Goal: Task Accomplishment & Management: Manage account settings

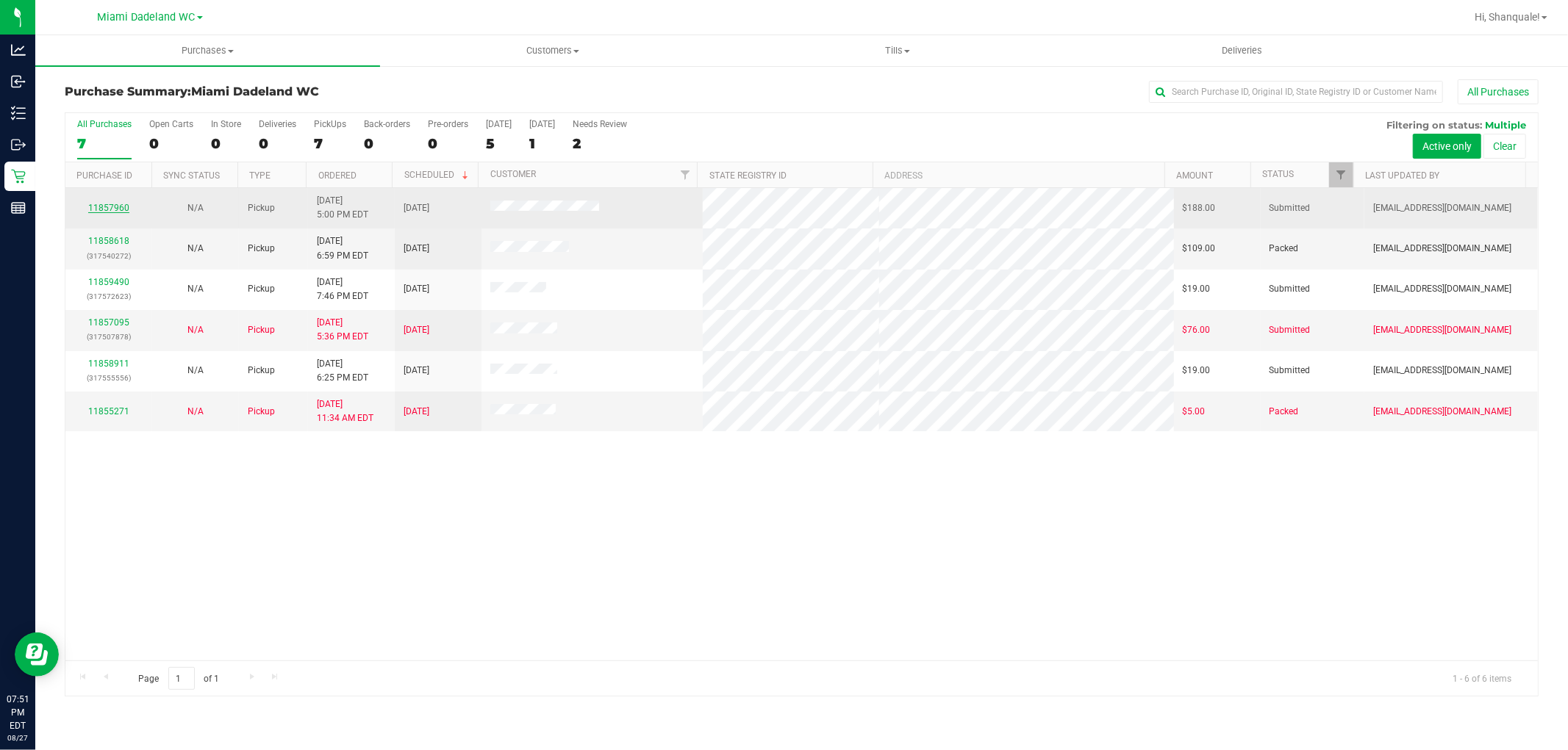
click at [109, 208] on link "11857960" at bounding box center [109, 208] width 42 height 11
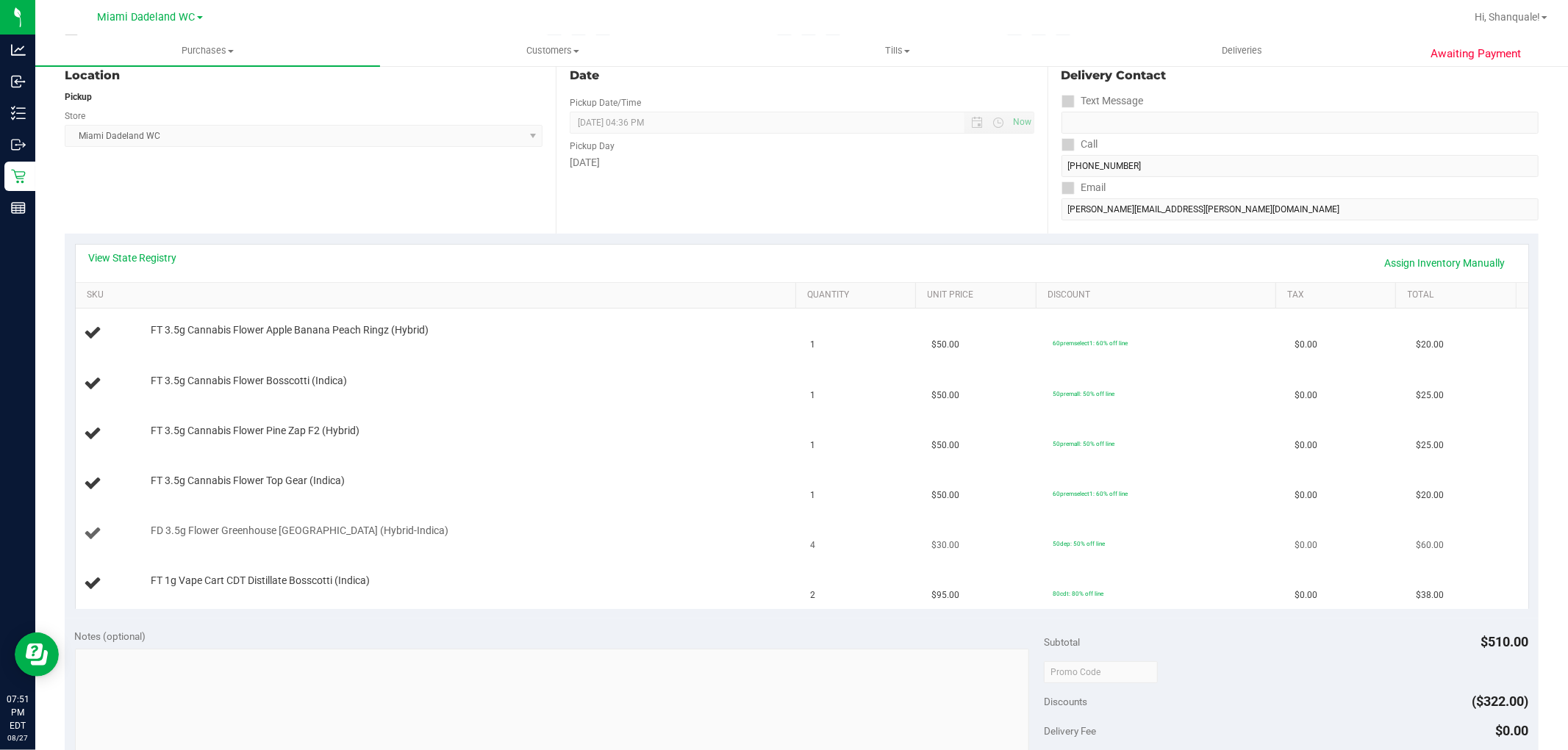
scroll to position [163, 0]
click at [100, 299] on link "SKU" at bounding box center [438, 294] width 704 height 11
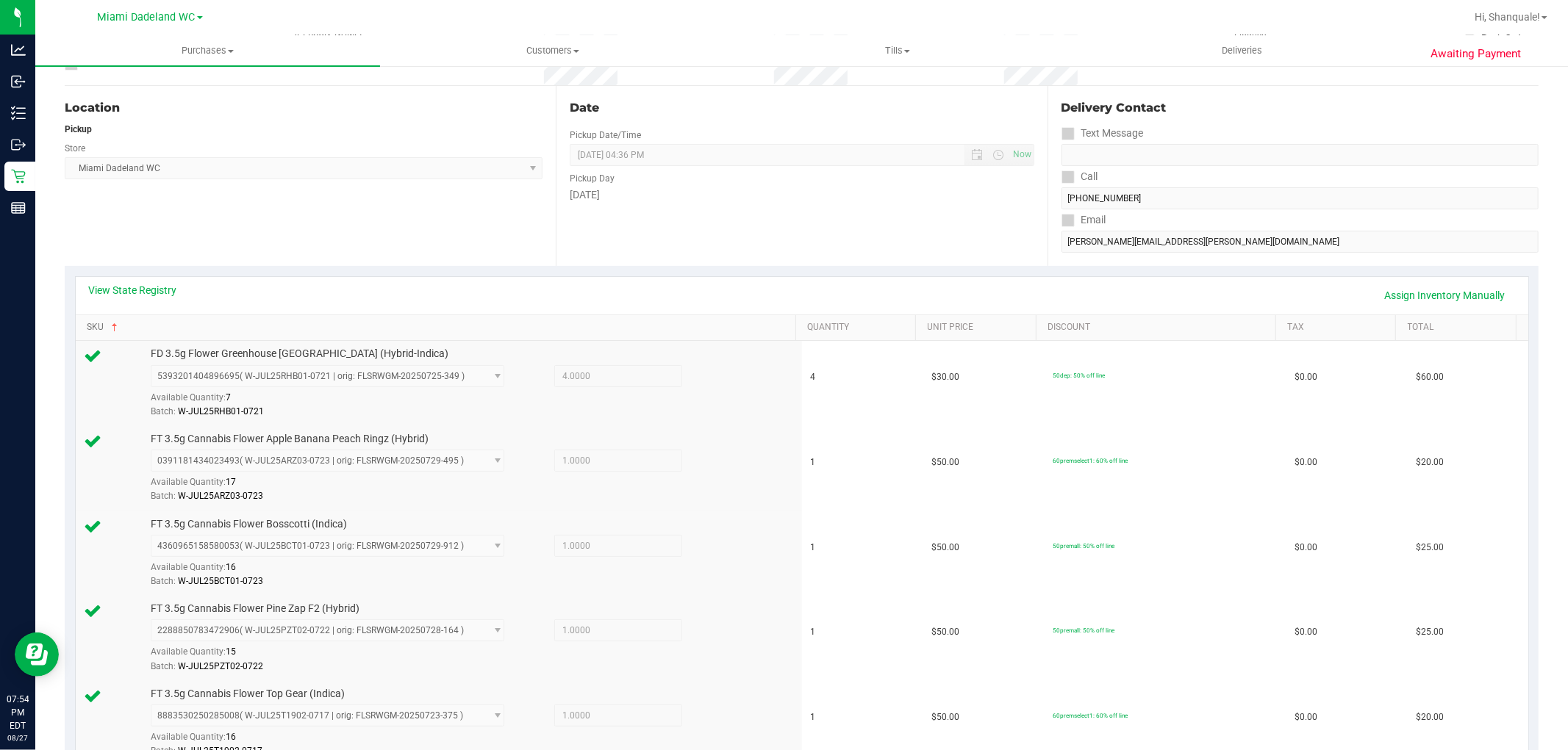
scroll to position [0, 0]
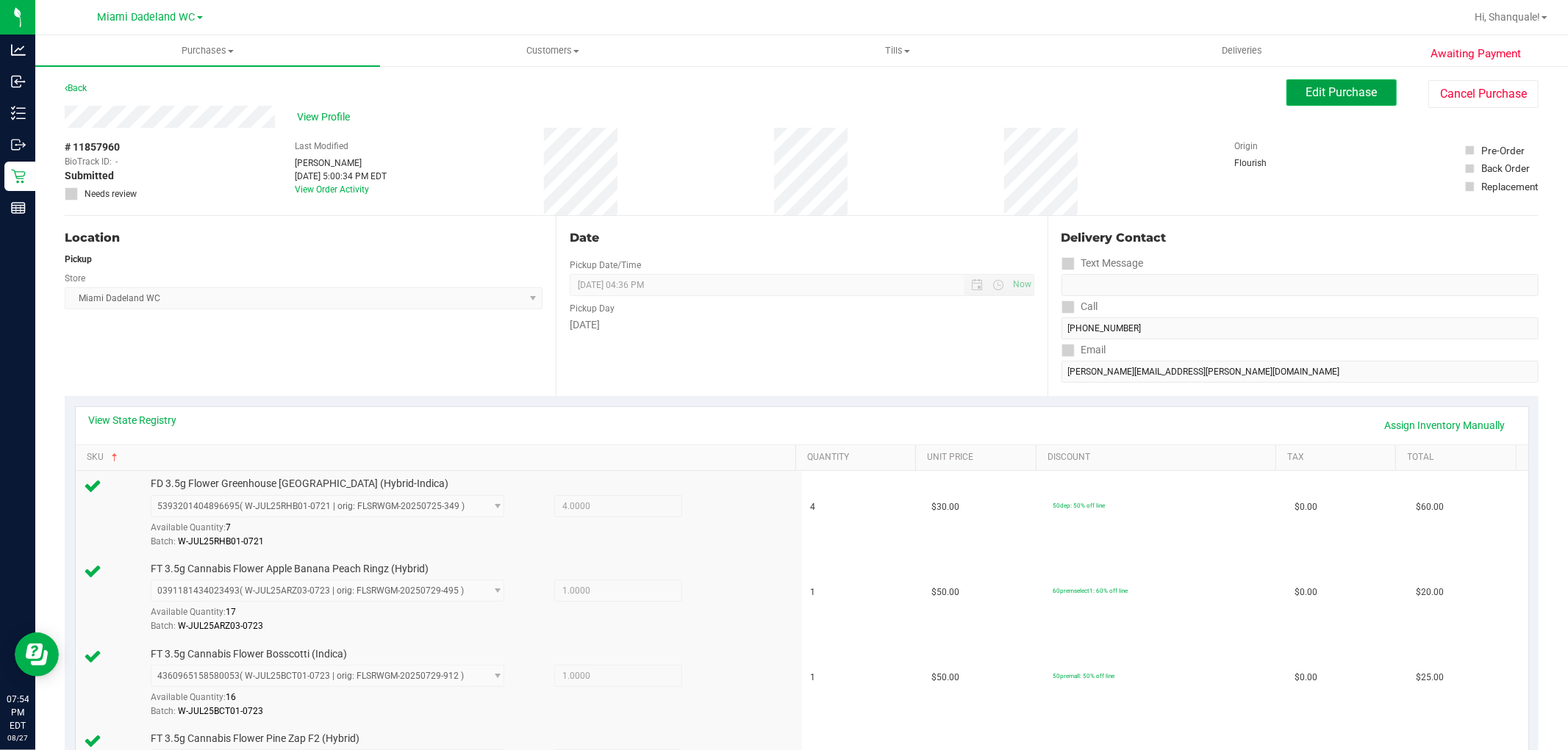
click at [1319, 96] on span "Edit Purchase" at bounding box center [1342, 92] width 72 height 14
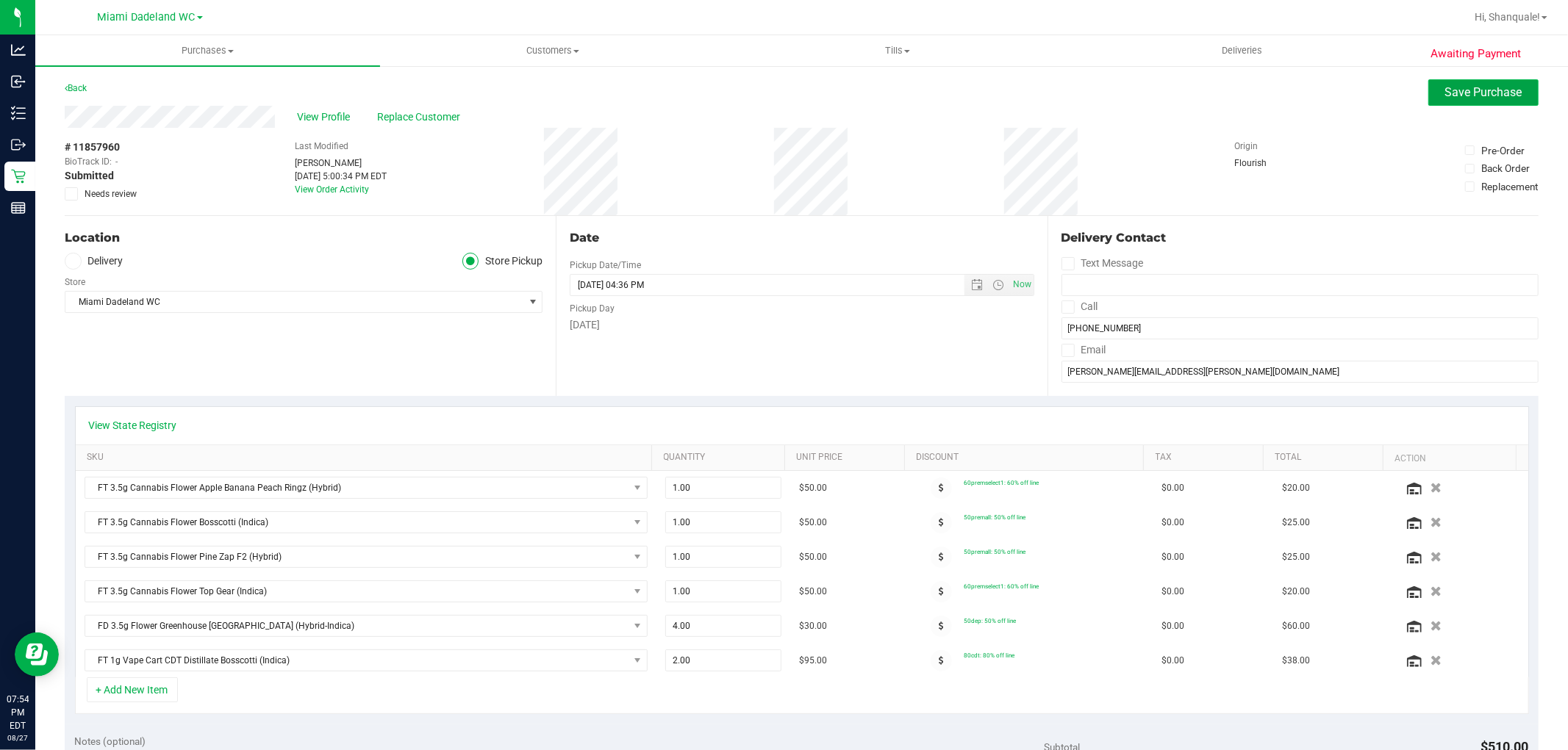
click at [1445, 88] on span "Save Purchase" at bounding box center [1483, 92] width 77 height 14
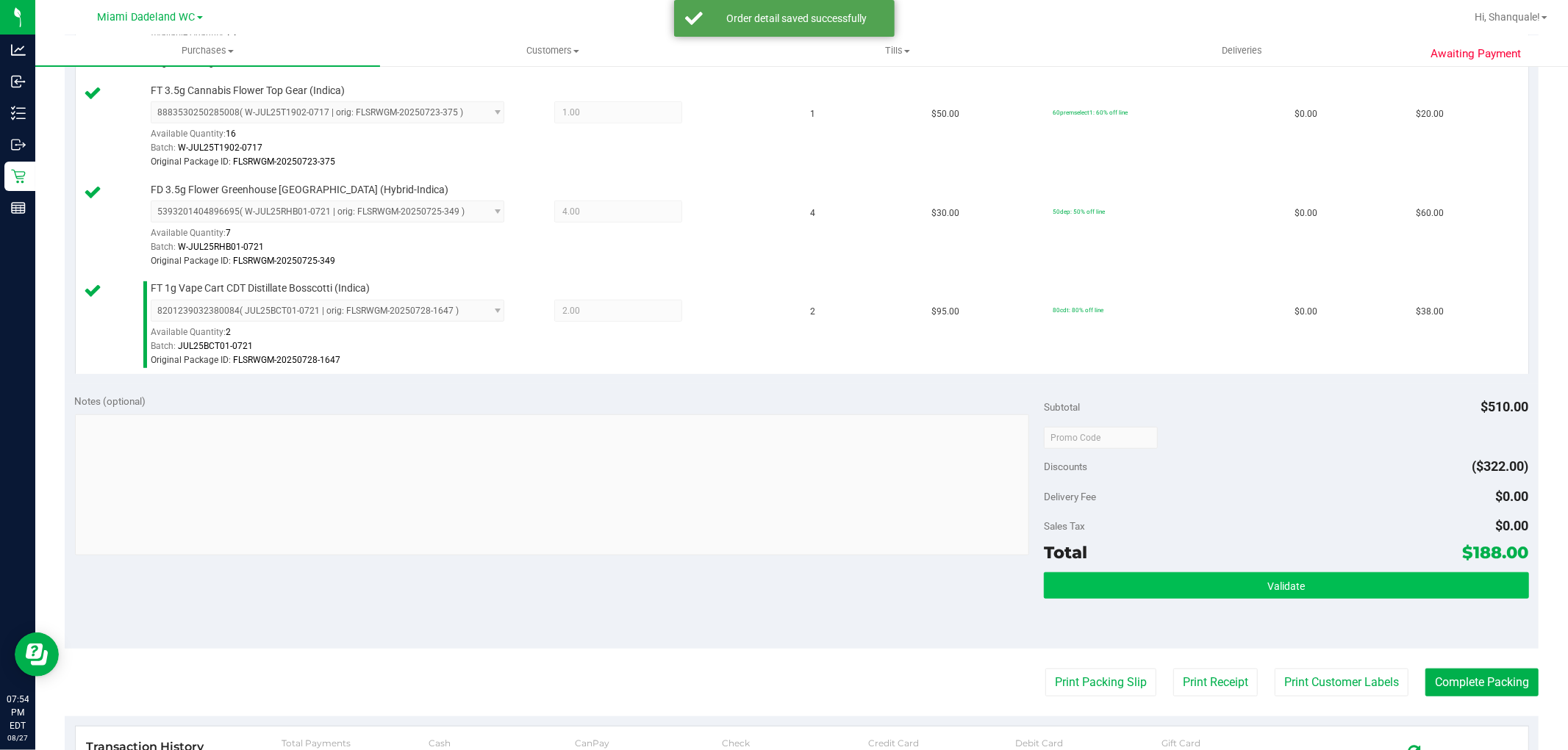
scroll to position [816, 0]
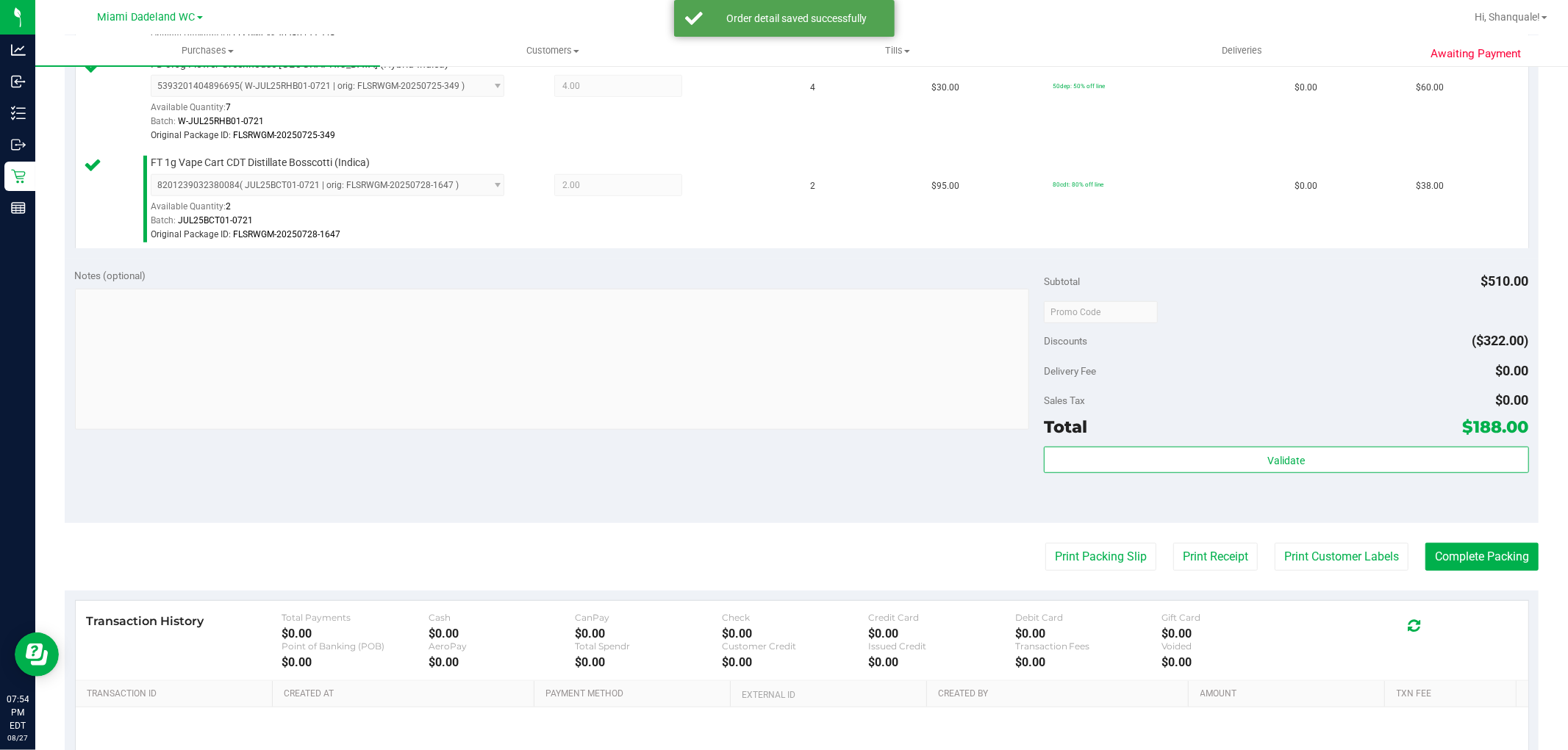
click at [1252, 444] on div "Subtotal $510.00 Discounts ($322.00) Delivery Fee $0.00 Sales Tax $0.00 Total $…" at bounding box center [1286, 390] width 484 height 245
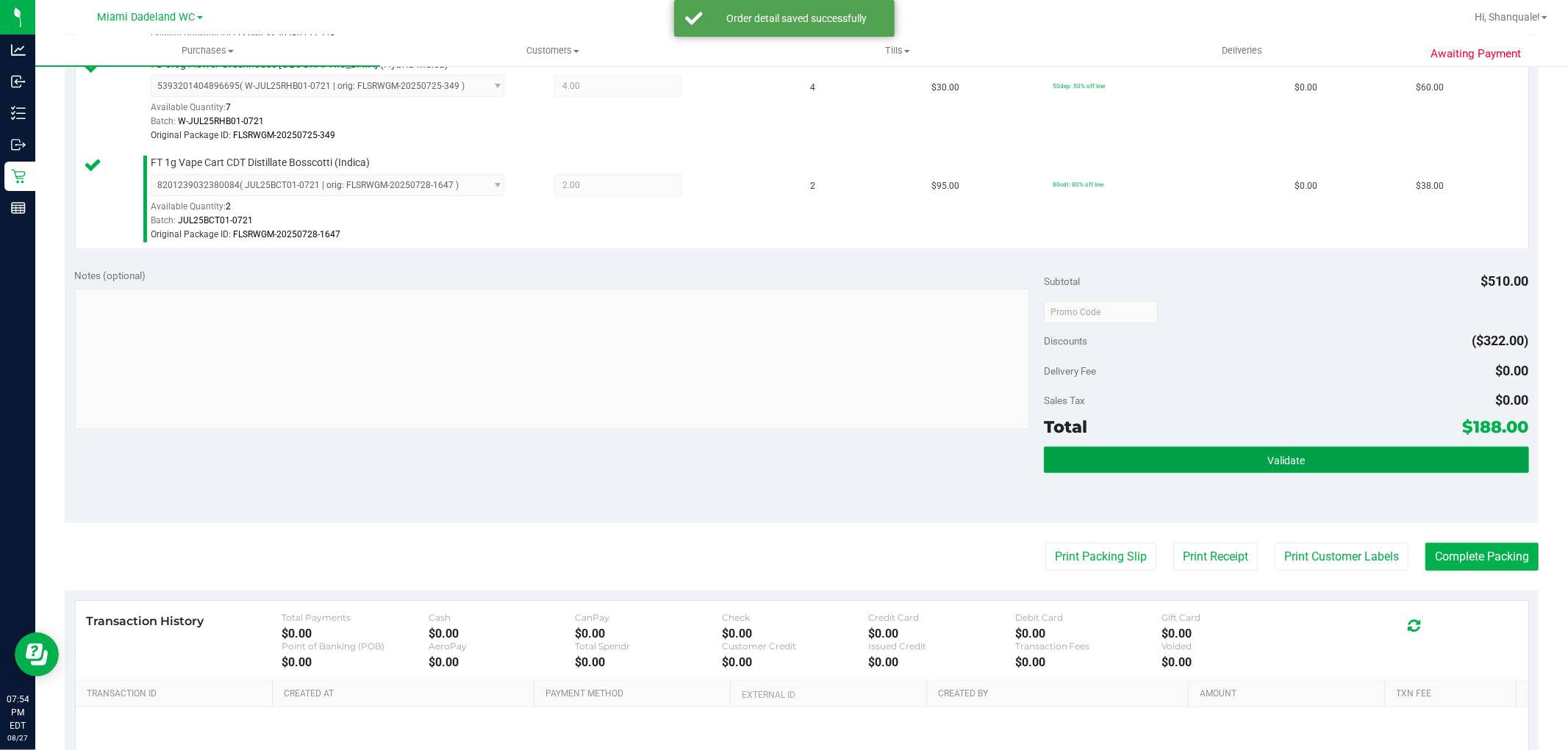
click at [1247, 453] on button "Validate" at bounding box center [1286, 460] width 484 height 27
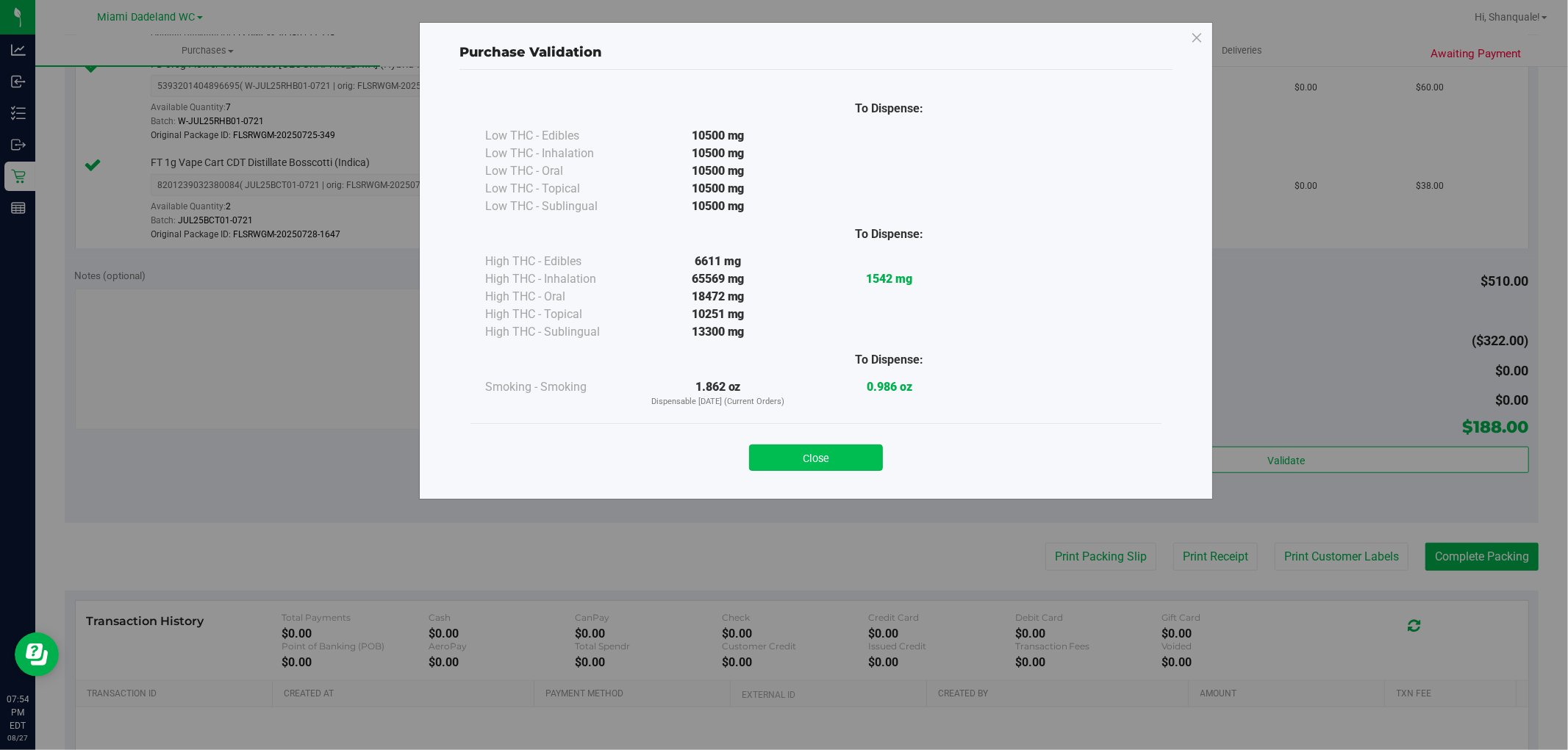
click at [796, 458] on button "Close" at bounding box center [816, 458] width 133 height 27
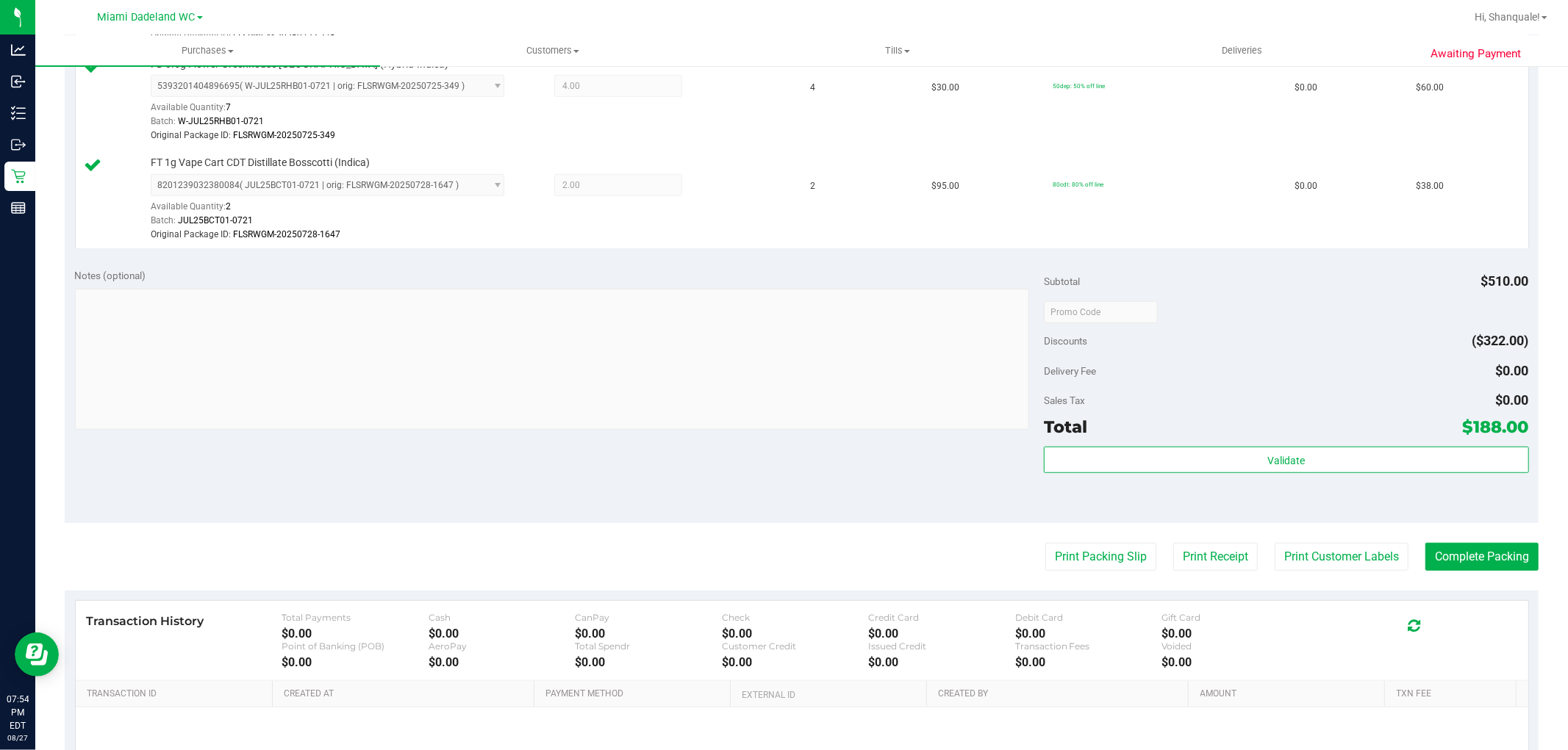
click at [1430, 541] on purchase-details "Back Edit Purchase Cancel Purchase View Profile # 11857960 BioTrack ID: - Submi…" at bounding box center [802, 64] width 1474 height 1602
click at [1430, 546] on purchase-details "Back Edit Purchase Cancel Purchase View Profile # 11857960 BioTrack ID: - Submi…" at bounding box center [802, 64] width 1474 height 1602
click at [1434, 549] on button "Complete Packing" at bounding box center [1482, 557] width 113 height 28
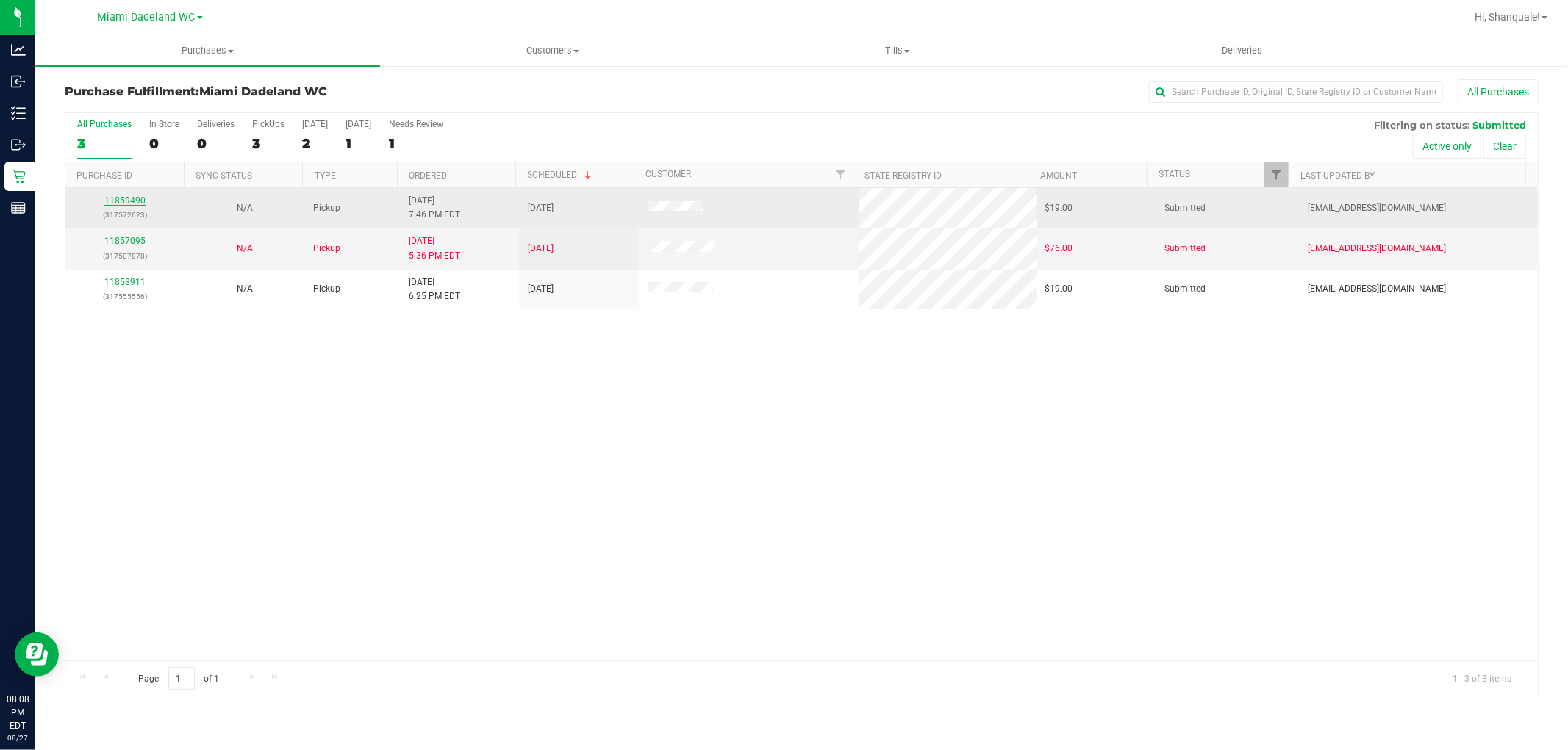
click at [122, 196] on link "11859490" at bounding box center [125, 201] width 42 height 11
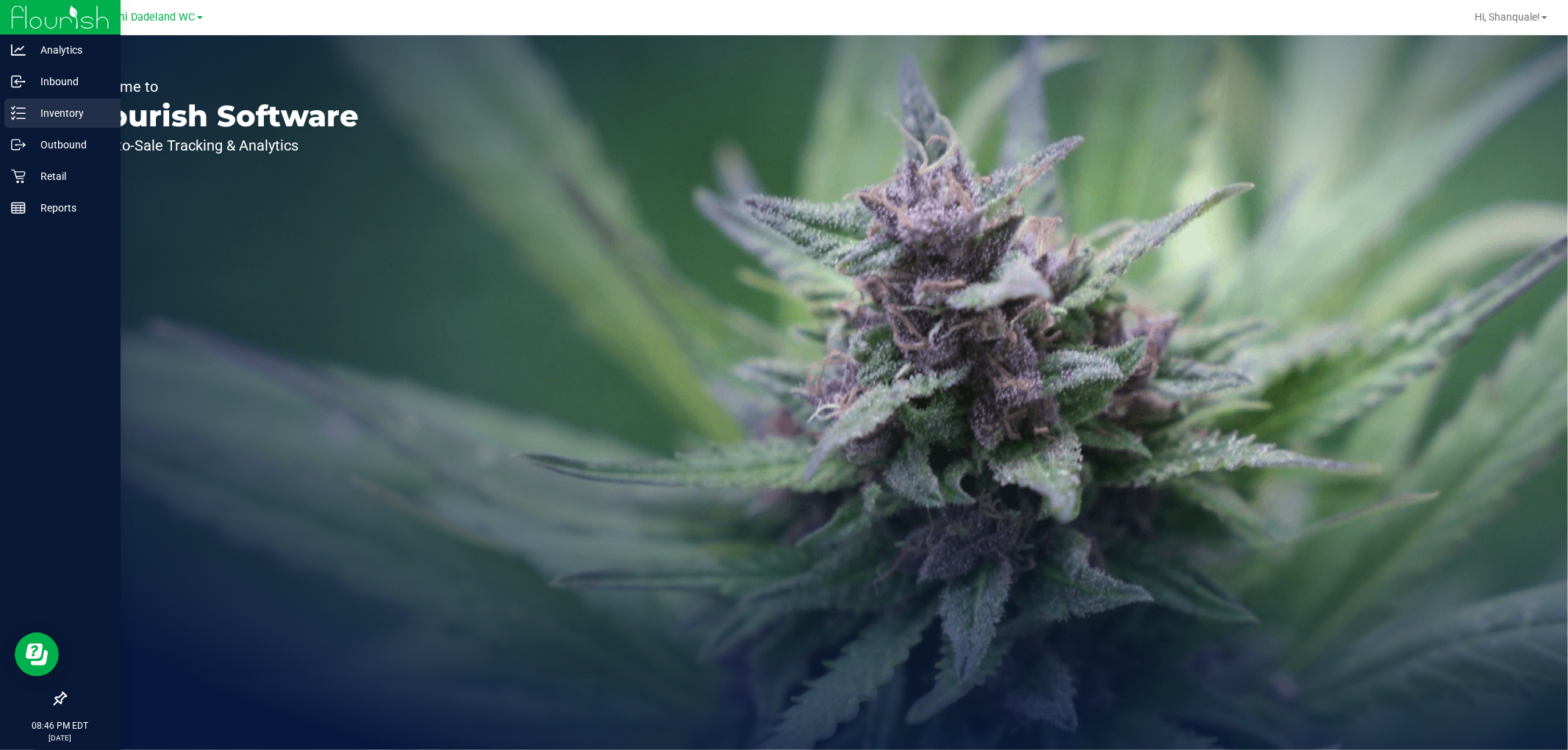
click at [49, 115] on p "Inventory" at bounding box center [70, 113] width 88 height 18
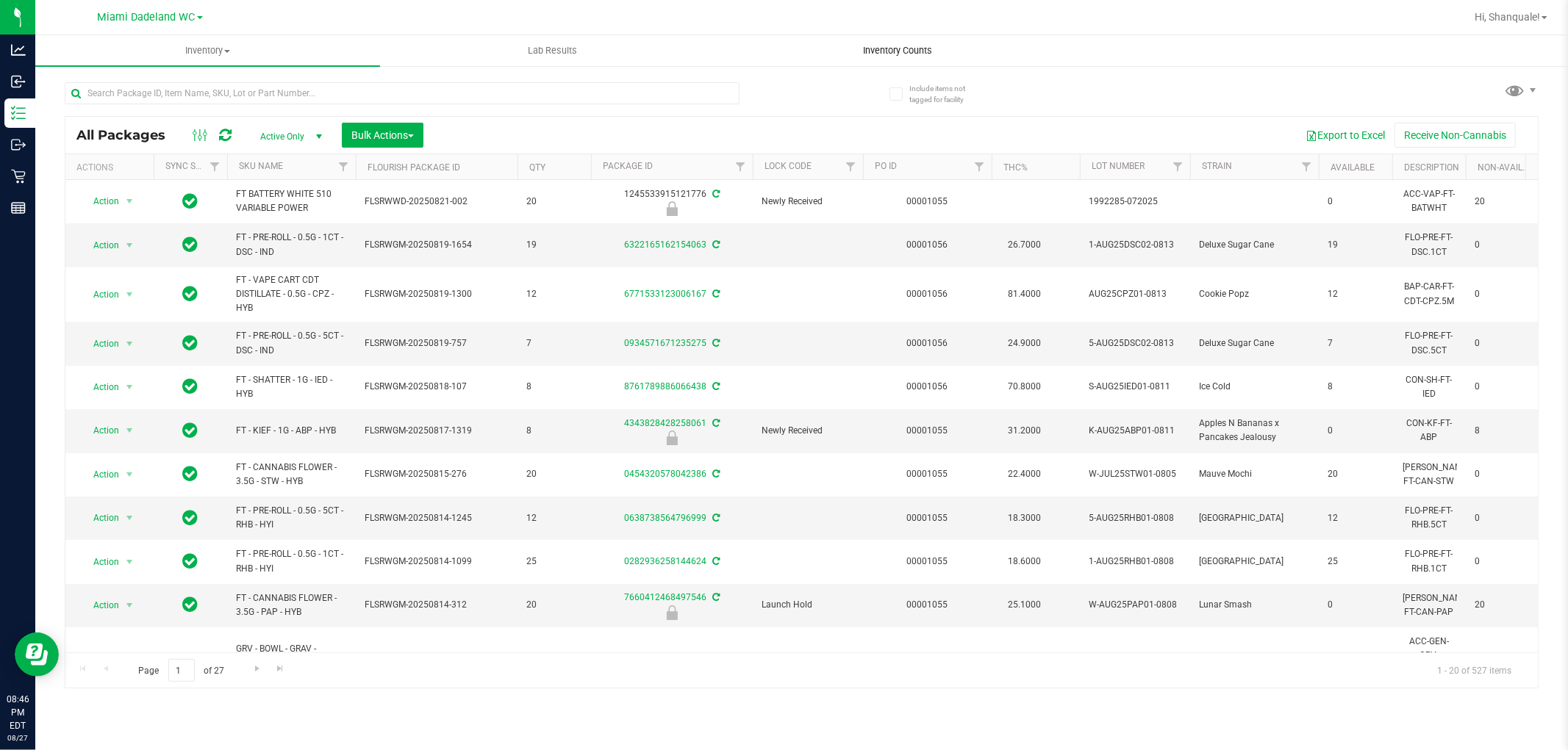
click at [883, 59] on uib-tab-heading "Inventory Counts" at bounding box center [897, 50] width 343 height 29
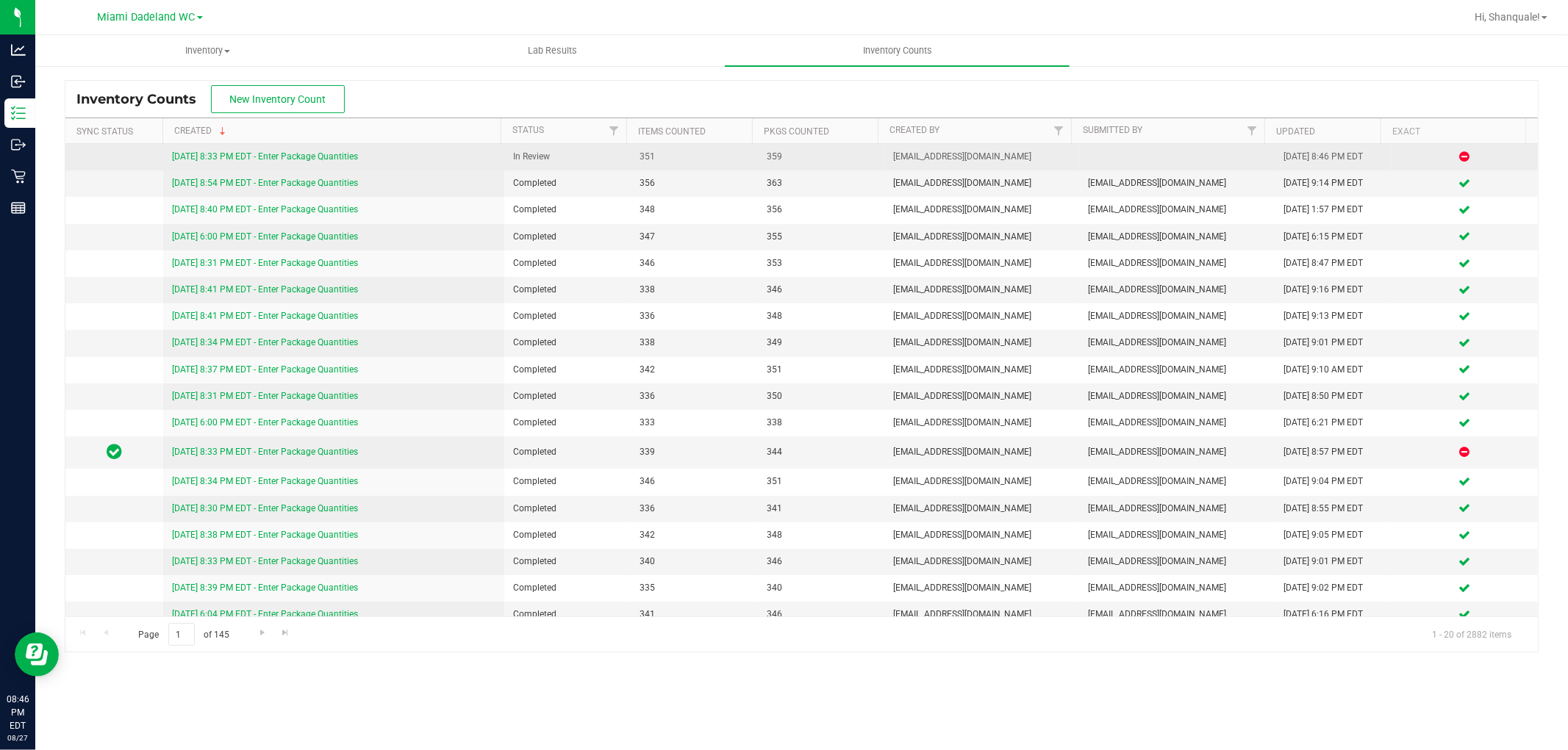
click at [326, 158] on link "8/27/25 8:33 PM EDT - Enter Package Quantities" at bounding box center [265, 156] width 186 height 11
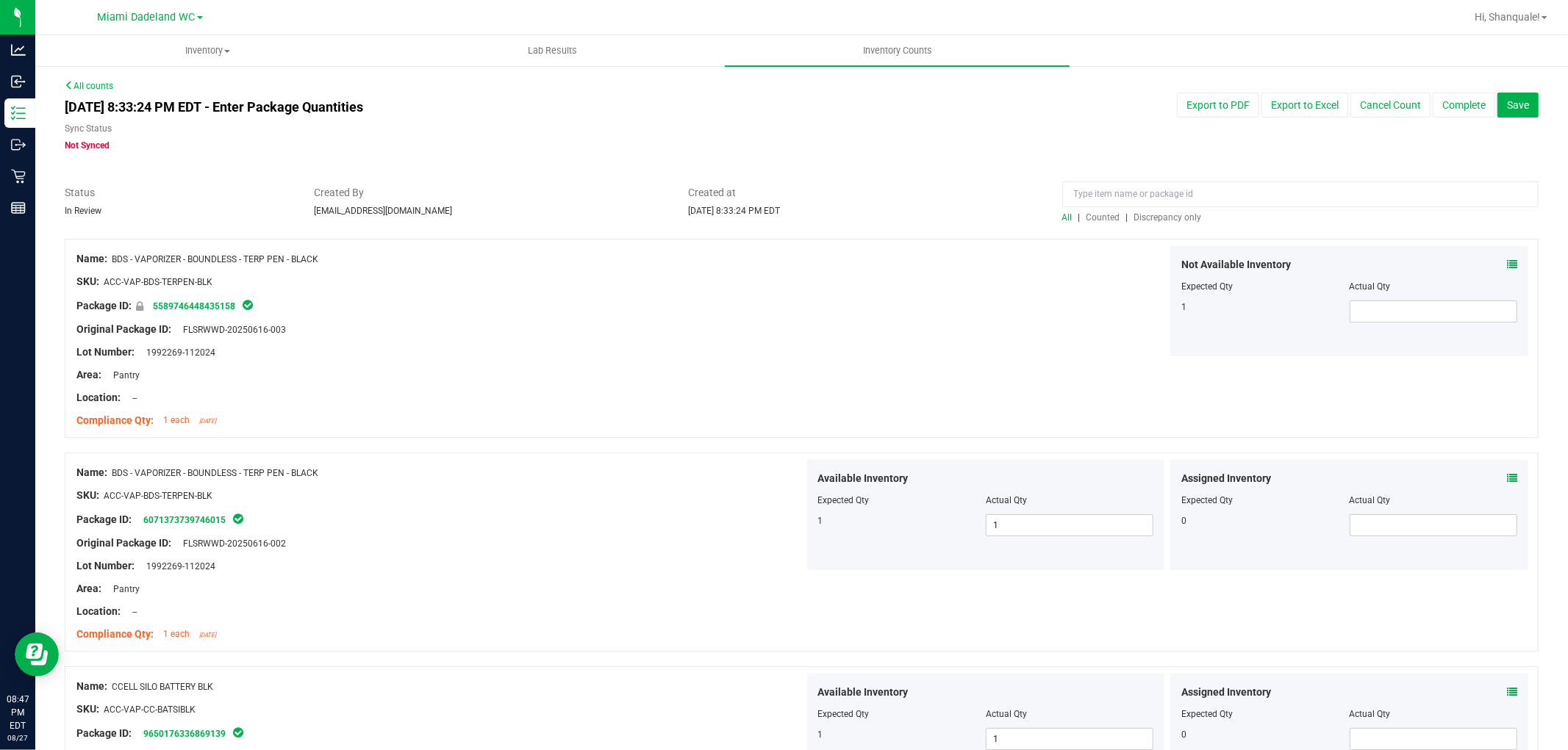
click at [1144, 216] on span "Discrepancy only" at bounding box center [1168, 217] width 68 height 11
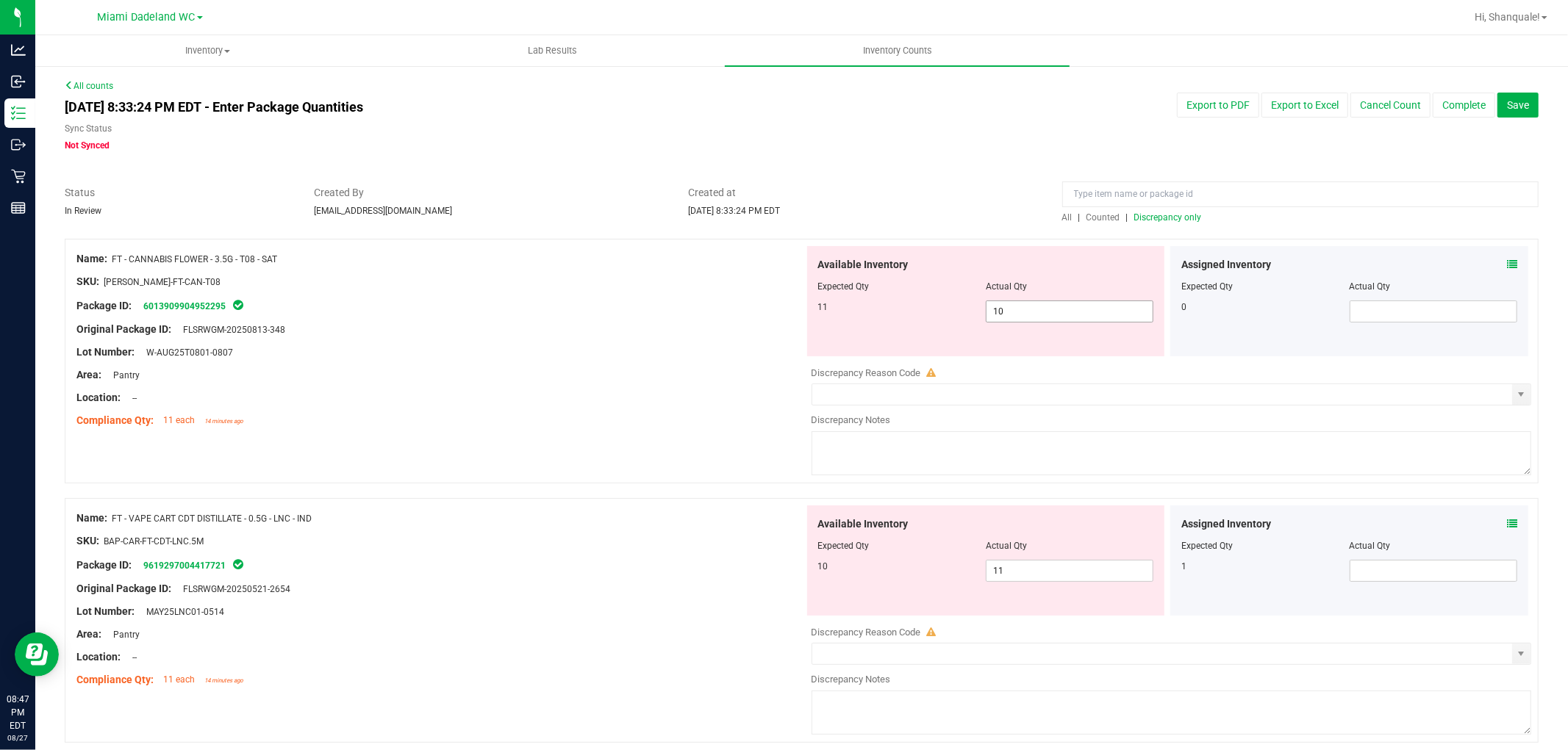
click at [1030, 313] on span "10 10" at bounding box center [1070, 311] width 168 height 22
click at [1507, 524] on icon at bounding box center [1512, 524] width 11 height 11
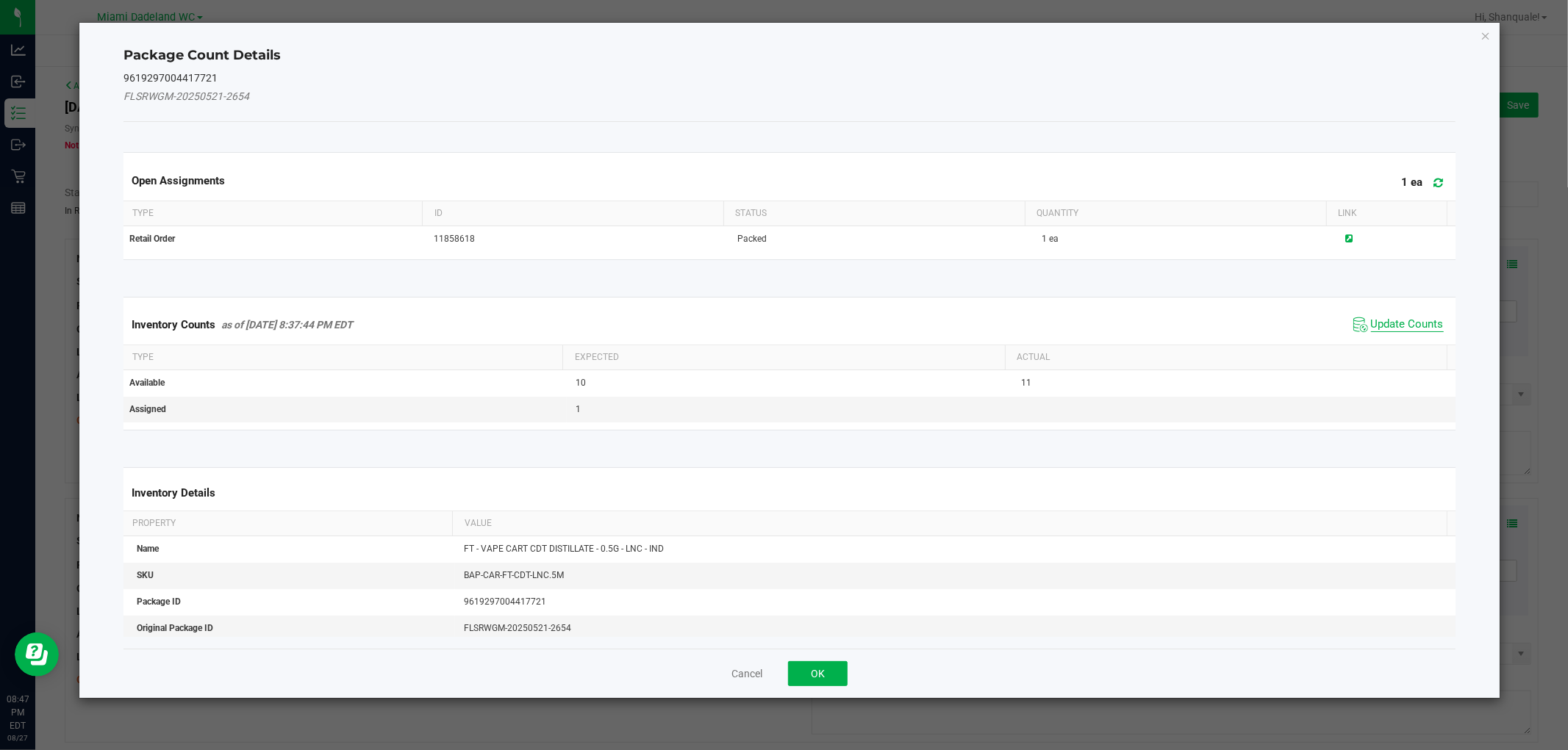
click at [1389, 326] on span "Update Counts" at bounding box center [1407, 324] width 72 height 15
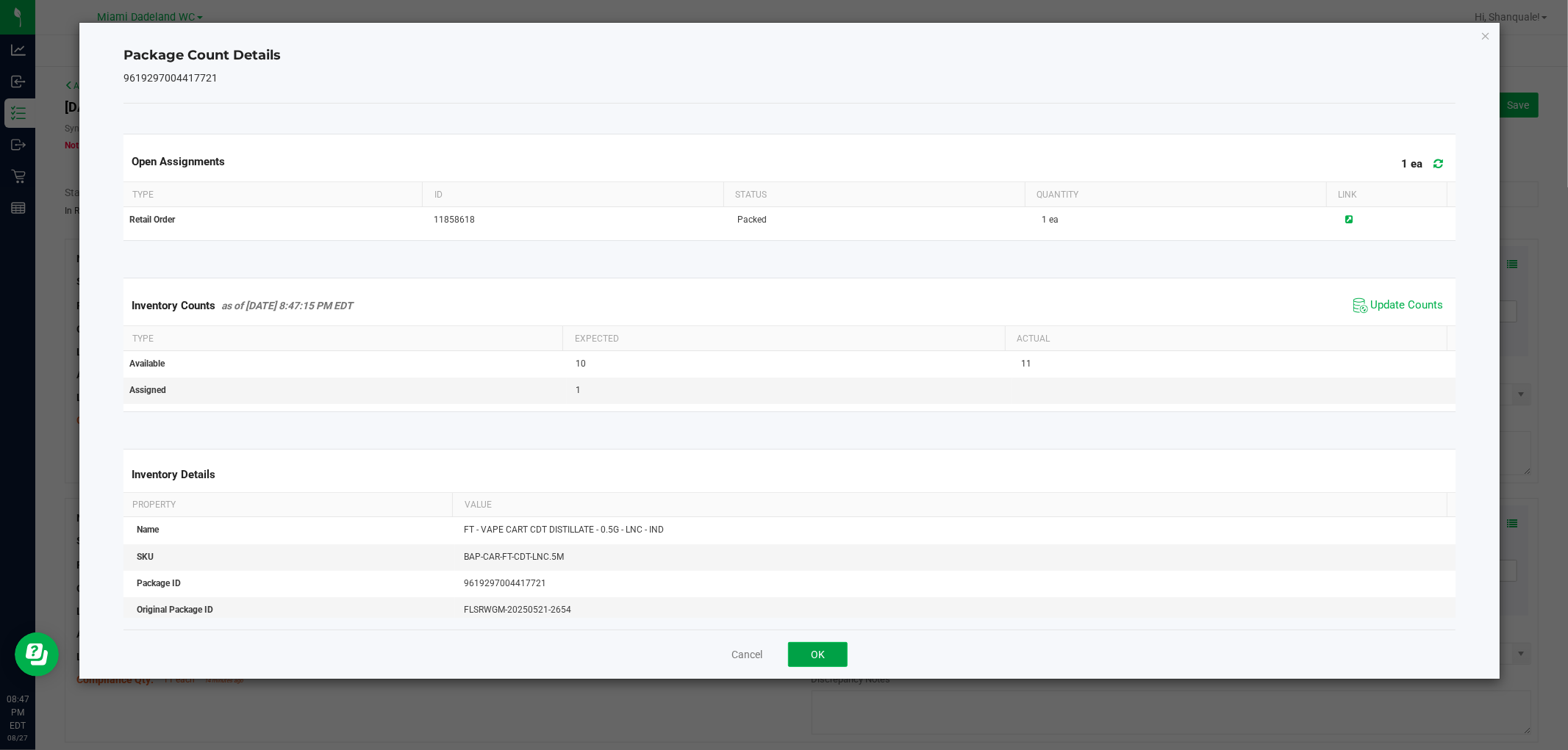
click at [811, 654] on button "OK" at bounding box center [818, 655] width 59 height 25
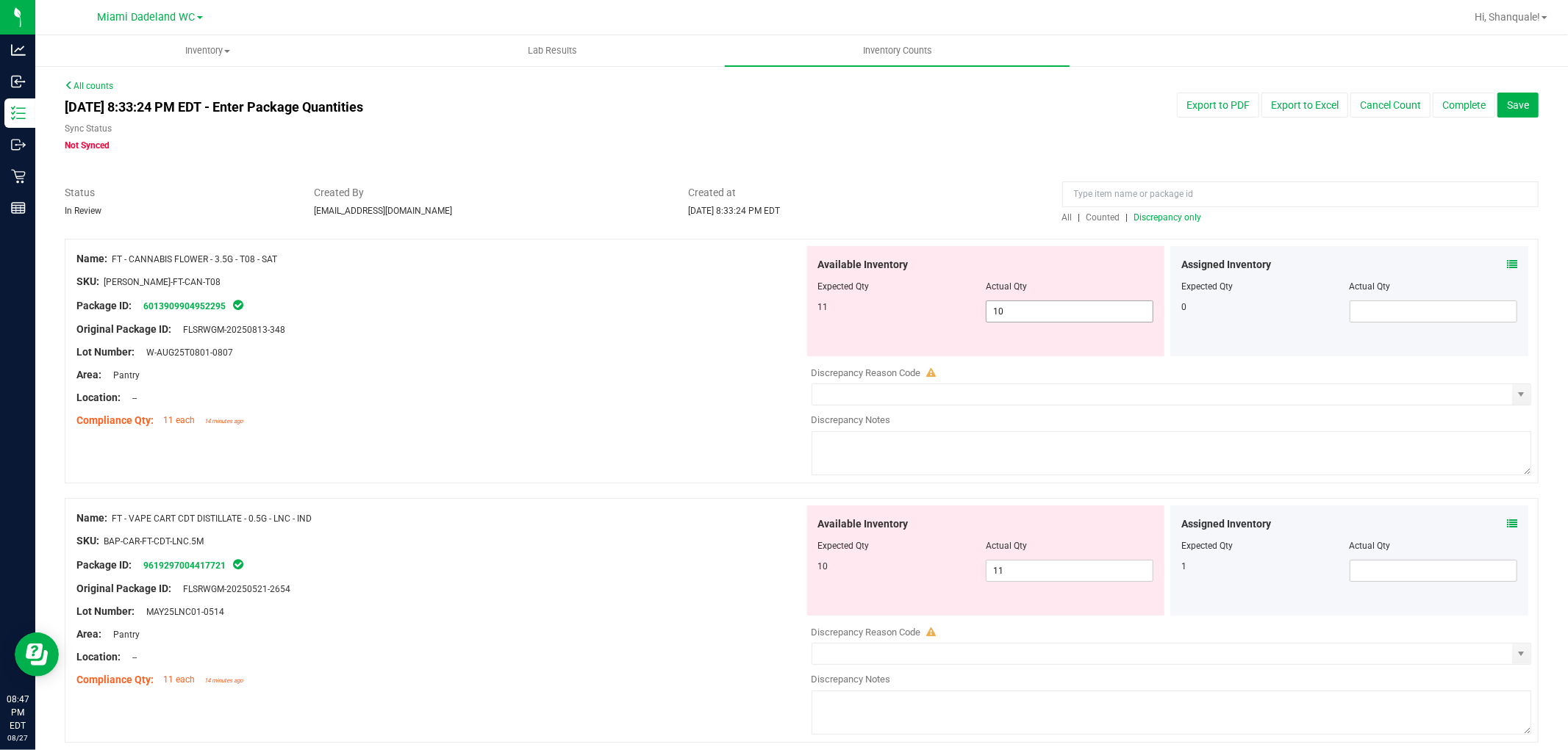
click at [1065, 303] on span "10 10" at bounding box center [1070, 311] width 168 height 22
type input "11"
click at [689, 370] on div "Area: Pantry" at bounding box center [441, 375] width 728 height 15
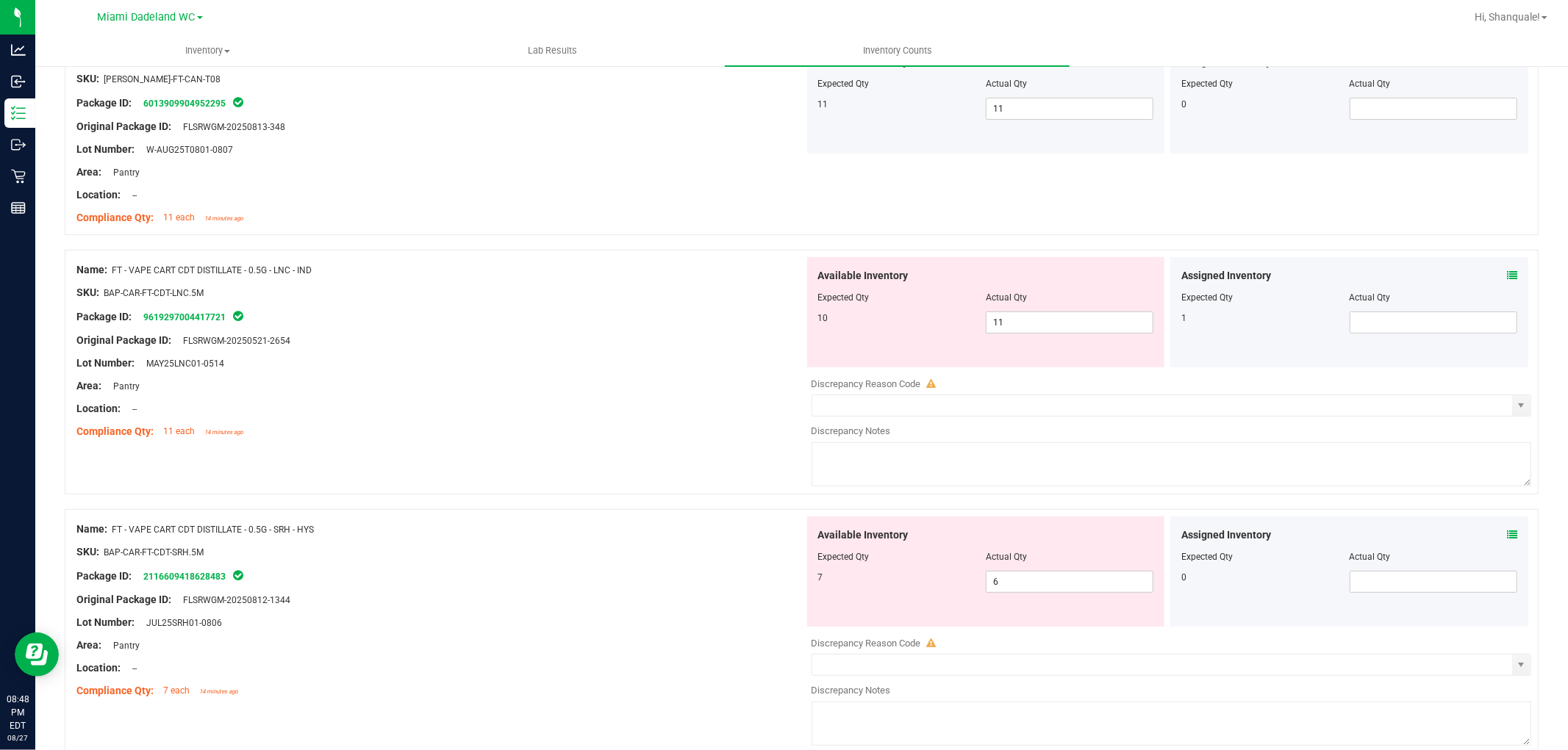
scroll to position [163, 0]
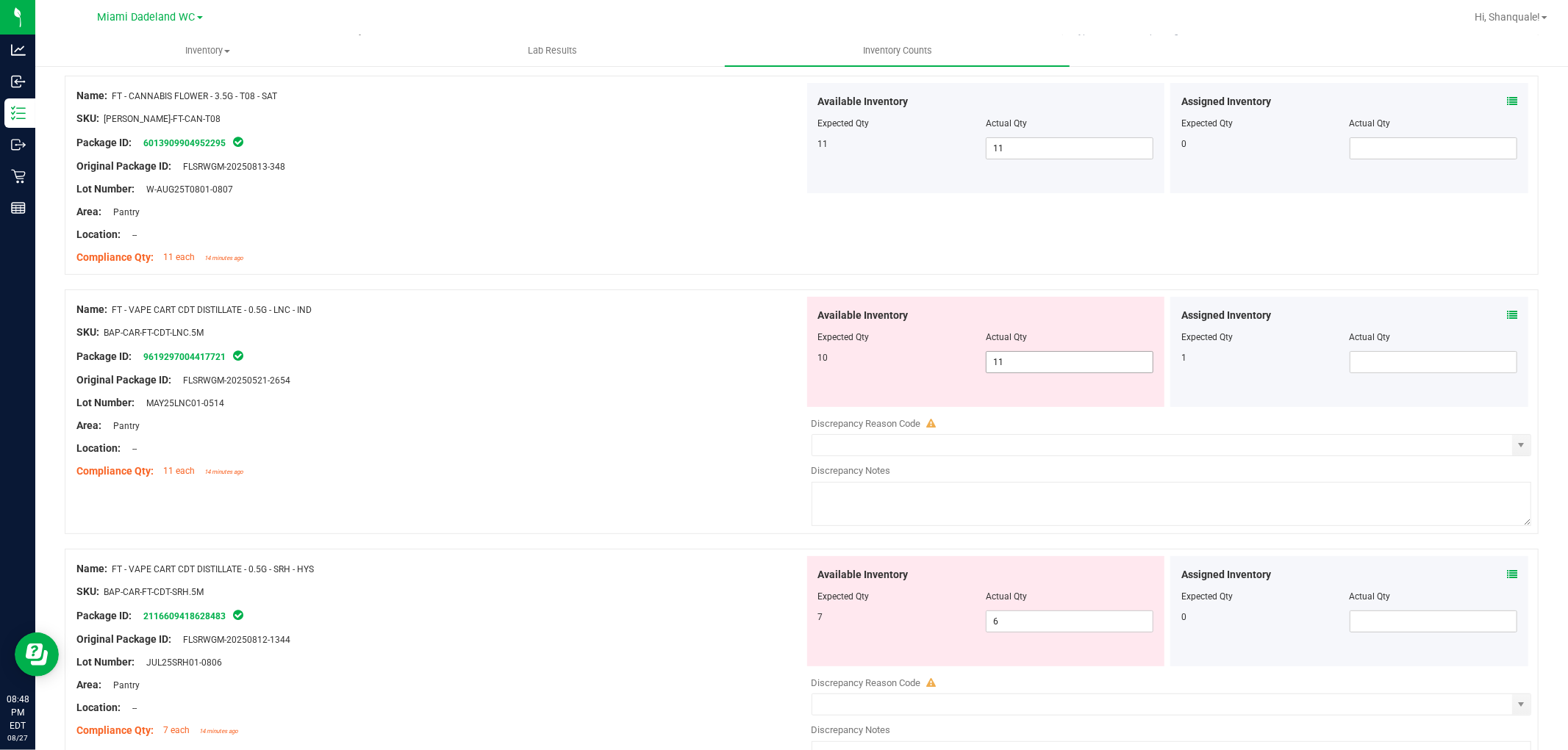
click at [1045, 371] on span "11 11" at bounding box center [1070, 362] width 168 height 22
type input "10"
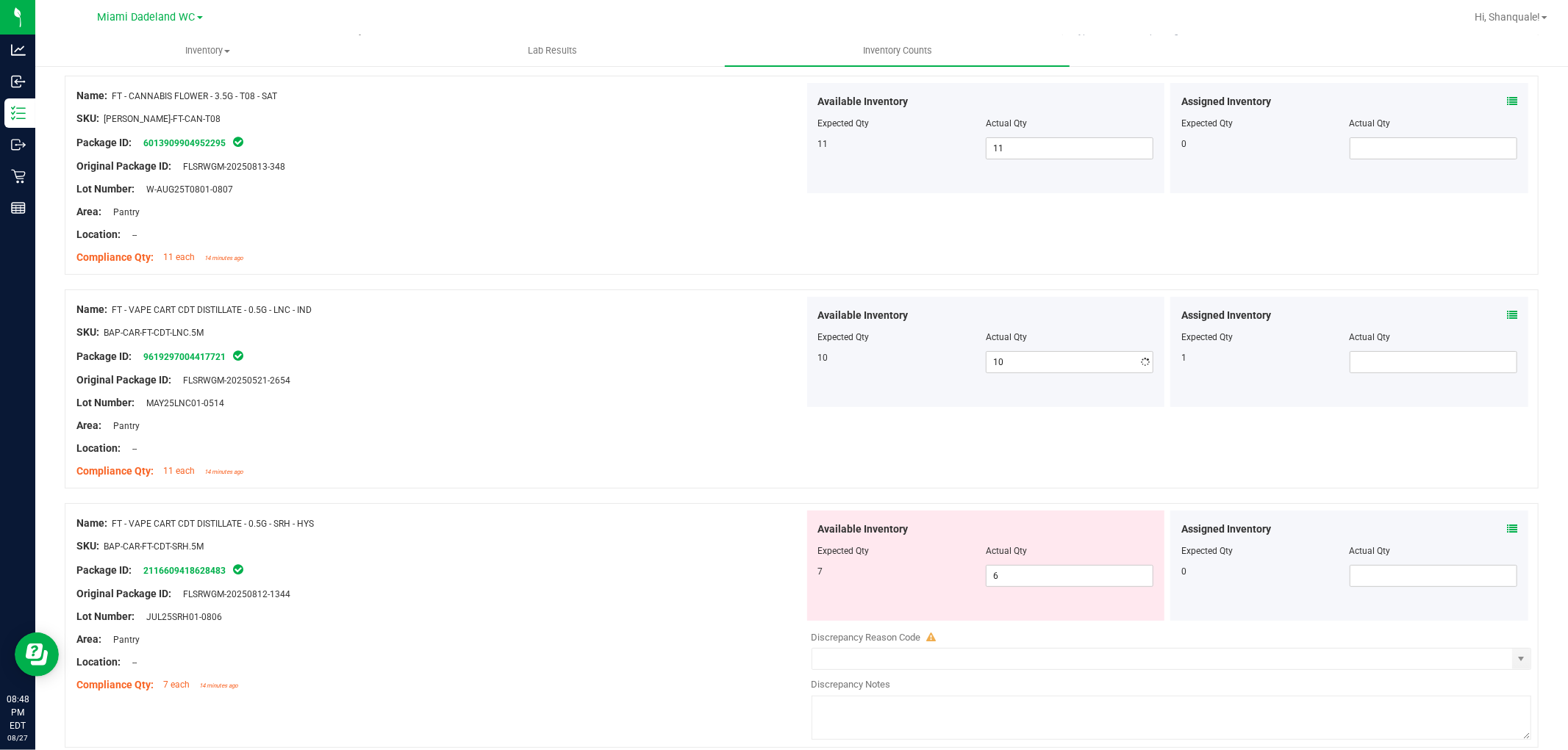
click at [658, 421] on div "Area: Pantry" at bounding box center [441, 425] width 728 height 15
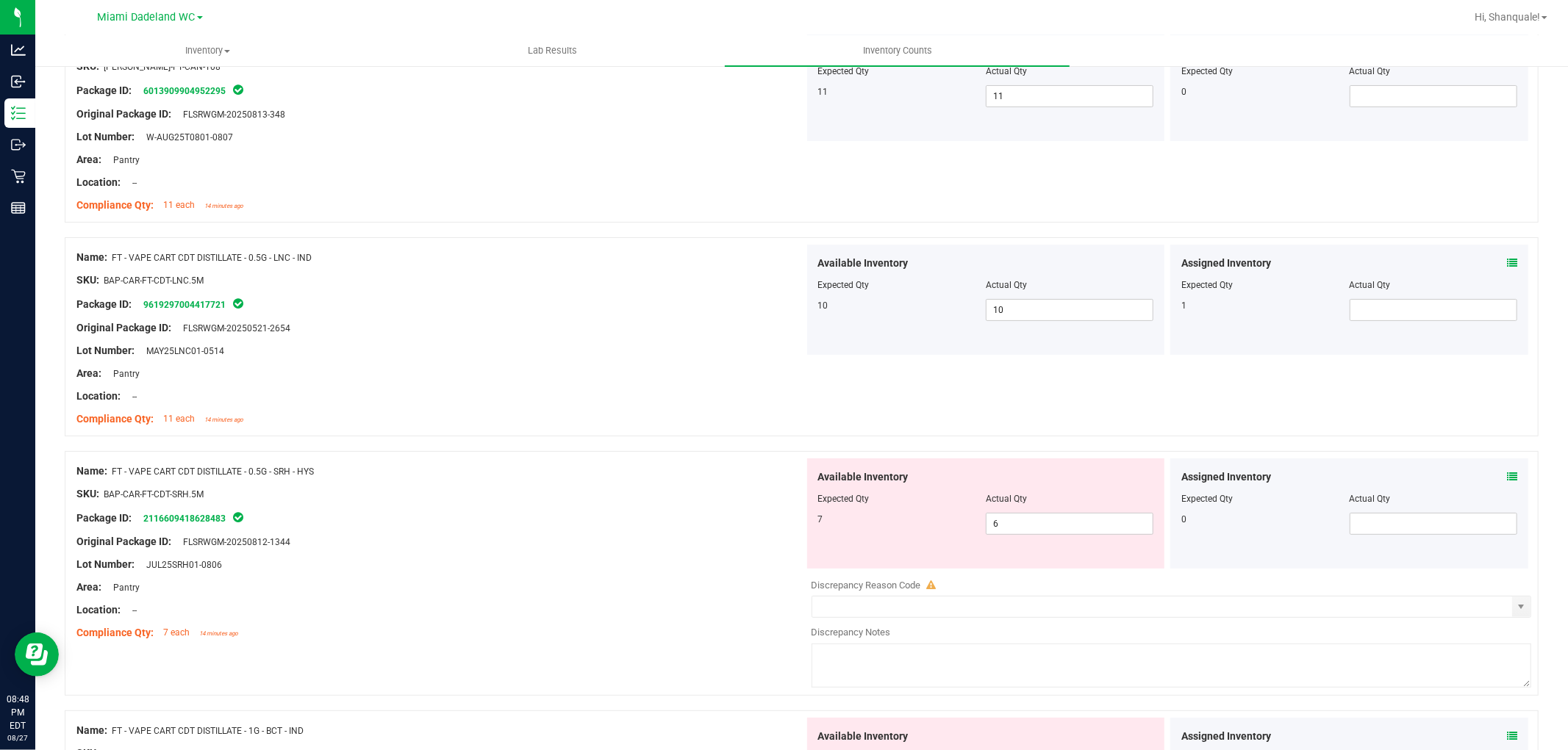
scroll to position [326, 0]
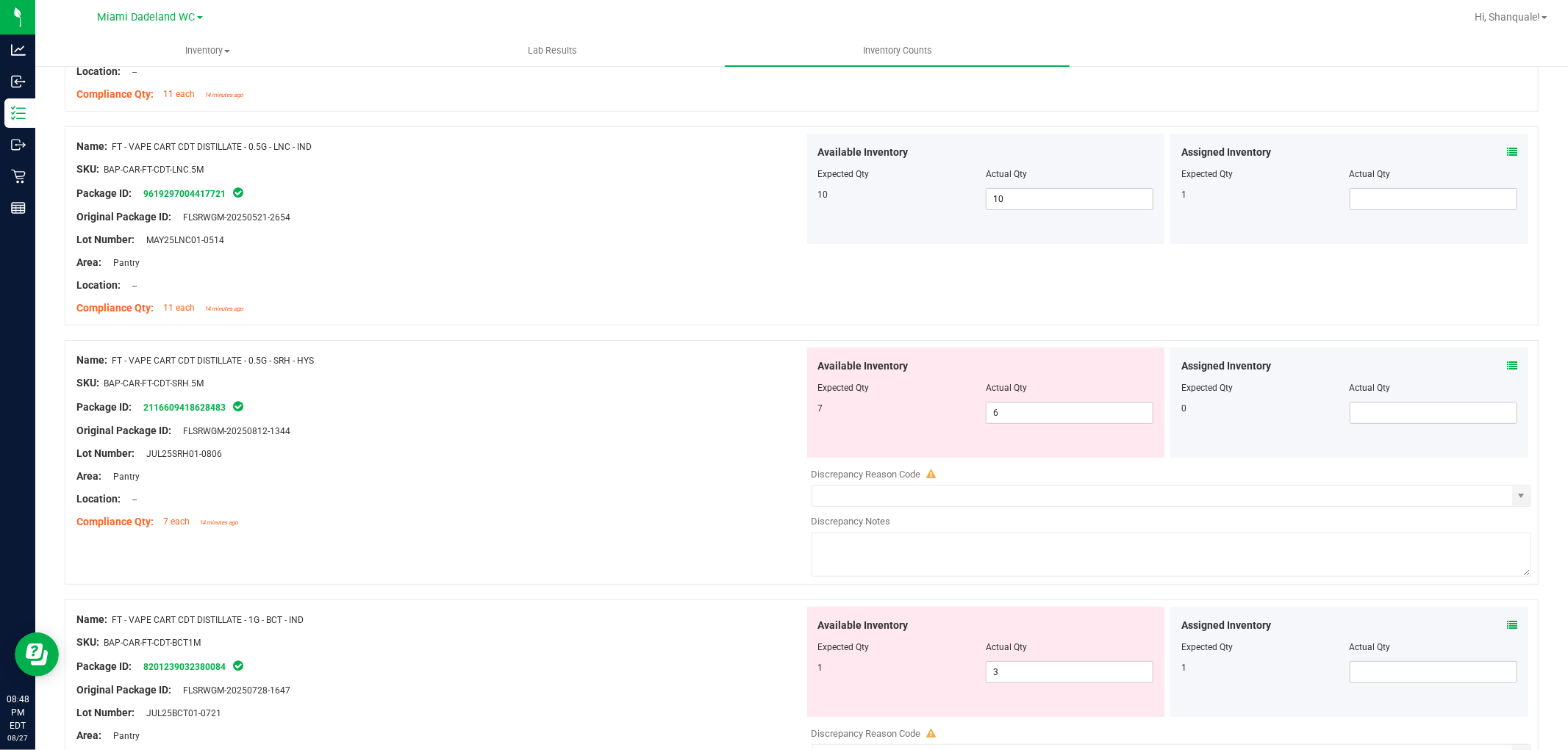
click at [1507, 361] on icon at bounding box center [1512, 366] width 11 height 11
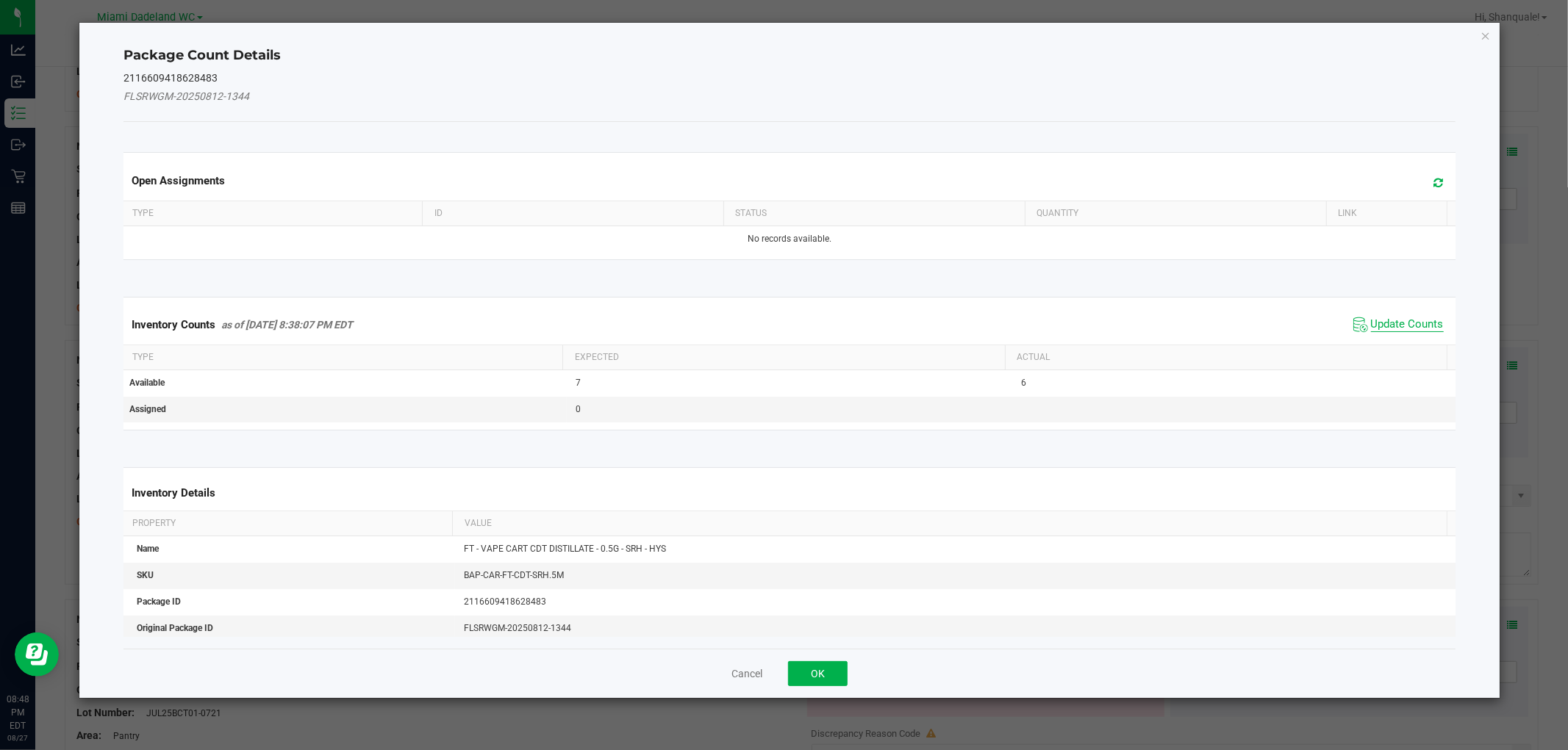
click at [1418, 326] on span "Update Counts" at bounding box center [1407, 324] width 72 height 15
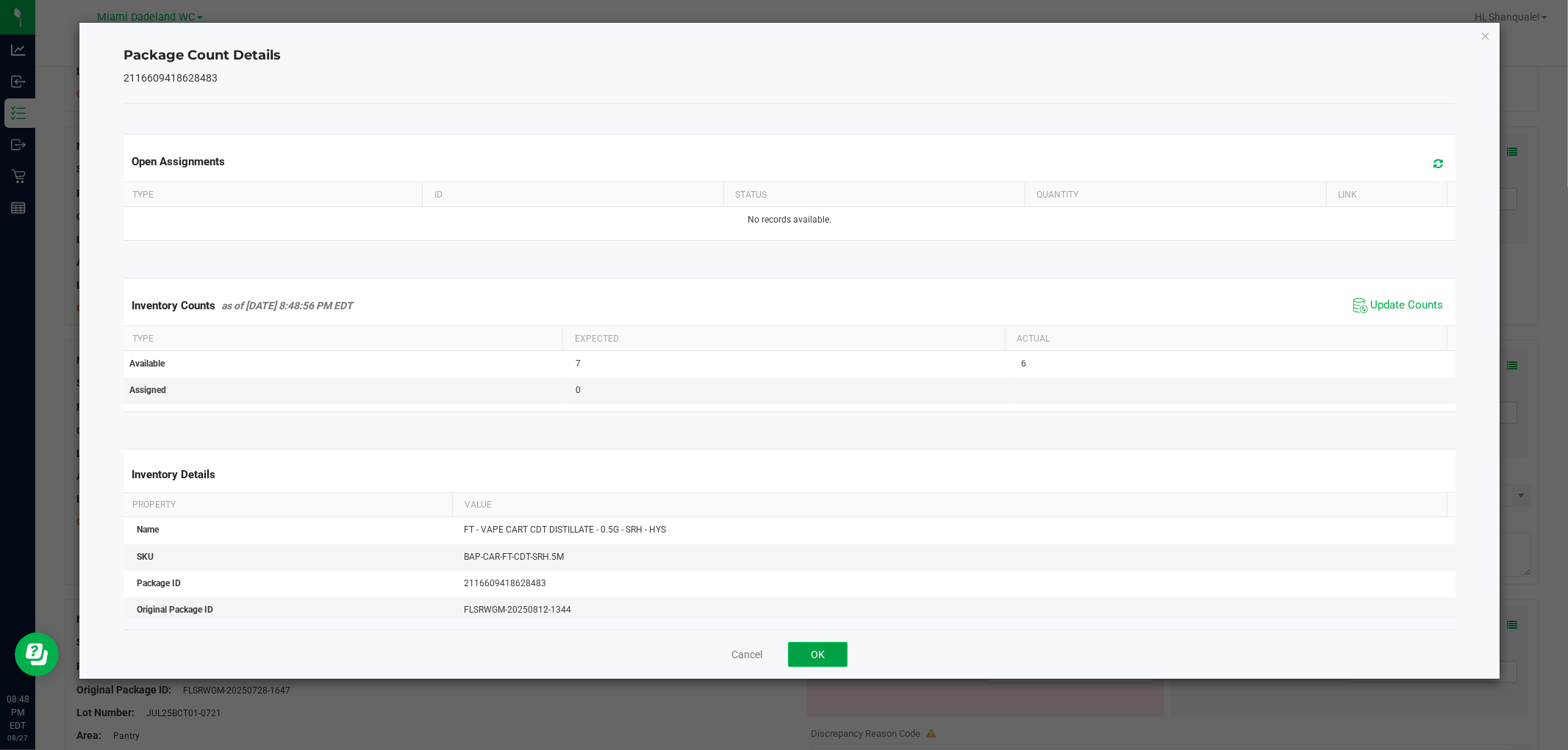
click at [834, 648] on button "OK" at bounding box center [818, 655] width 59 height 25
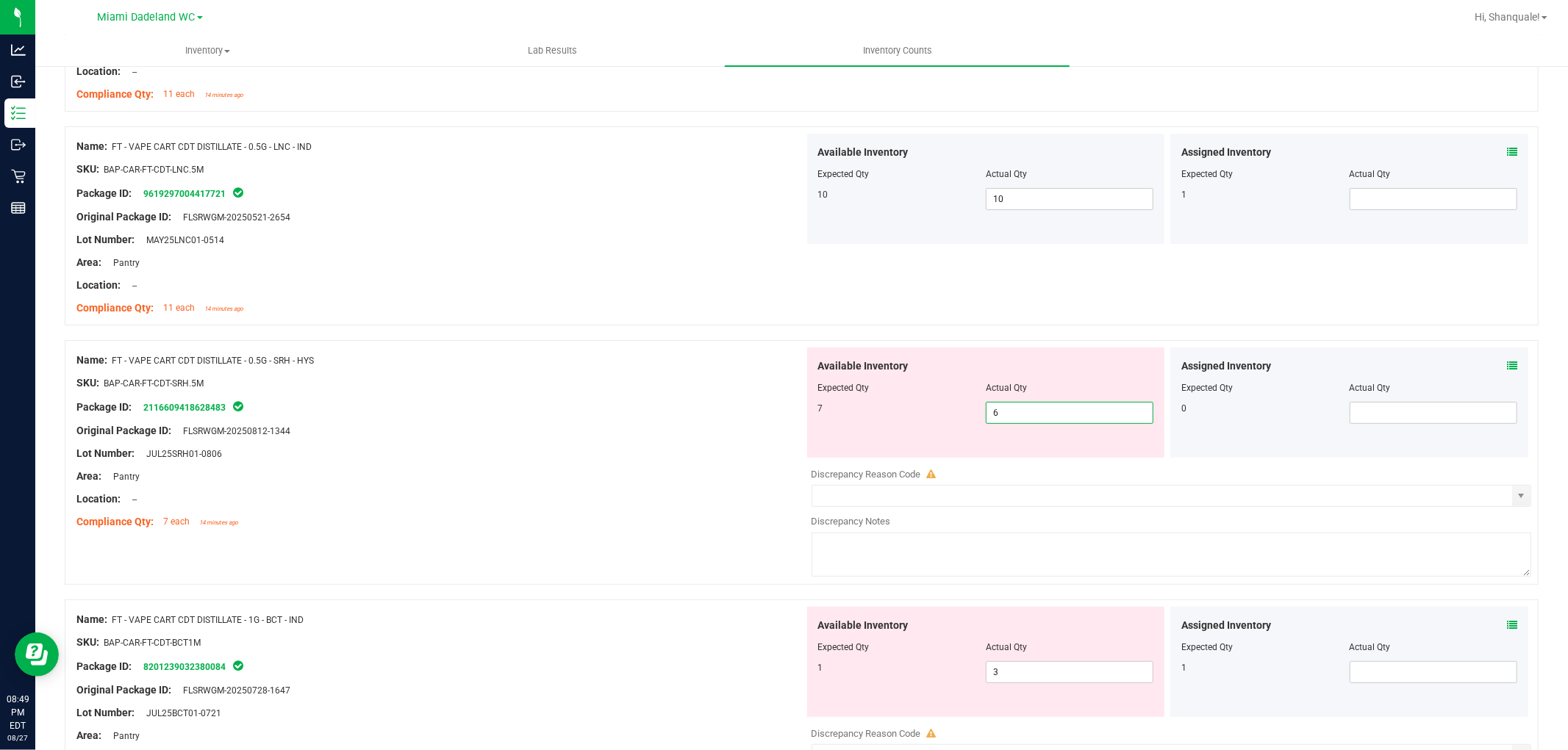
click at [1069, 409] on span "6 6" at bounding box center [1070, 413] width 168 height 22
type input "7"
click at [699, 347] on div "Name: FT - VAPE CART CDT DISTILLATE - 0.5G - SRH - HYS SKU: BAP-CAR-FT-CDT-SRH.…" at bounding box center [441, 441] width 728 height 187
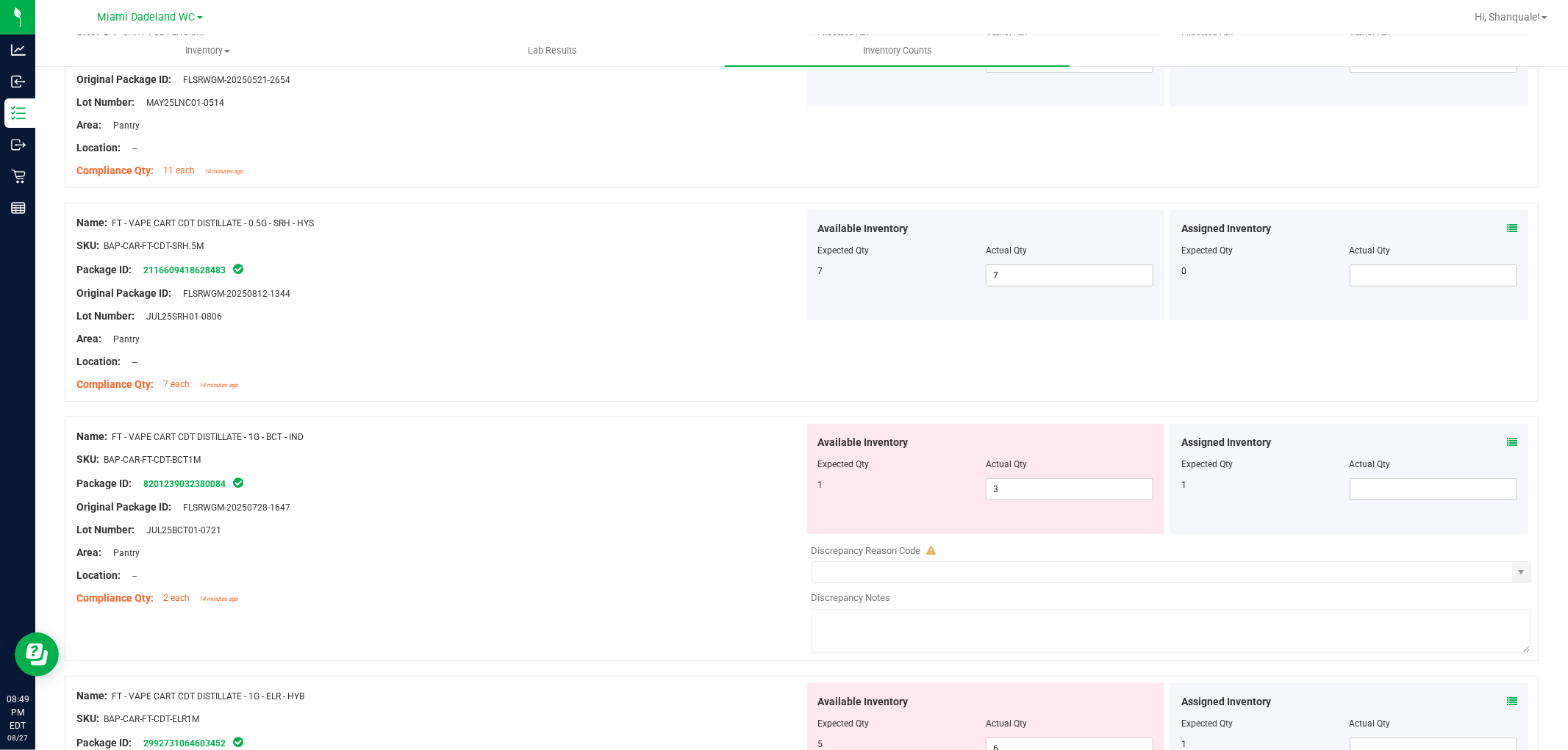
scroll to position [489, 0]
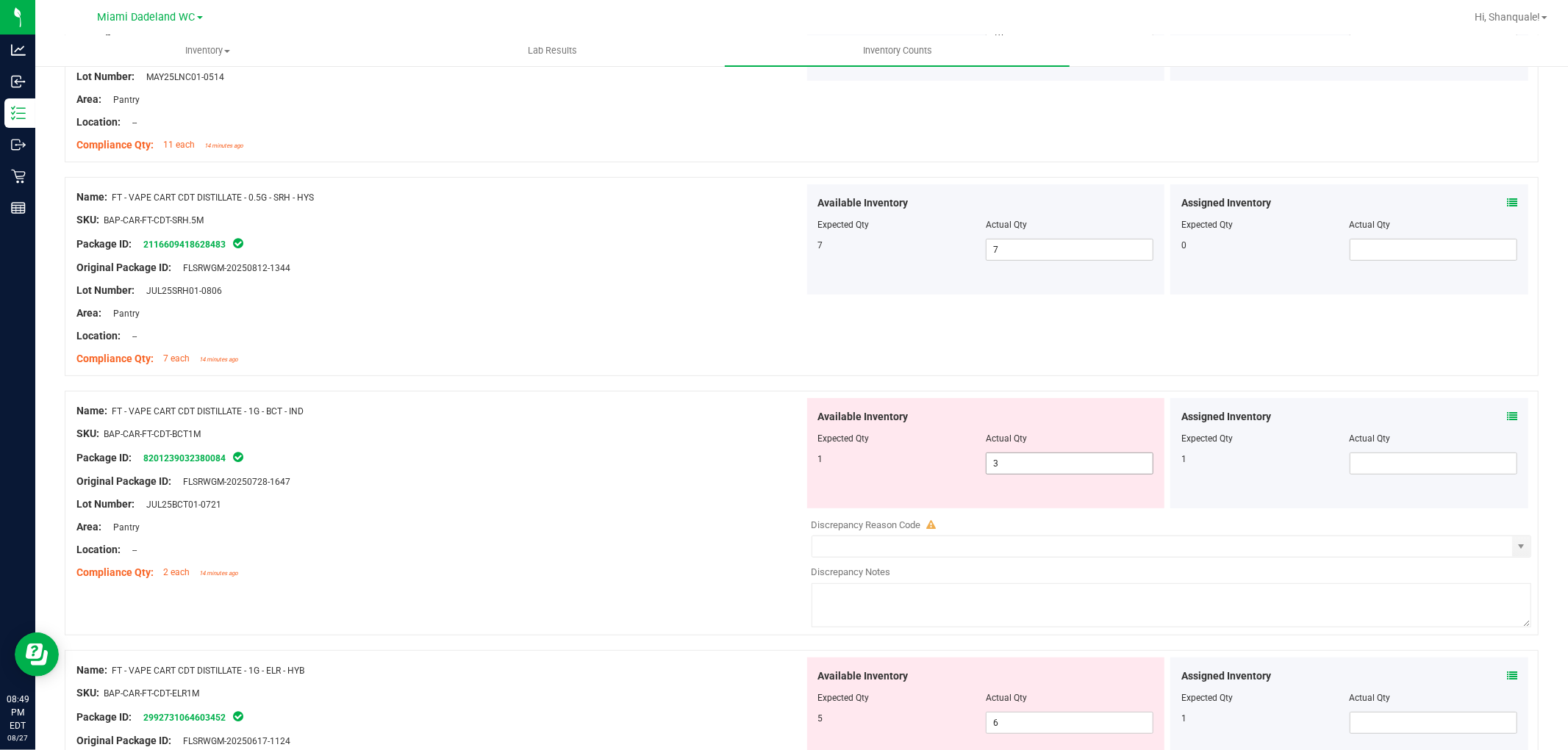
drag, startPoint x: 1126, startPoint y: 466, endPoint x: 1115, endPoint y: 467, distance: 11.0
click at [1119, 466] on span "3 3" at bounding box center [1070, 463] width 168 height 22
type input "1"
click at [614, 488] on div "Original Package ID: FLSRWGM-20250728-1647" at bounding box center [441, 481] width 728 height 15
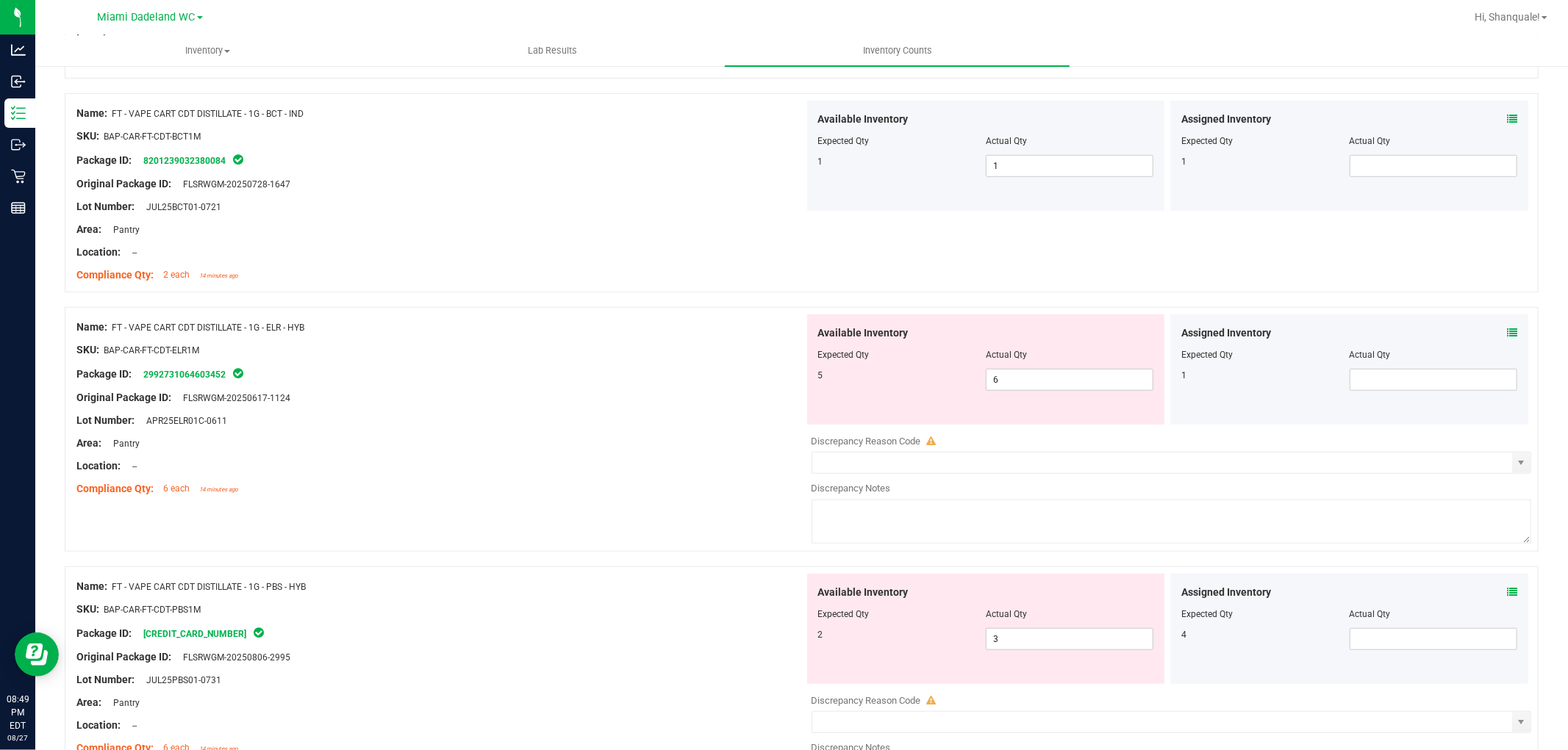
scroll to position [816, 0]
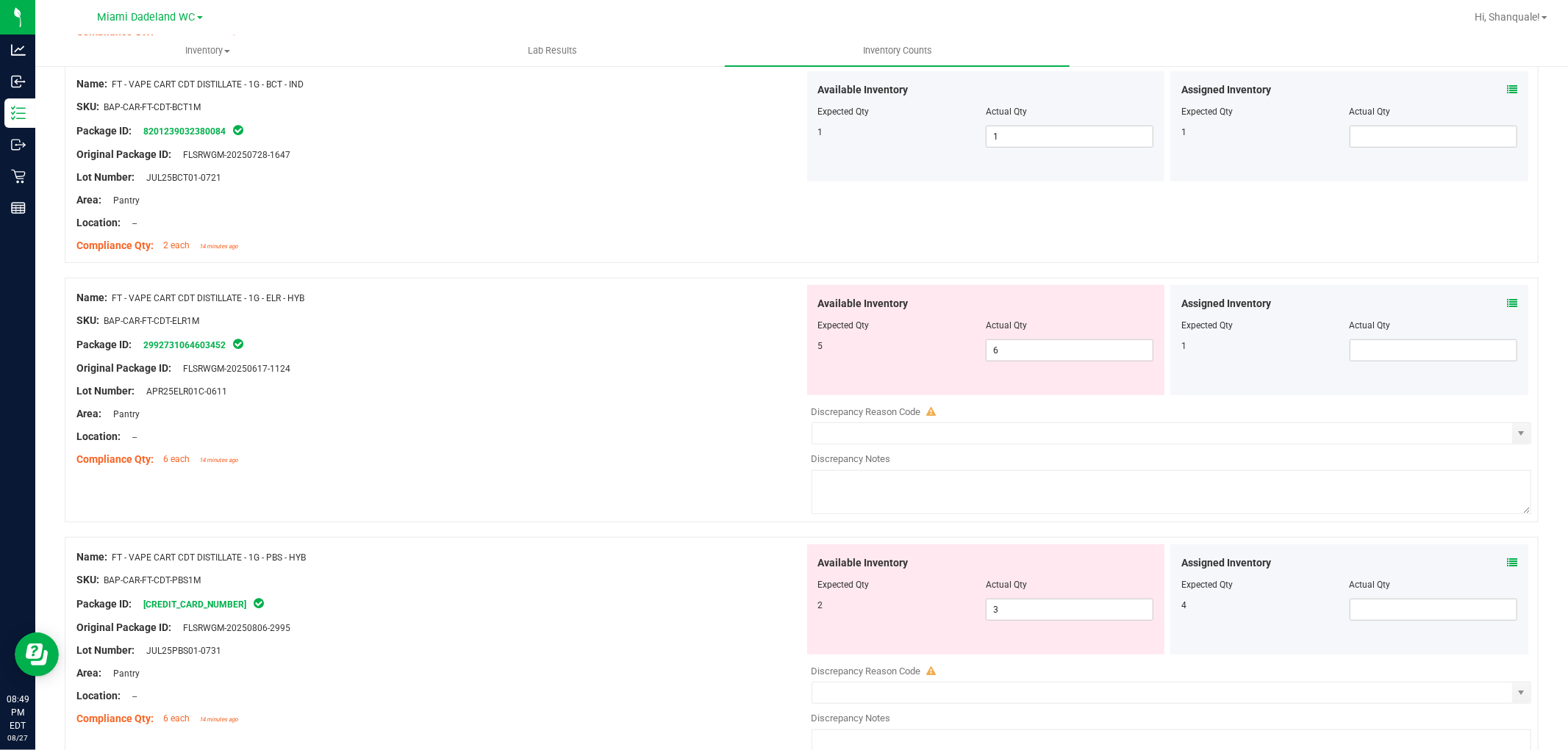
click at [1507, 301] on icon at bounding box center [1512, 304] width 11 height 11
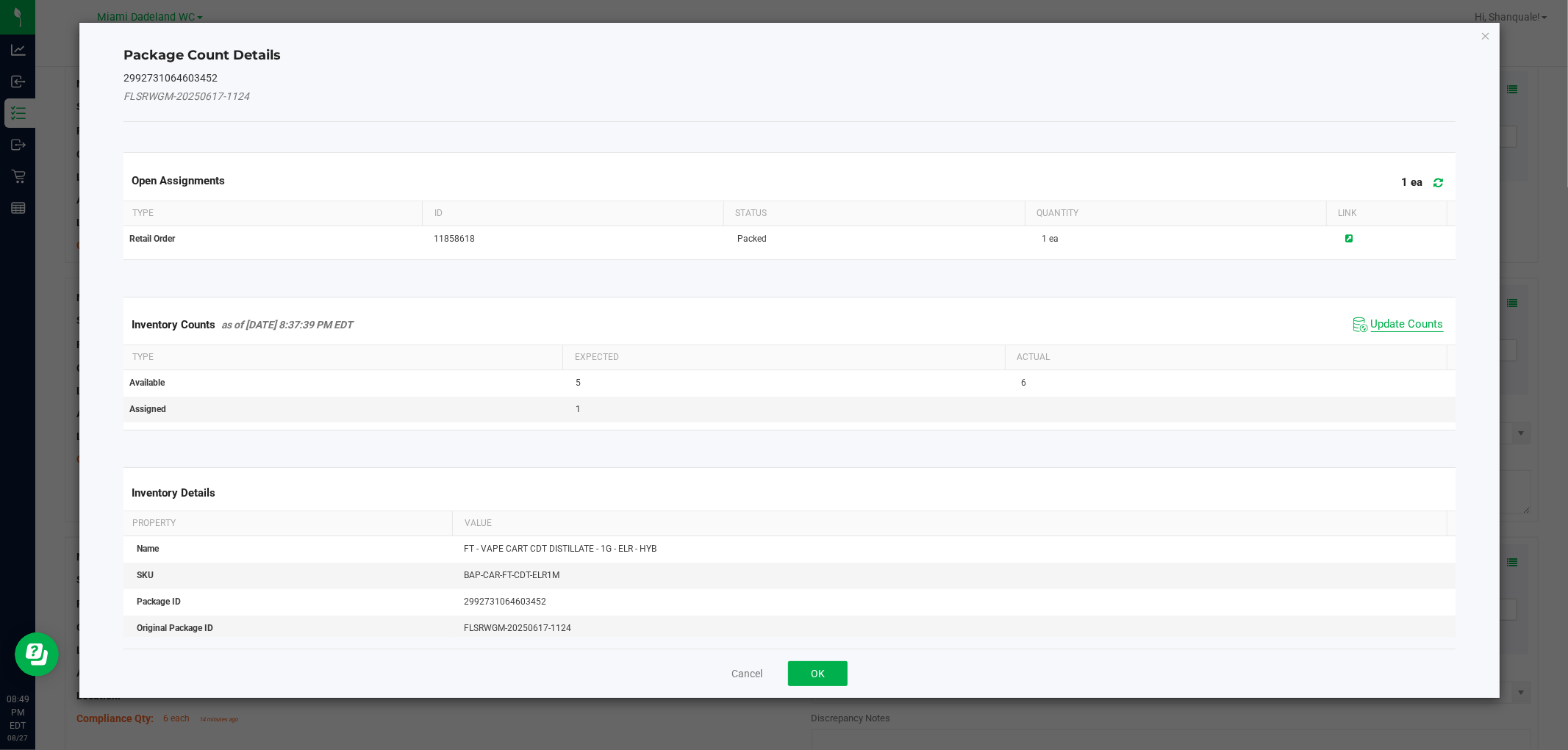
drag, startPoint x: 1382, startPoint y: 321, endPoint x: 1189, endPoint y: 383, distance: 202.7
click at [1381, 320] on span "Update Counts" at bounding box center [1407, 324] width 72 height 15
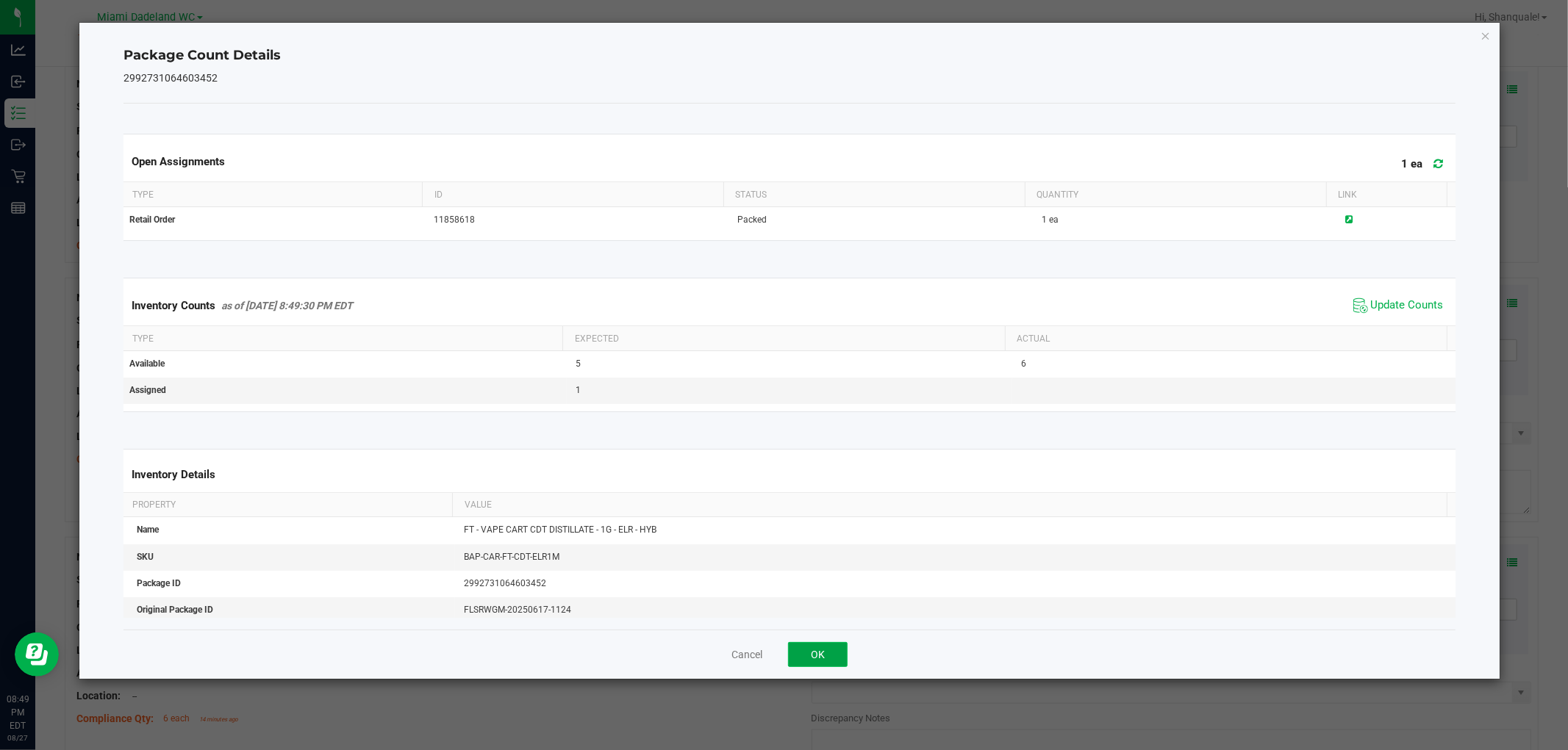
click at [822, 649] on button "OK" at bounding box center [818, 655] width 59 height 25
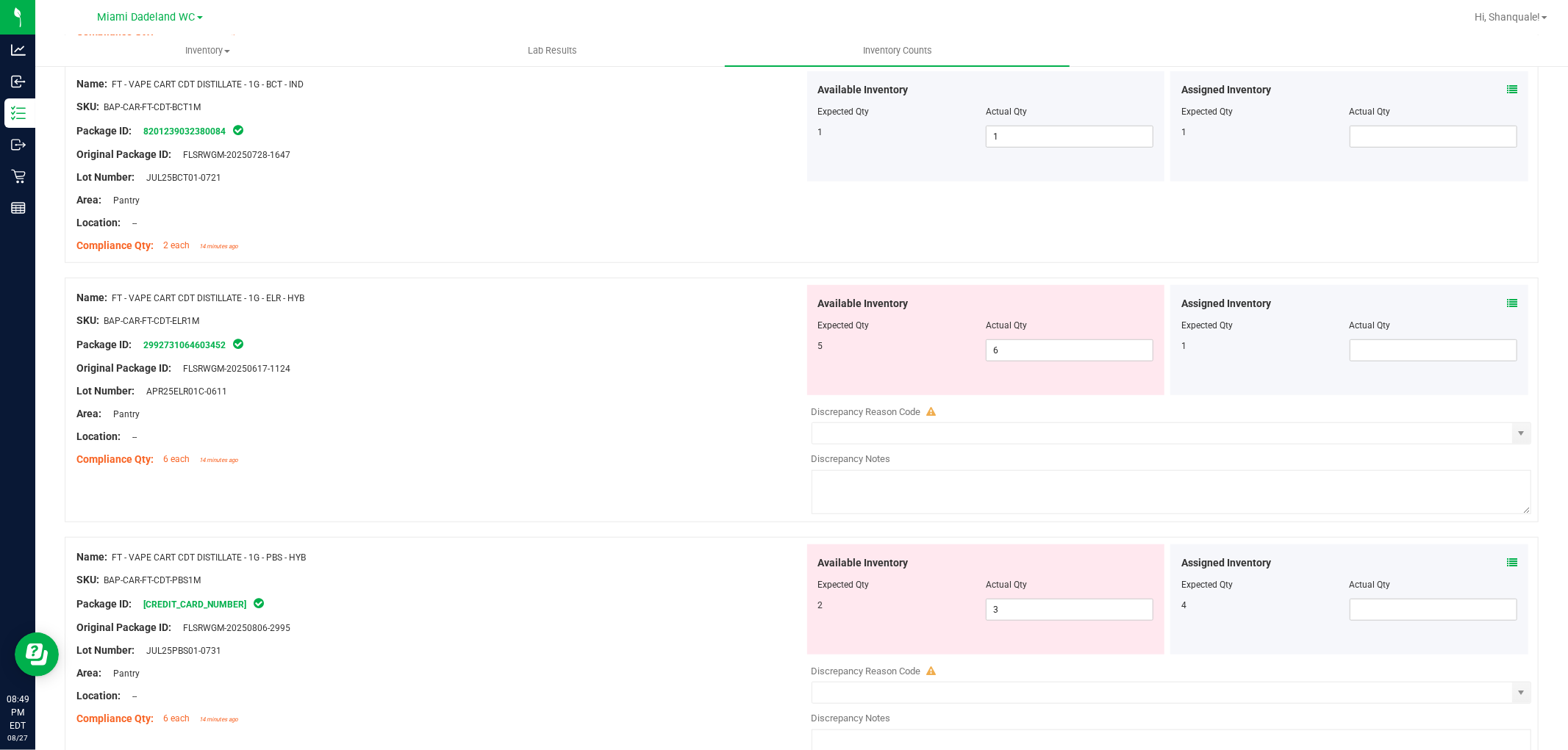
click at [999, 338] on div at bounding box center [986, 336] width 336 height 7
click at [1000, 346] on span "6 6" at bounding box center [1070, 350] width 168 height 22
type input "5"
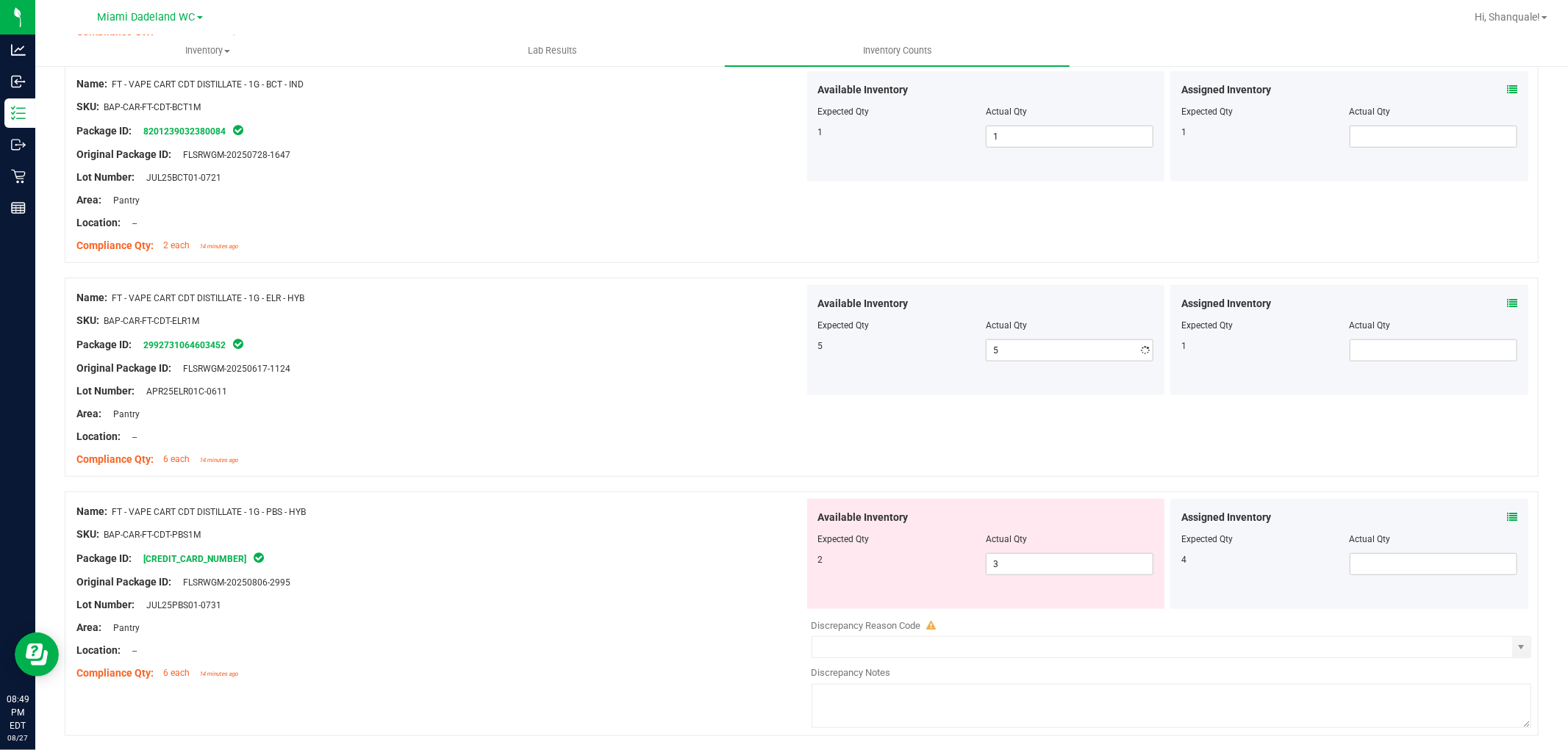
click at [578, 352] on div "Package ID: 2992731064603452" at bounding box center [441, 345] width 728 height 18
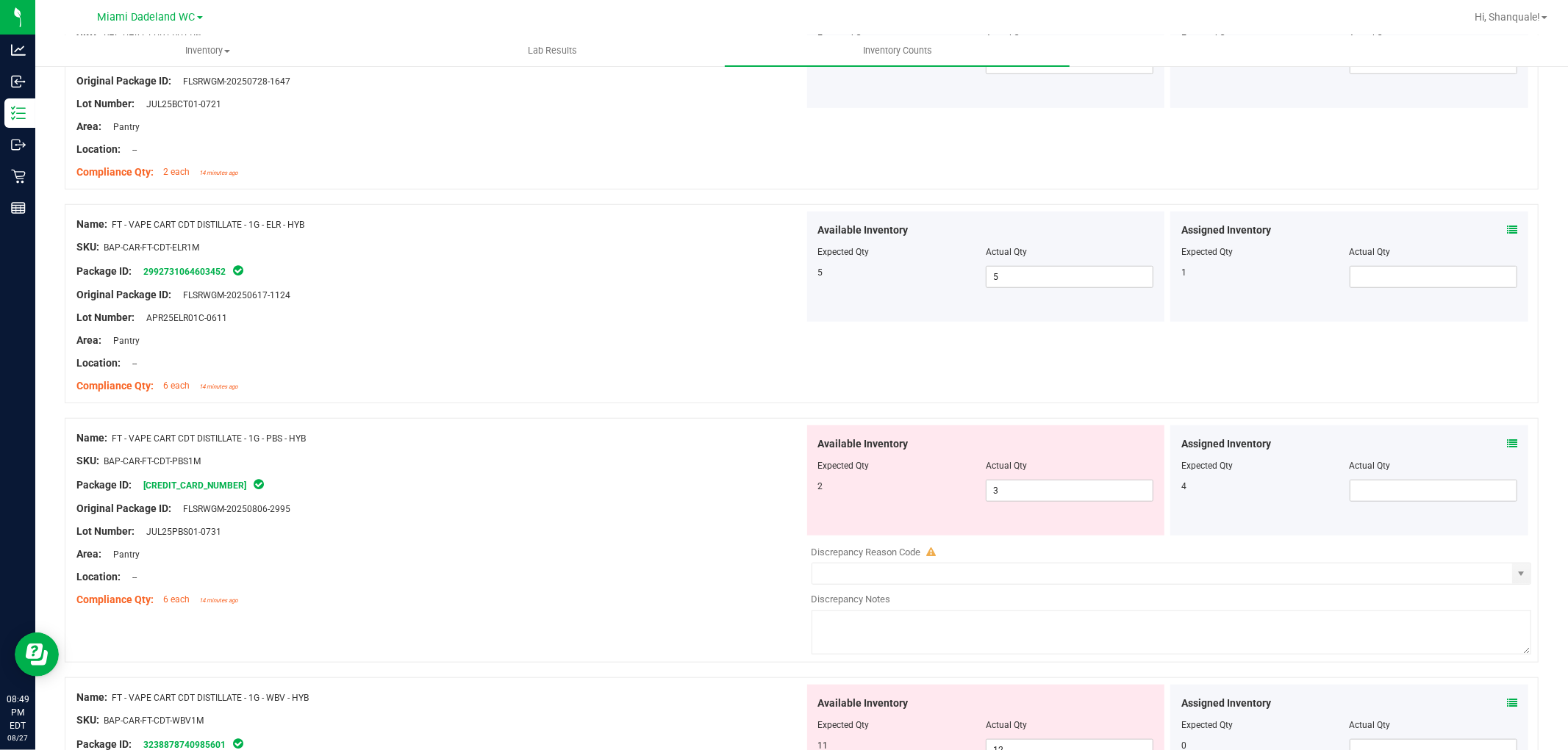
scroll to position [1061, 0]
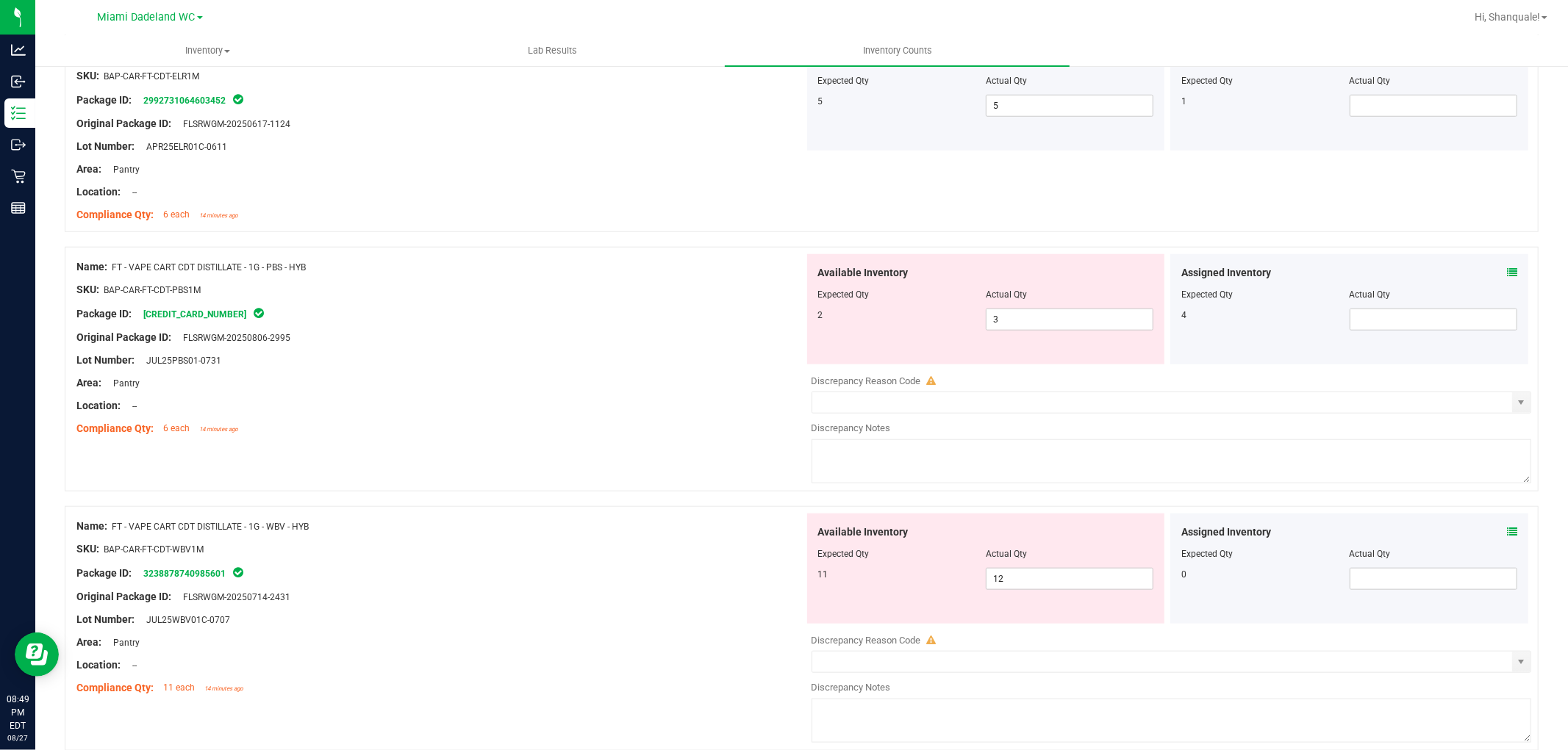
click at [1507, 273] on icon at bounding box center [1512, 273] width 11 height 11
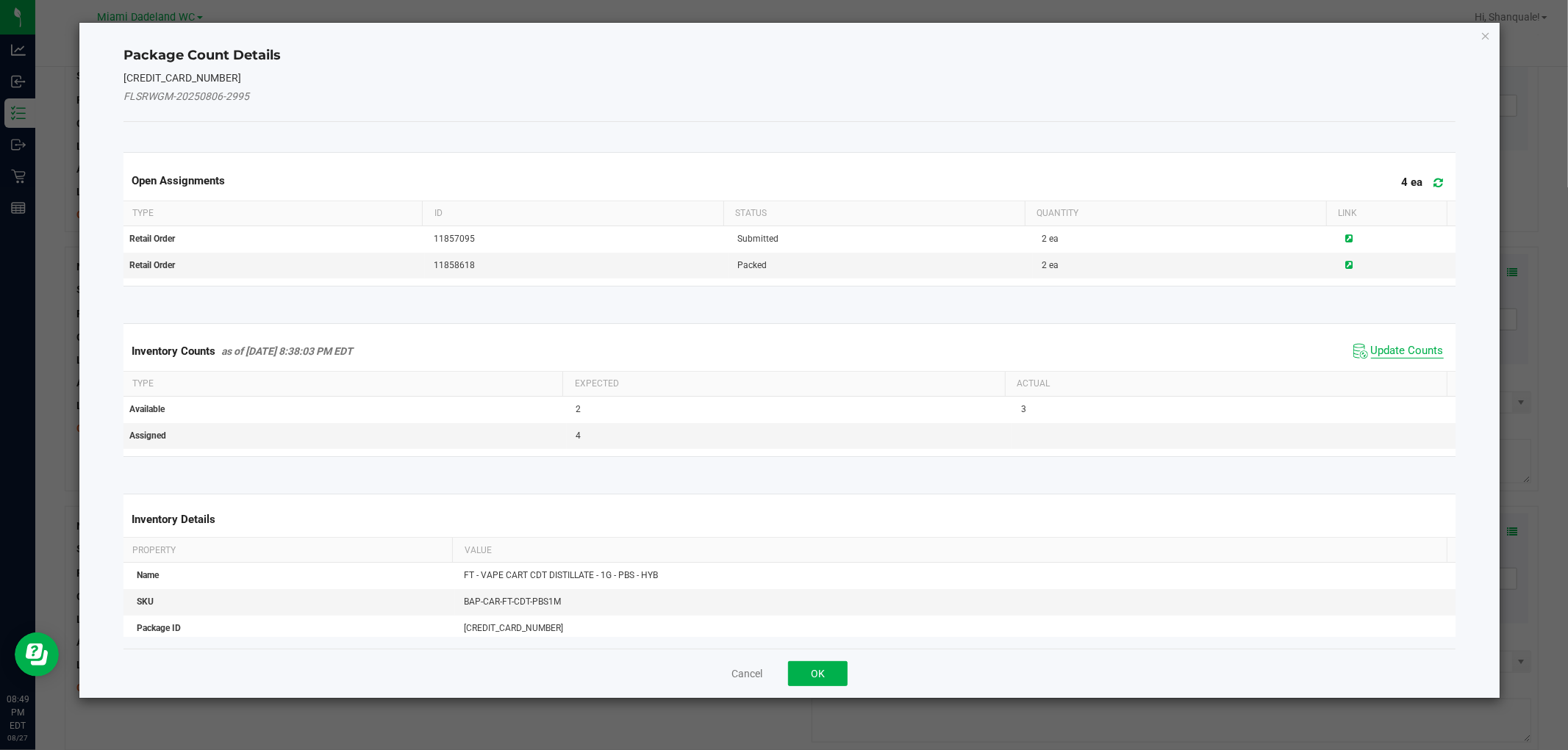
click at [1392, 350] on span "Update Counts" at bounding box center [1407, 351] width 72 height 15
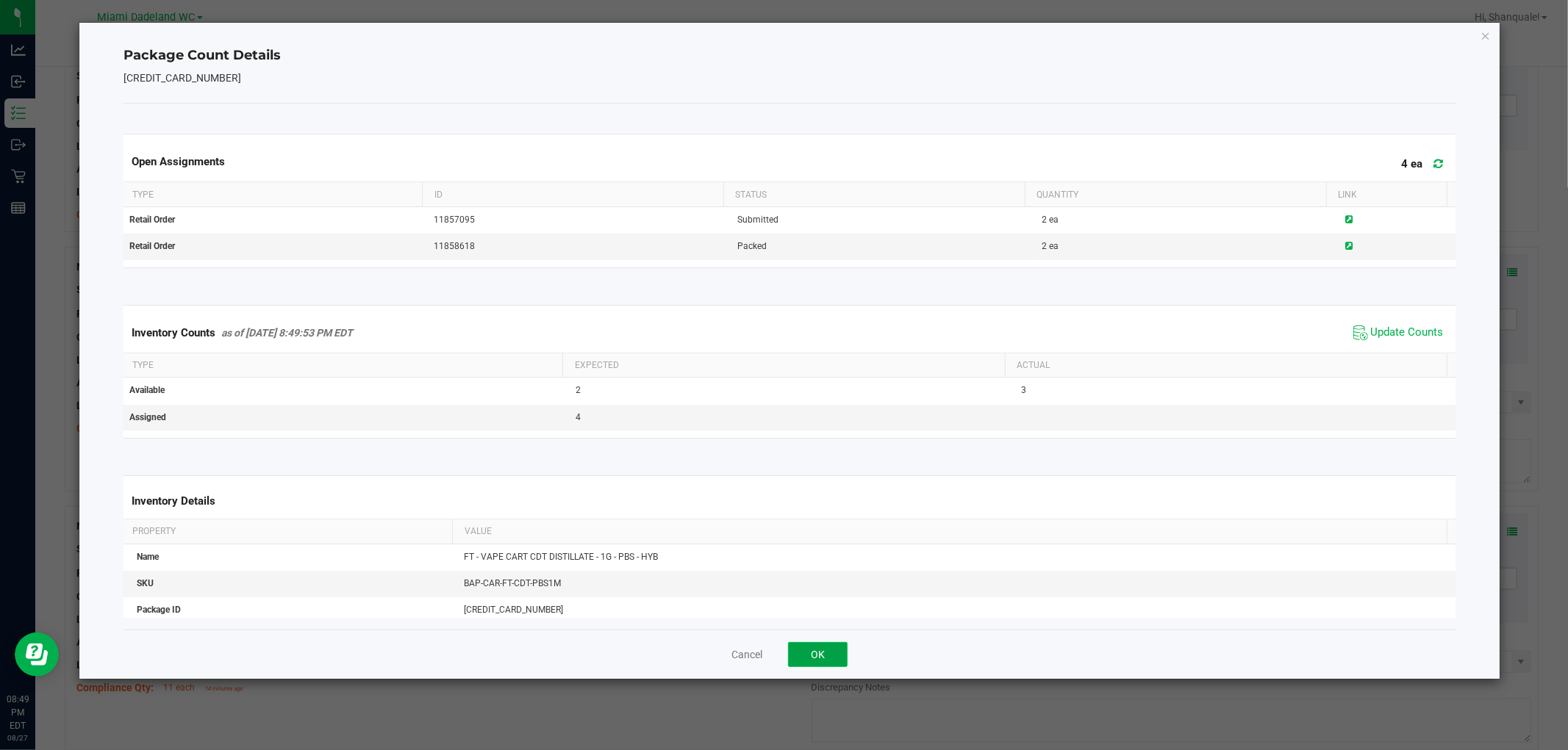
click at [833, 665] on button "OK" at bounding box center [818, 655] width 59 height 25
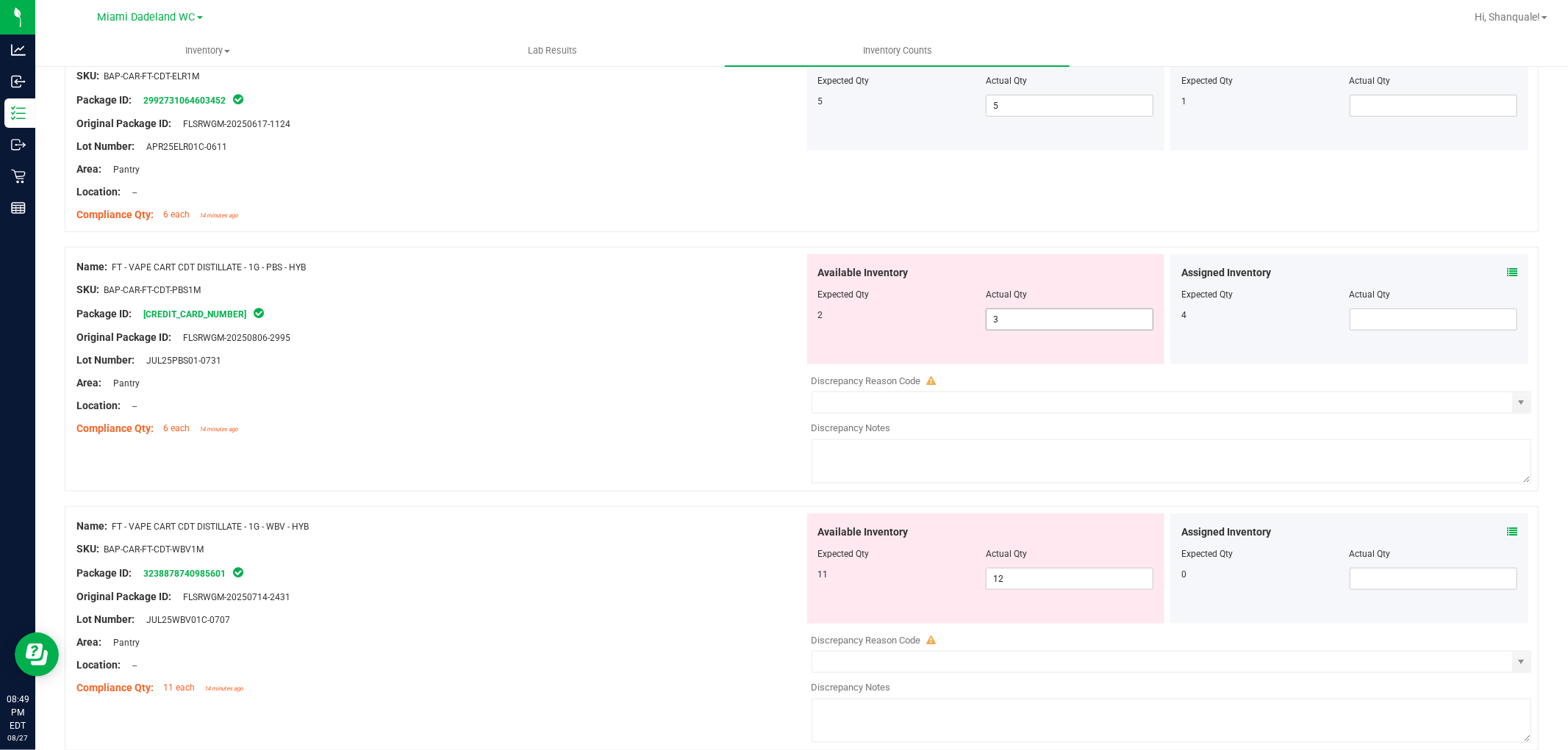
click at [1035, 319] on span "3 3" at bounding box center [1070, 319] width 168 height 22
type input "2"
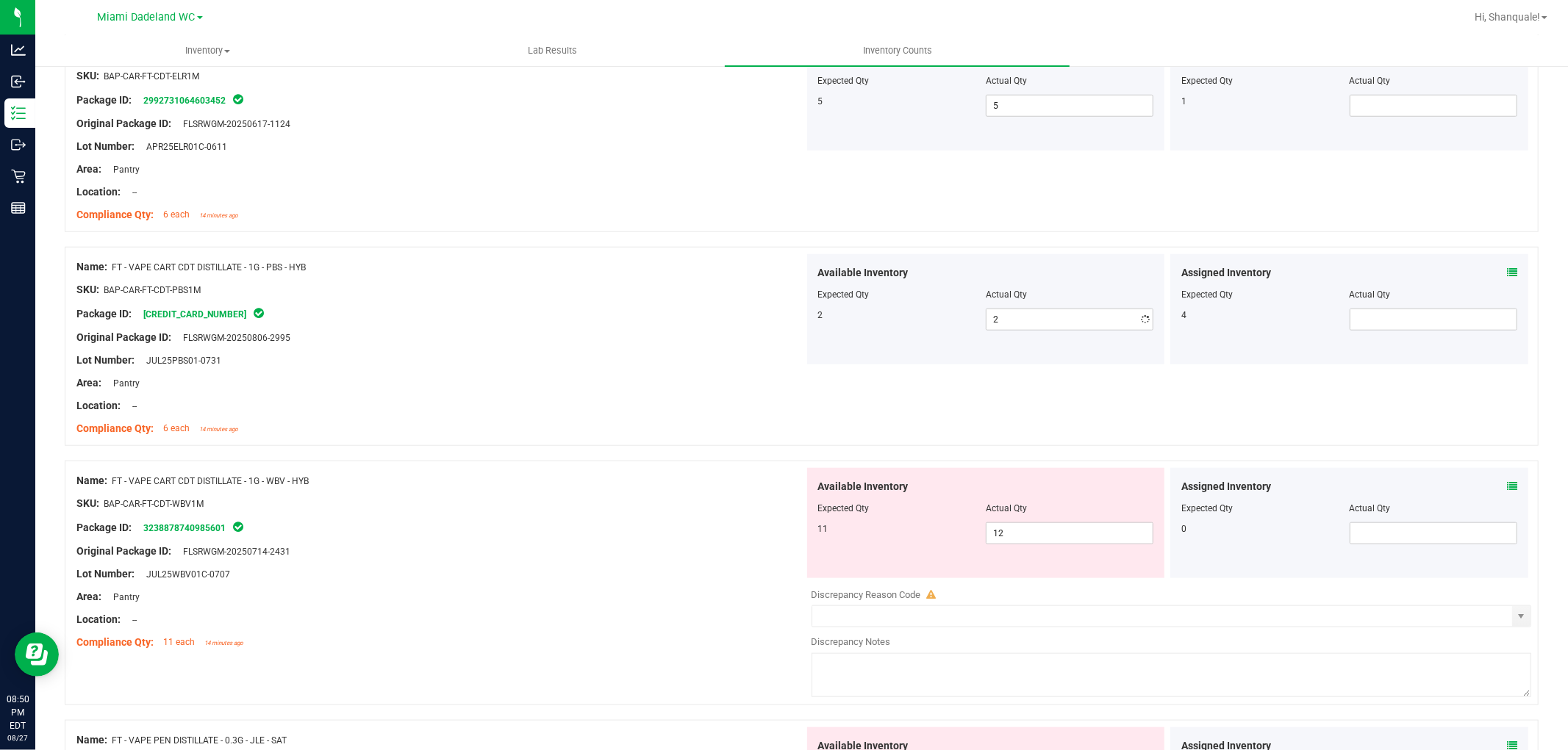
click at [627, 407] on div "Location: --" at bounding box center [441, 405] width 728 height 15
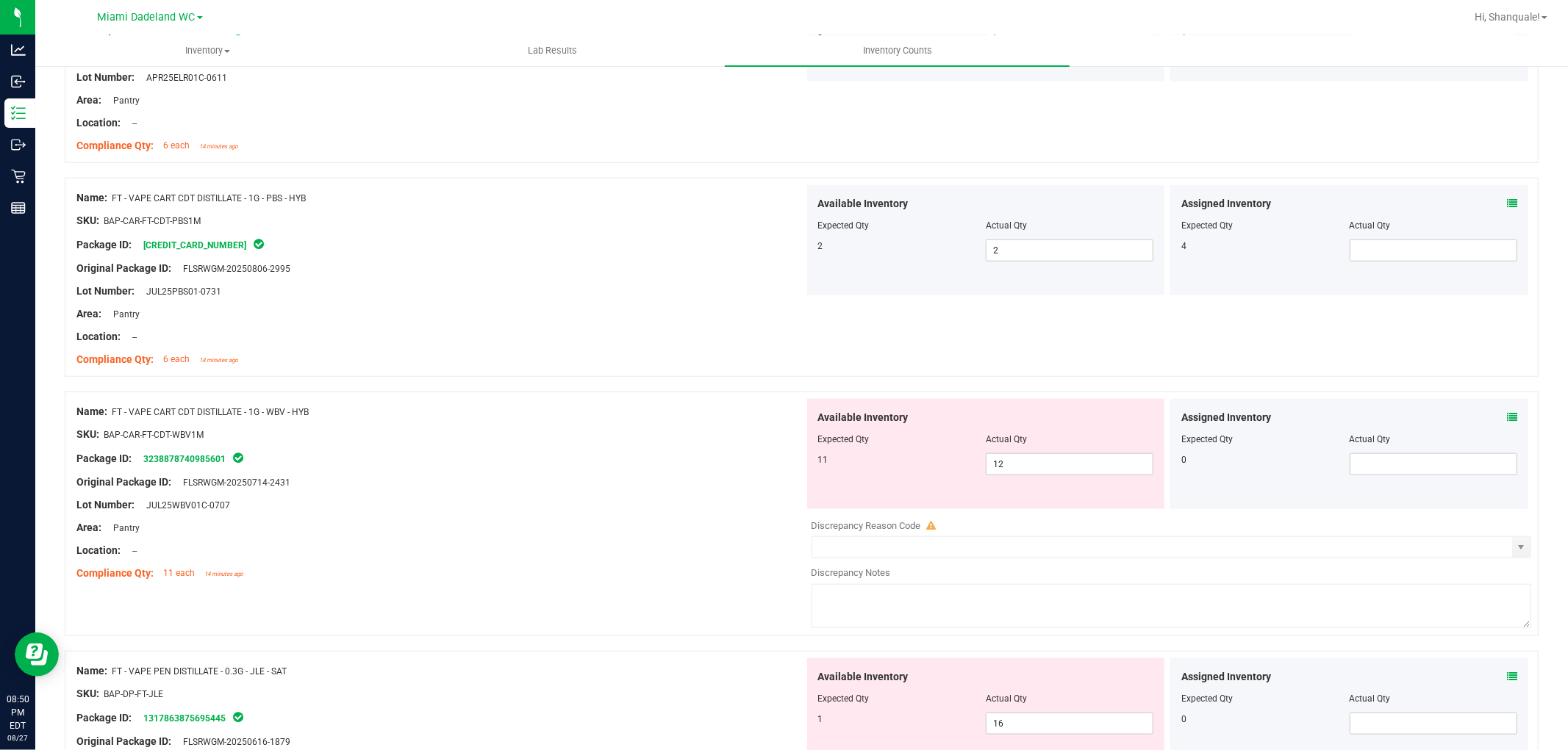
scroll to position [1224, 0]
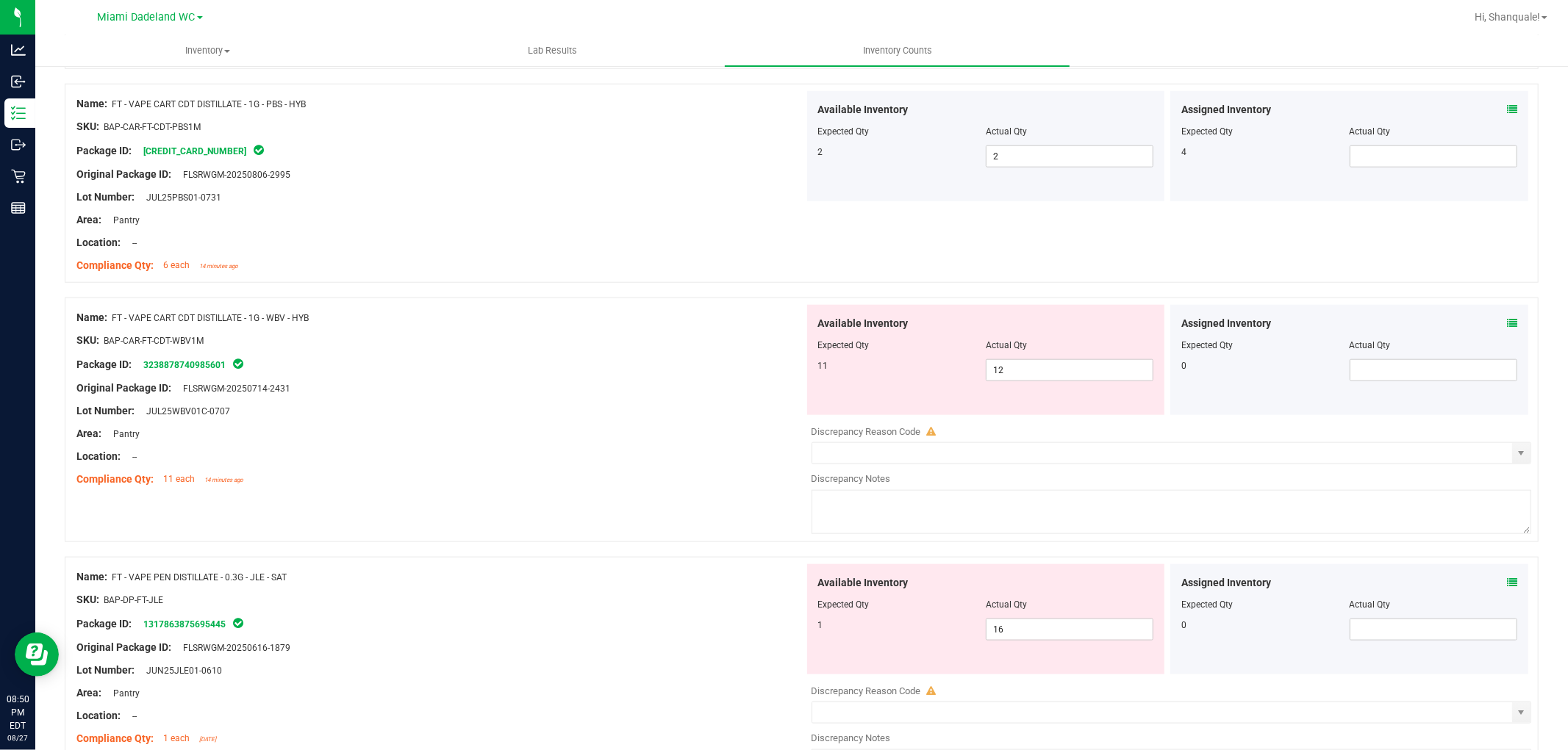
click at [1507, 322] on icon at bounding box center [1512, 323] width 11 height 11
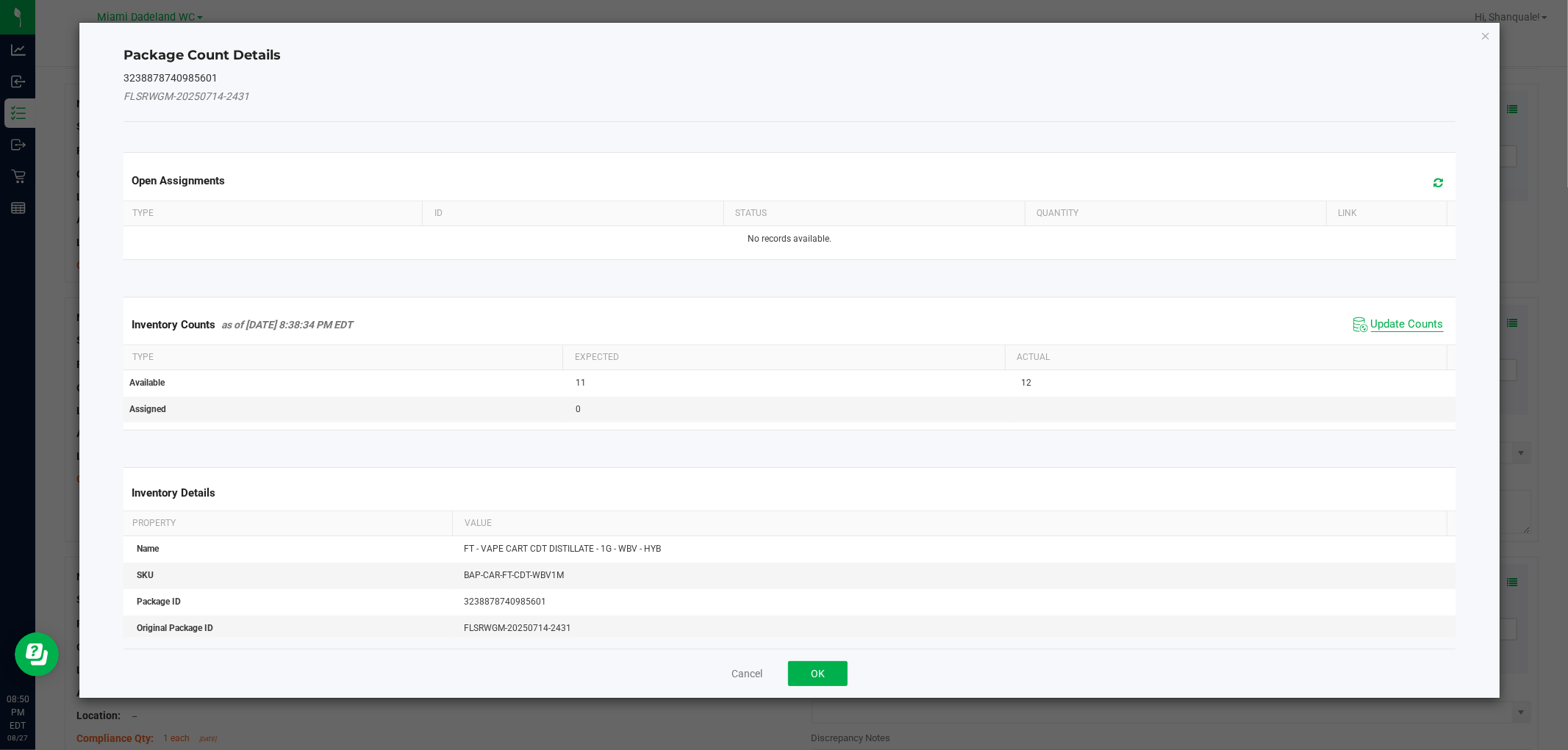
click at [1371, 326] on span "Update Counts" at bounding box center [1407, 324] width 72 height 15
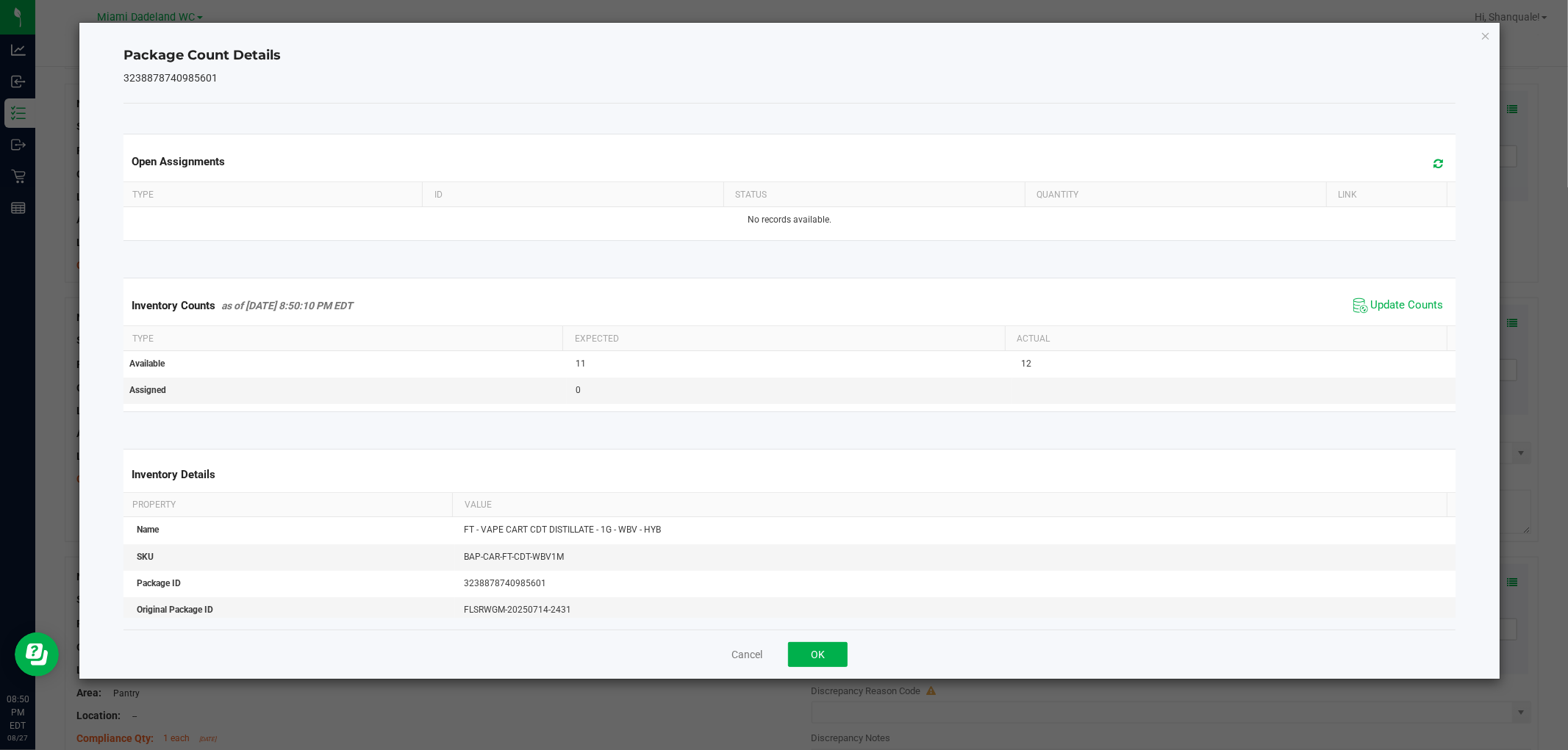
click at [855, 648] on div "Cancel OK" at bounding box center [789, 655] width 1332 height 49
drag, startPoint x: 820, startPoint y: 655, endPoint x: 846, endPoint y: 626, distance: 38.9
click at [818, 655] on button "OK" at bounding box center [818, 655] width 59 height 25
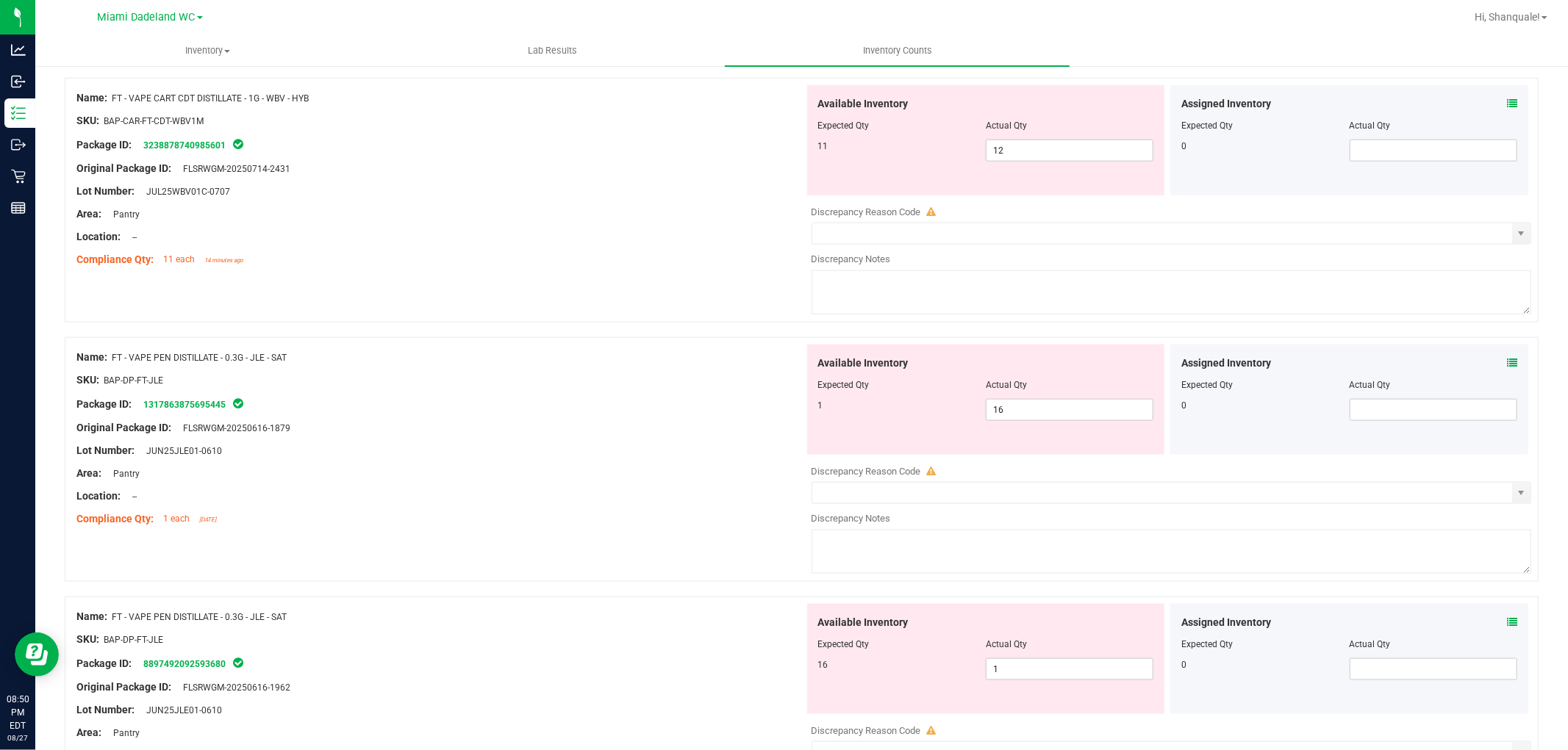
scroll to position [1470, 0]
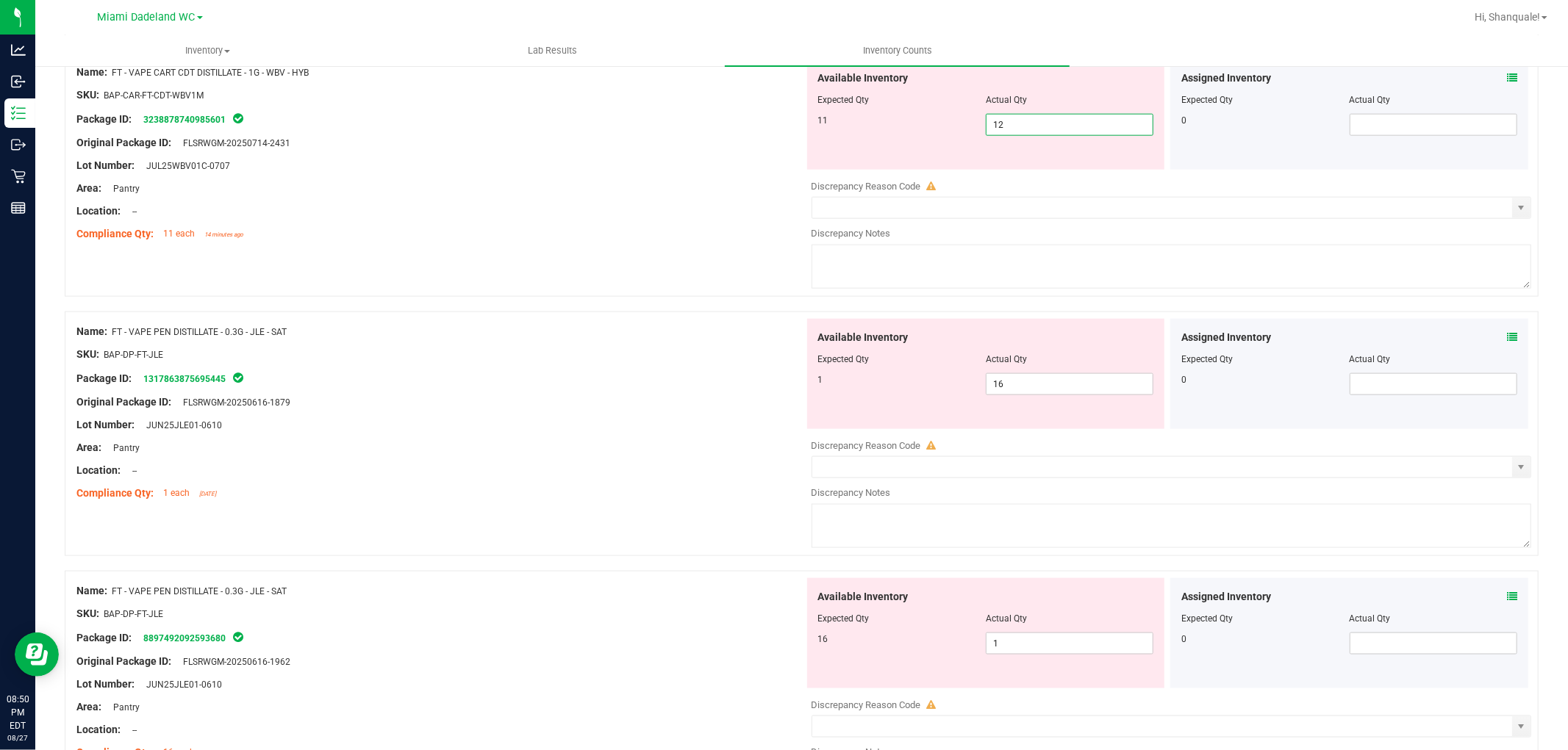
click at [1092, 130] on span "12 12" at bounding box center [1070, 125] width 168 height 22
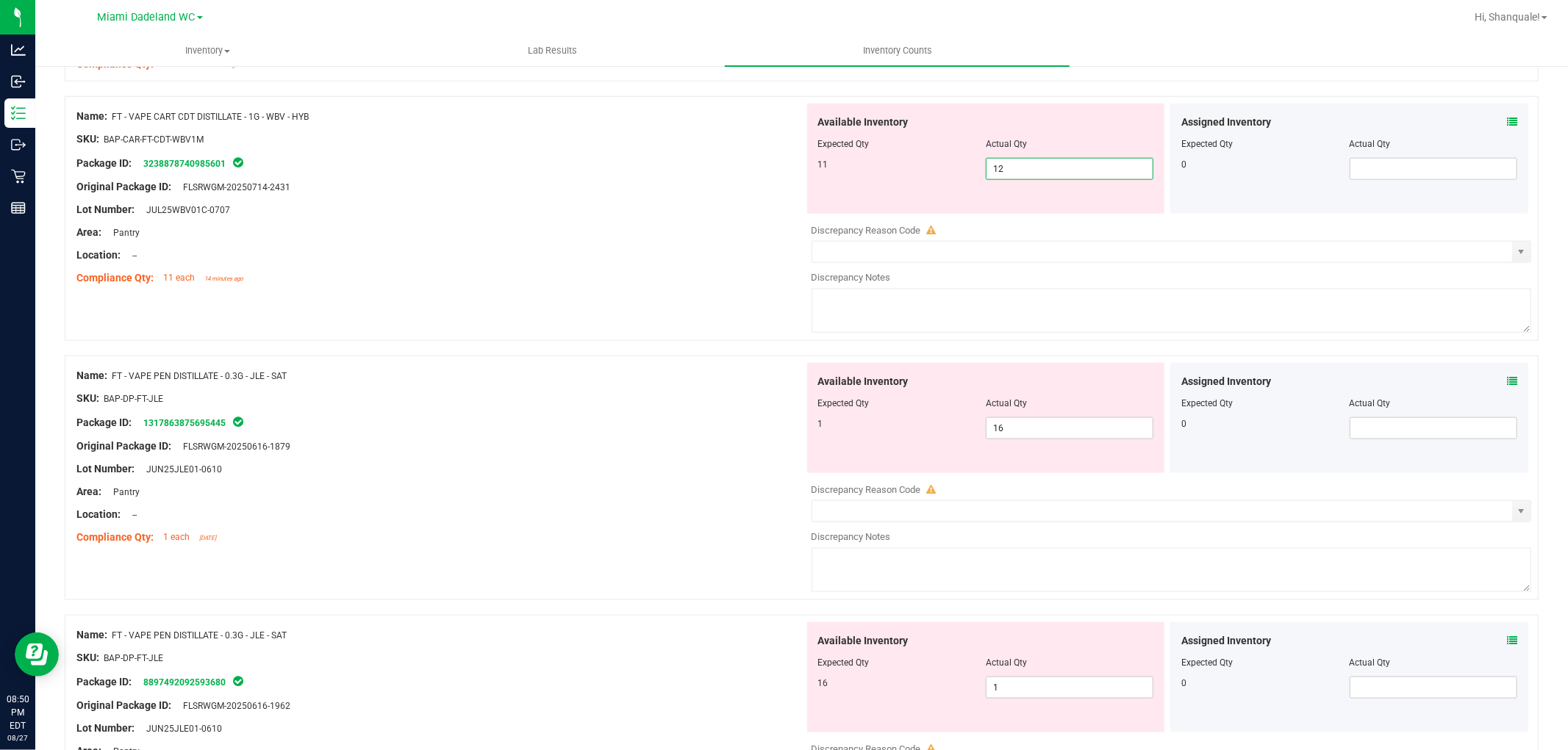
scroll to position [1388, 0]
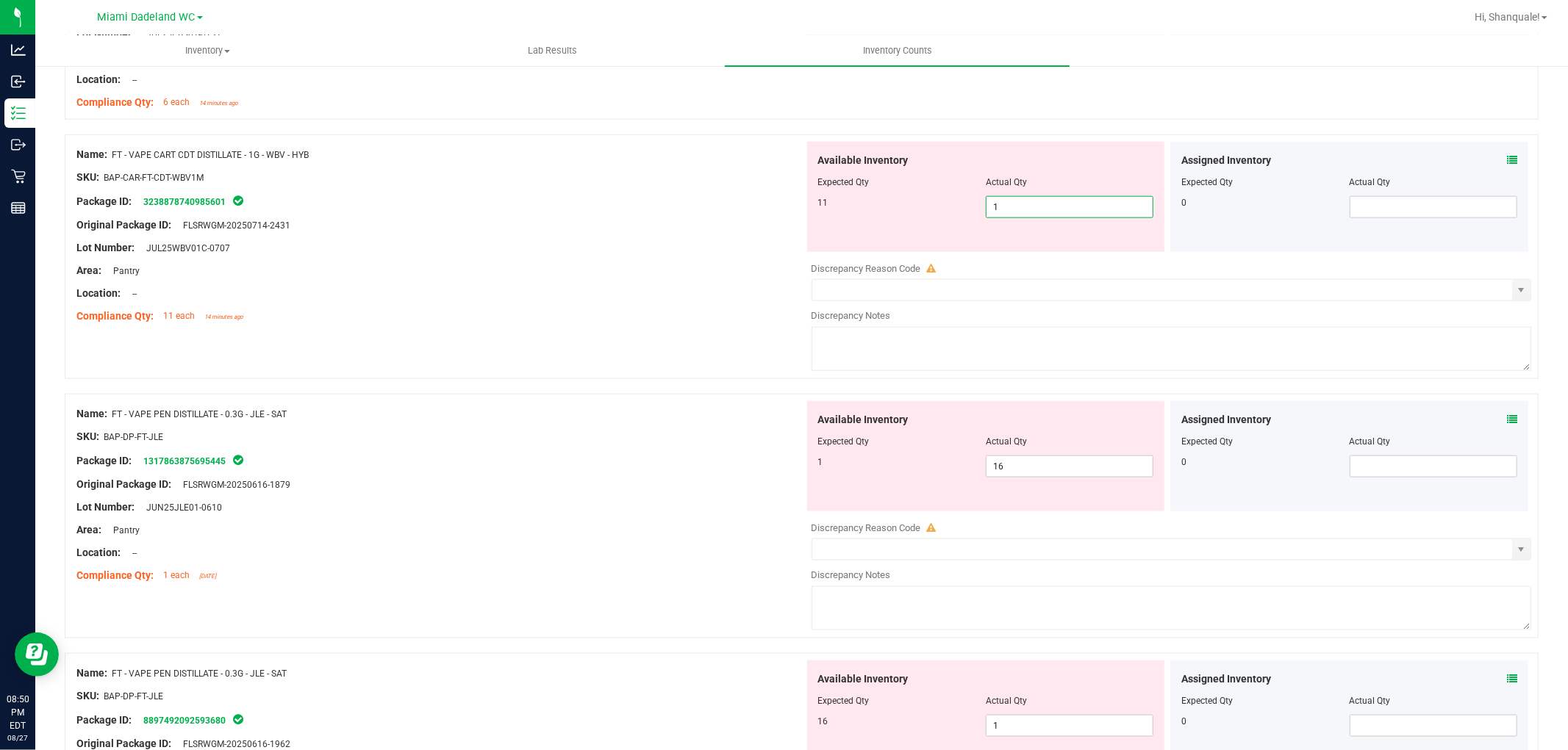
type input "11"
click at [636, 299] on div "Location: --" at bounding box center [441, 293] width 728 height 15
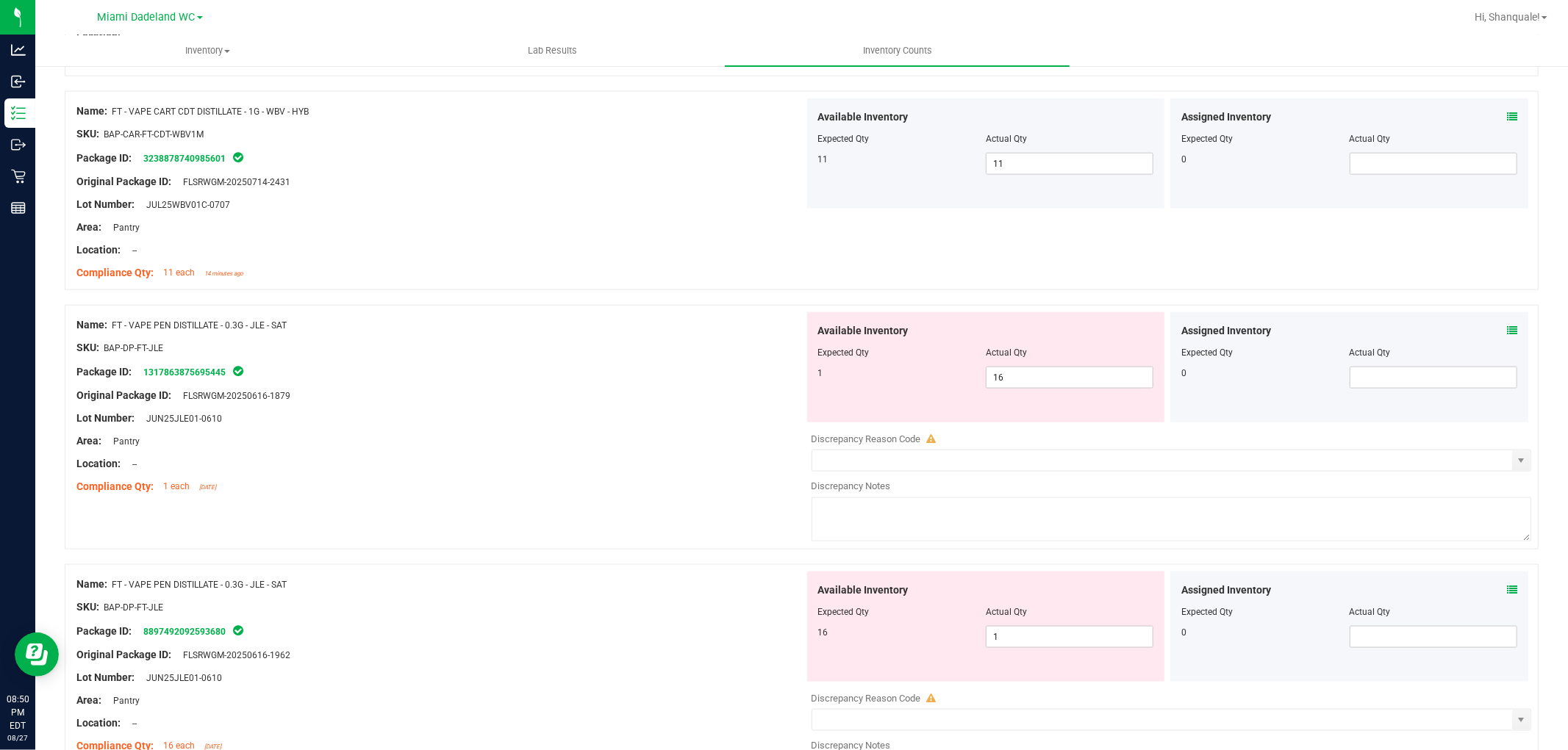
scroll to position [1470, 0]
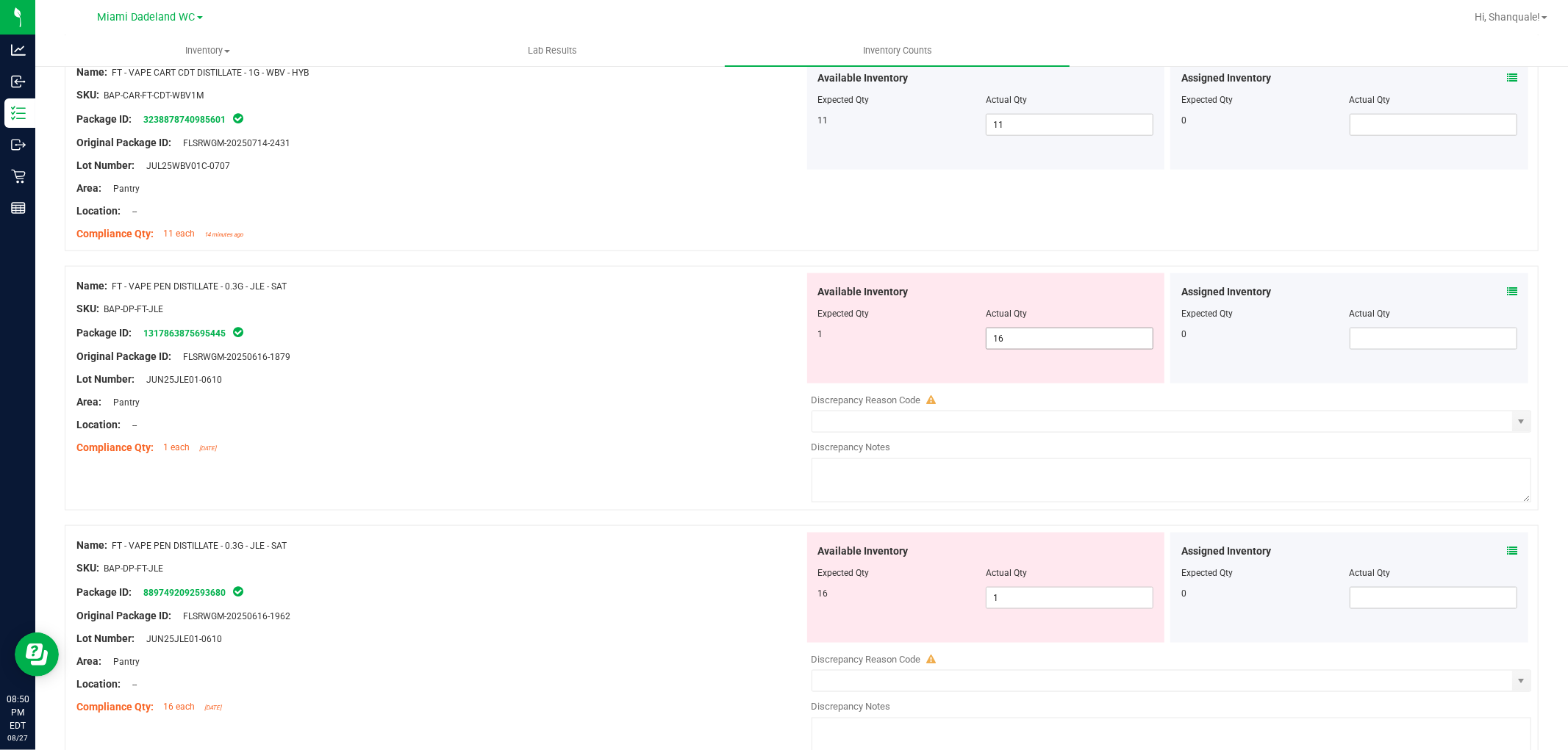
click at [1095, 347] on span "16 16" at bounding box center [1070, 338] width 168 height 22
type input "1"
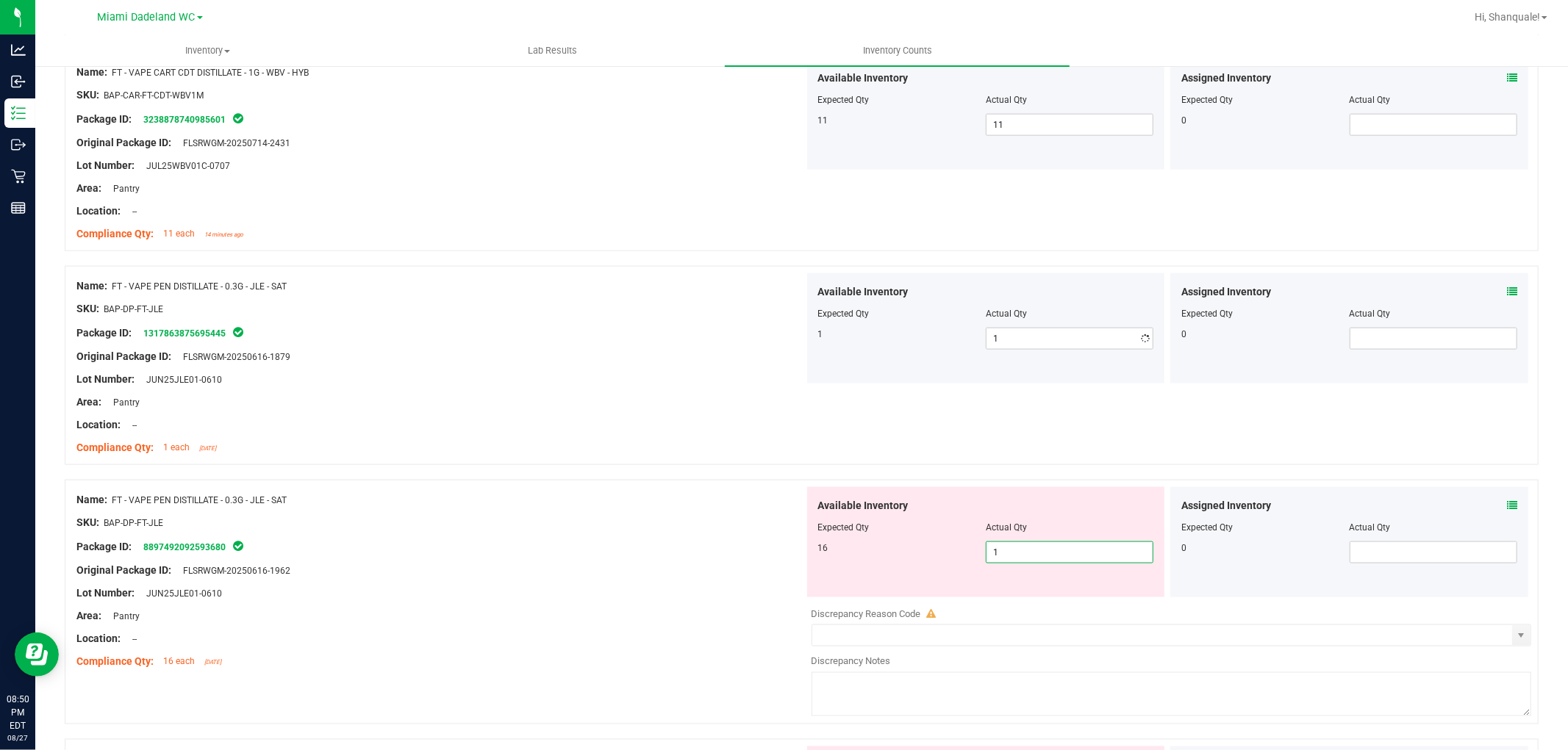
click at [1104, 596] on div "Available Inventory Expected Qty Actual Qty 16 1 1" at bounding box center [986, 542] width 358 height 110
type input "16"
click at [600, 523] on div "SKU: BAP-DP-FT-JLE" at bounding box center [441, 522] width 728 height 15
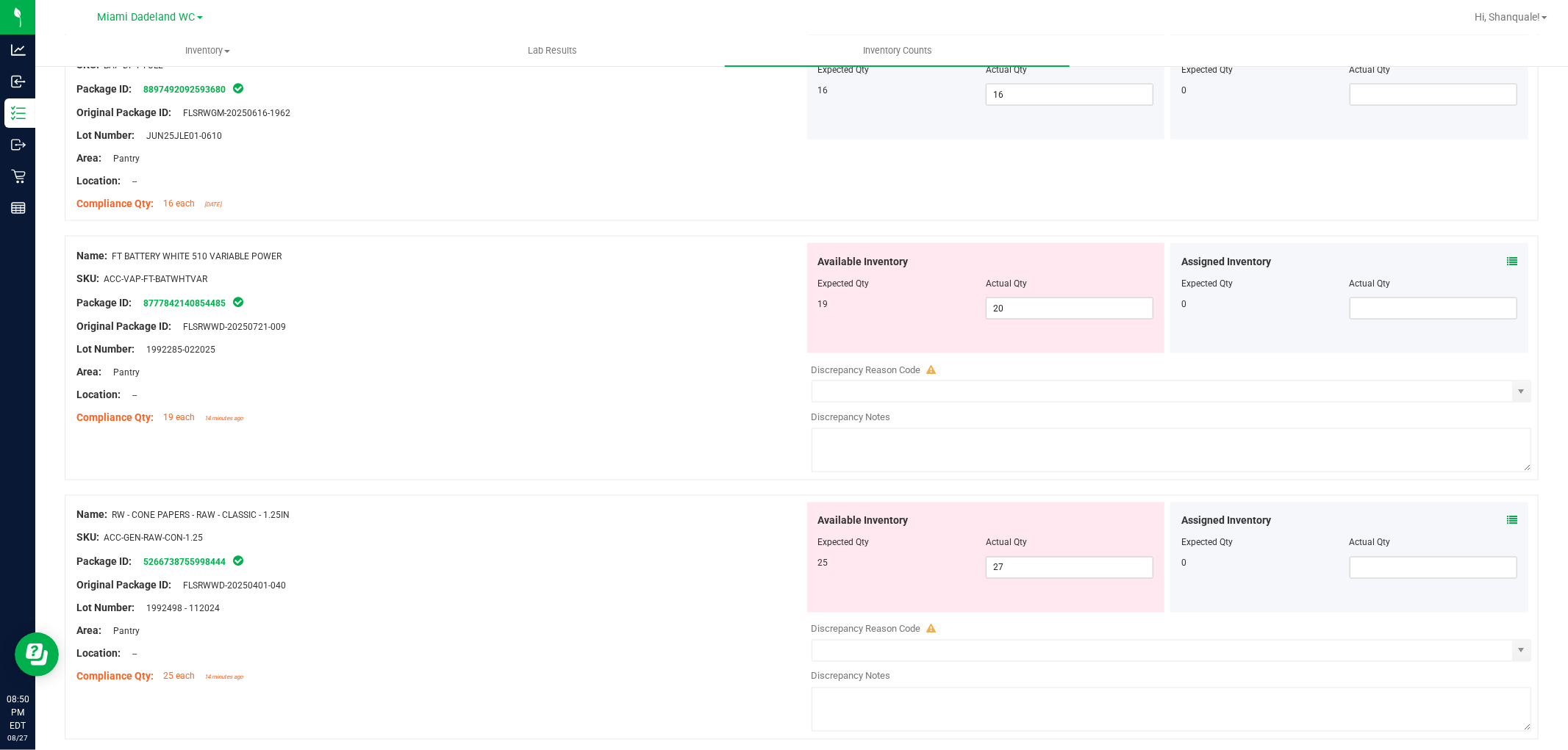
scroll to position [1959, 0]
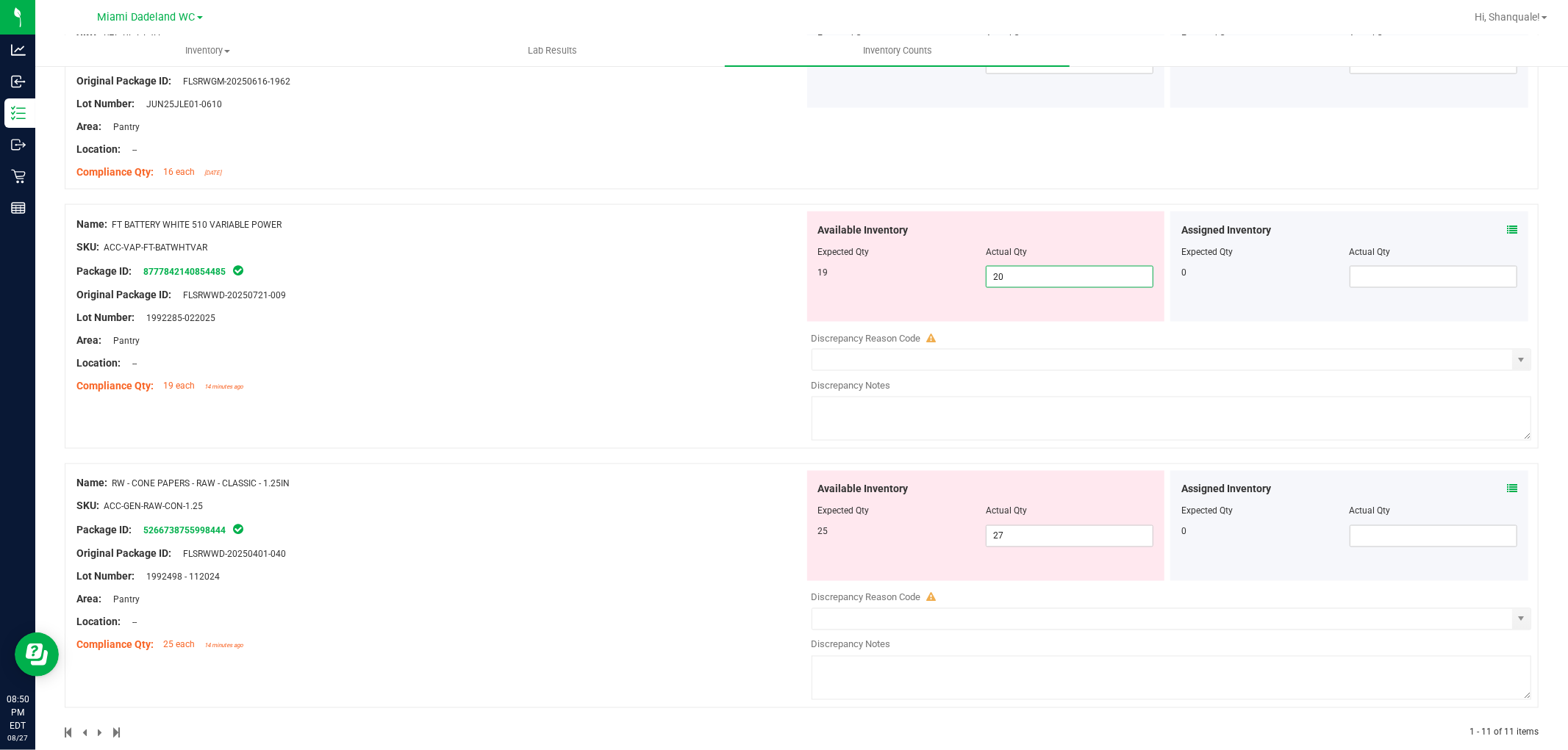
click at [1072, 267] on span "20 20" at bounding box center [1070, 277] width 168 height 22
type input "2"
type input "19"
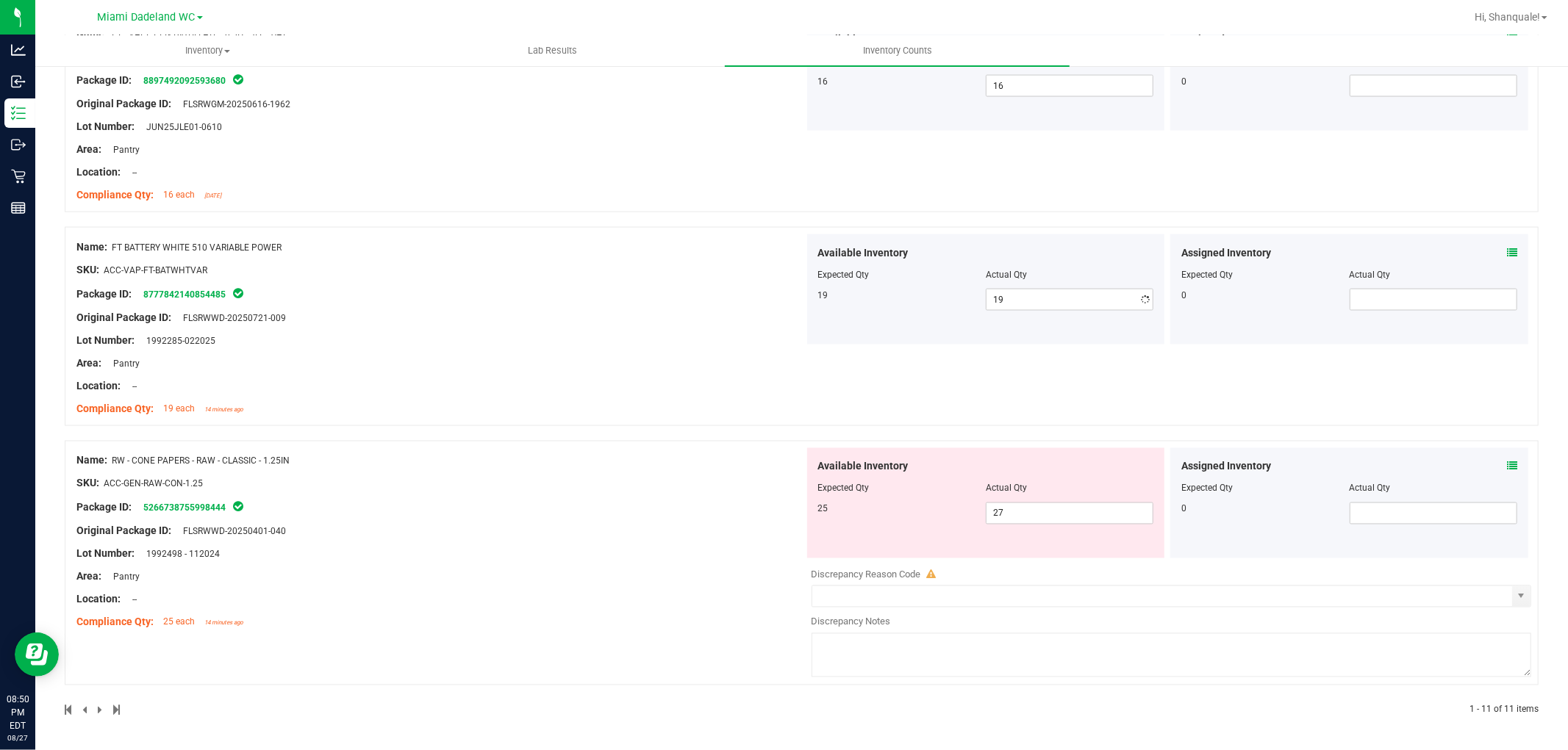
drag, startPoint x: 635, startPoint y: 309, endPoint x: 638, endPoint y: 319, distance: 10.4
click at [636, 318] on div "Name: FT BATTERY WHITE 510 VARIABLE POWER SKU: ACC-VAP-FT-BATWHTVAR Package ID:…" at bounding box center [441, 328] width 728 height 187
click at [1046, 517] on span "27 27" at bounding box center [1070, 513] width 168 height 22
type input "2"
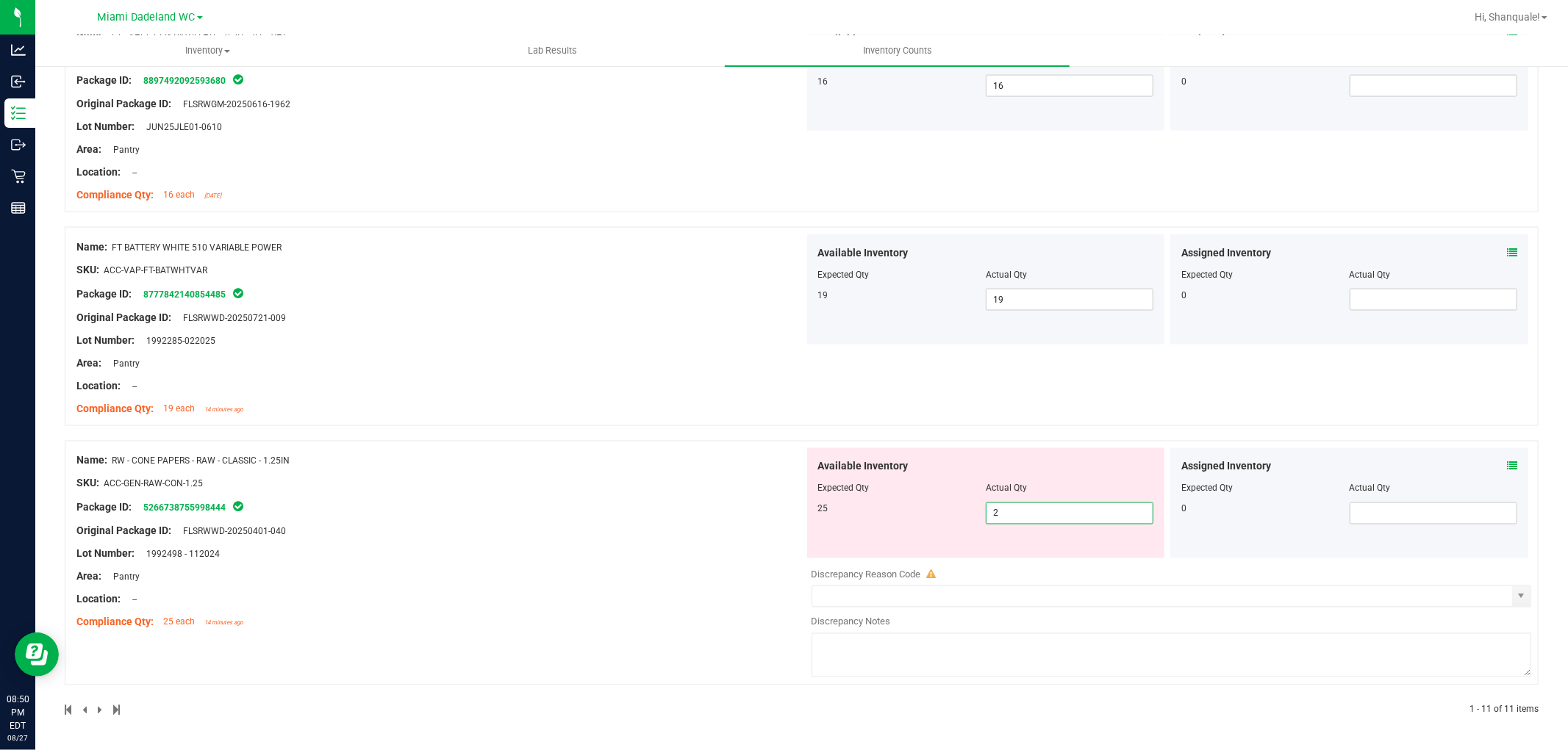
type input "25"
click at [494, 501] on div "Name: RW - CONE PAPERS - RAW - CLASSIC - 1.25IN SKU: ACC-GEN-RAW-CON-1.25 Packa…" at bounding box center [441, 542] width 728 height 187
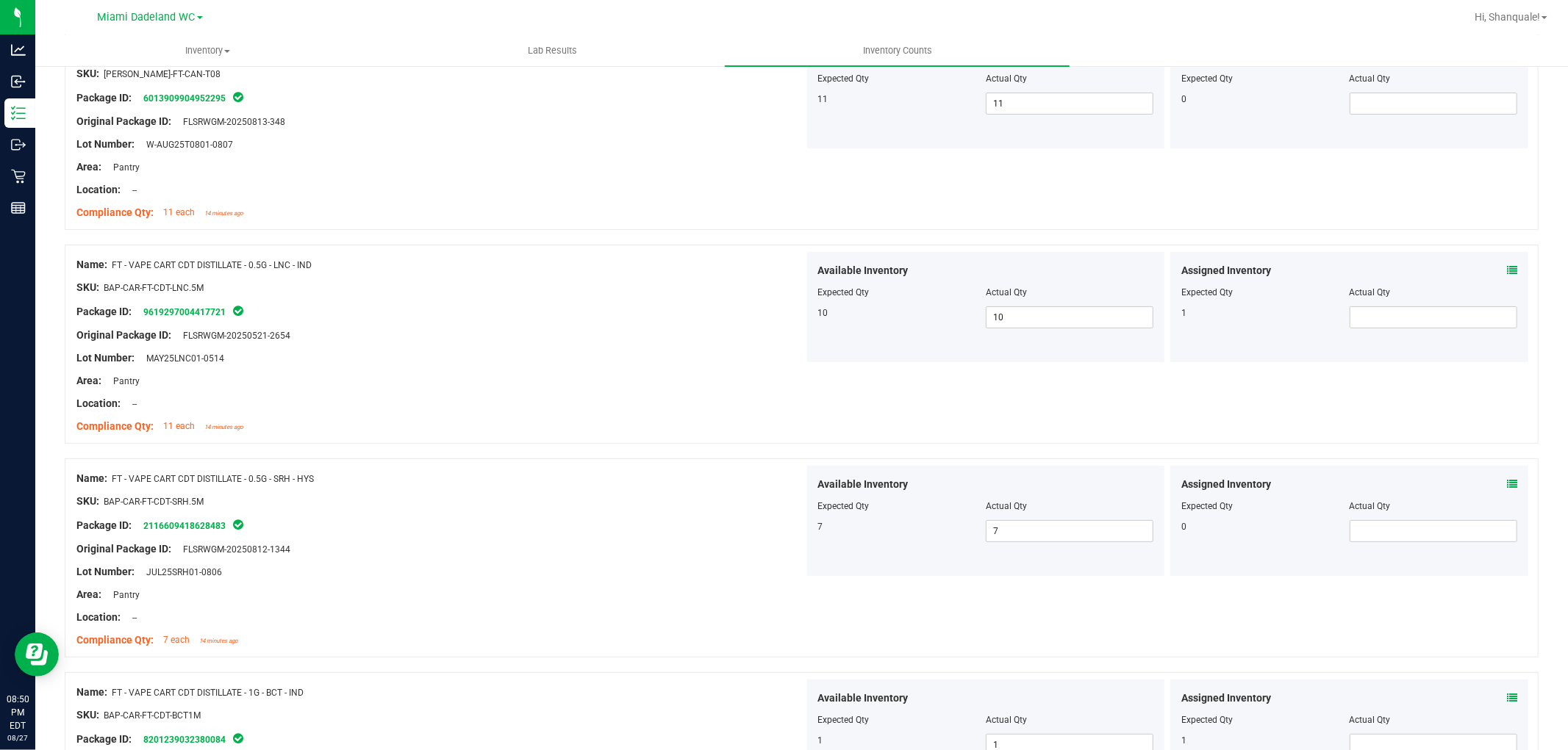
scroll to position [0, 0]
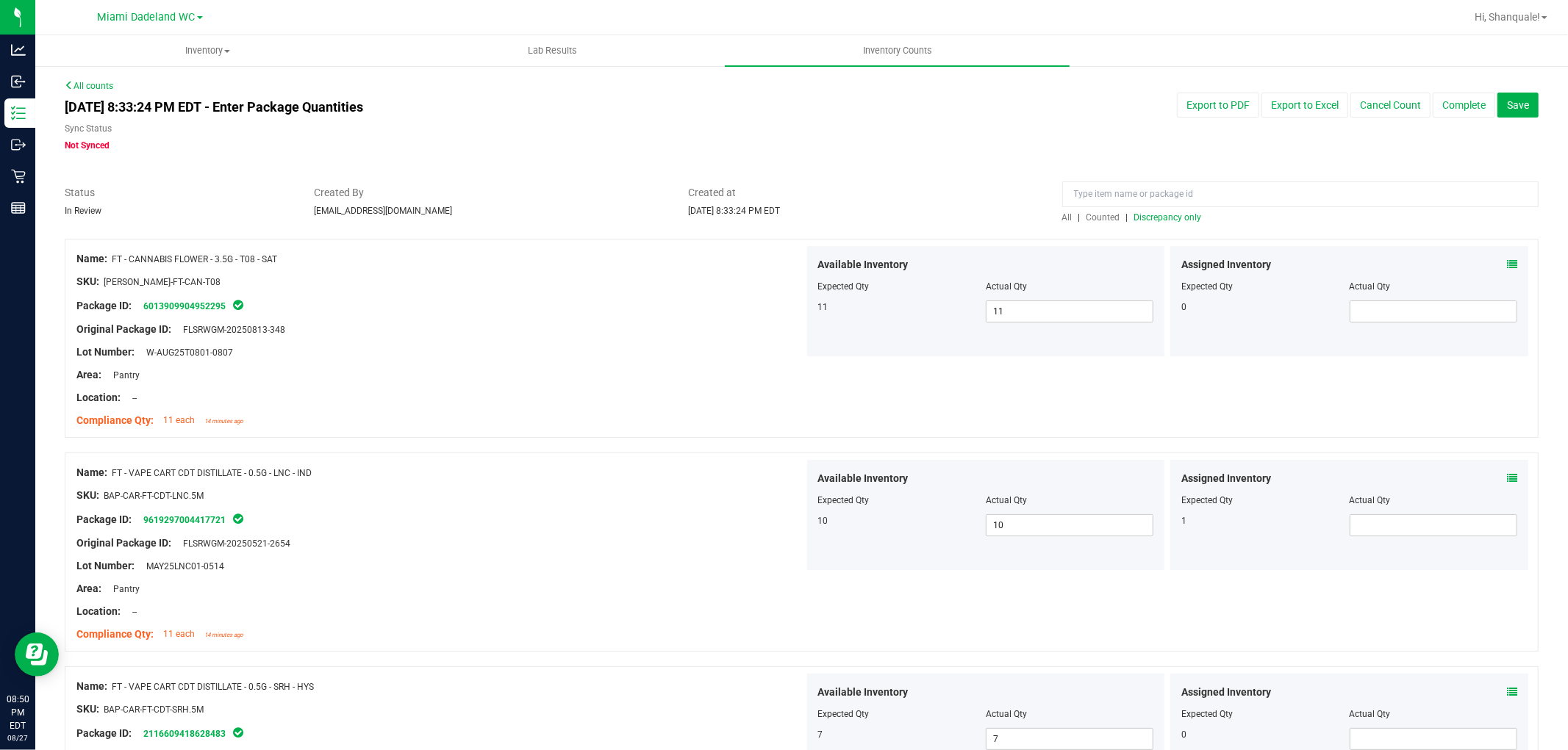
click at [1163, 219] on span "Discrepancy only" at bounding box center [1168, 217] width 68 height 11
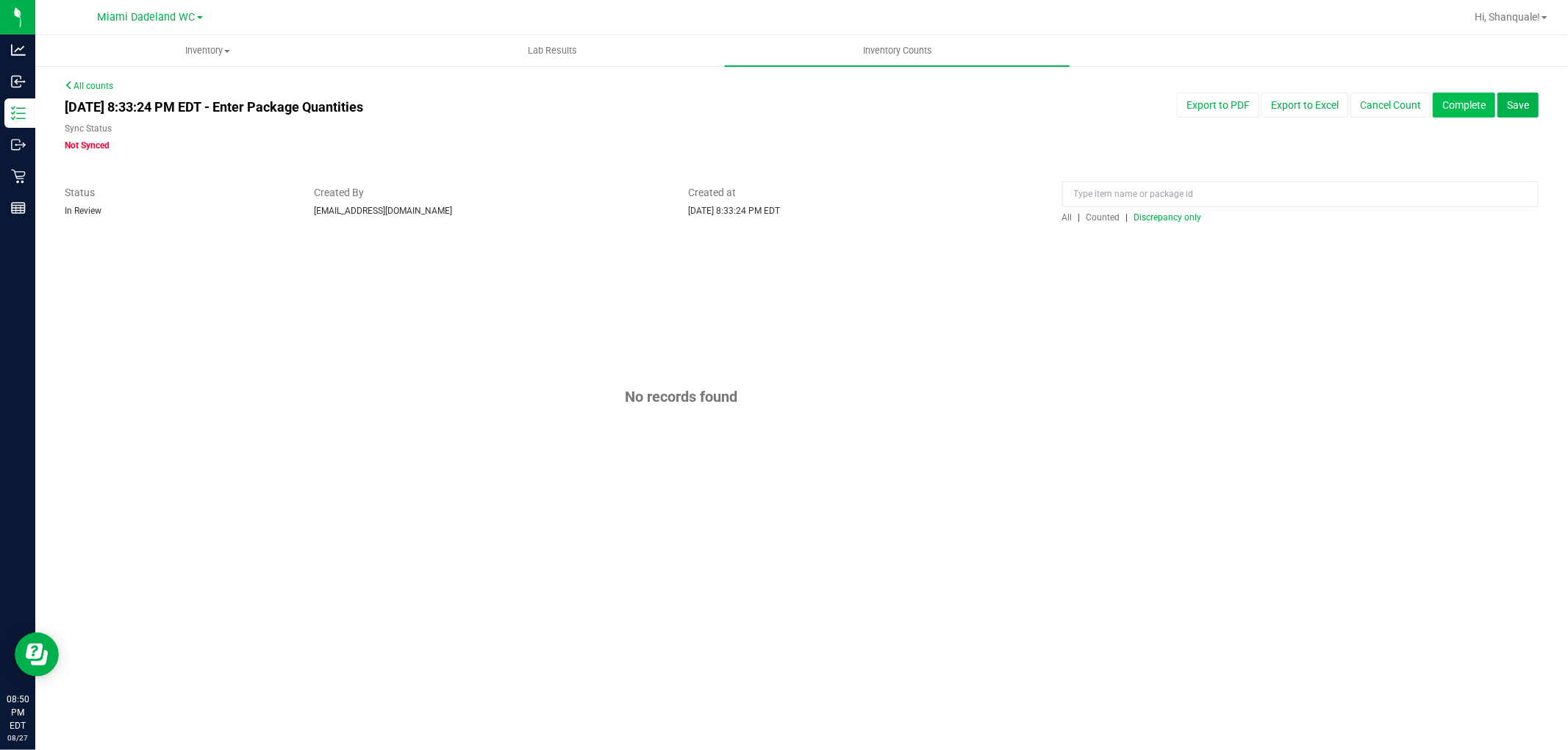
click at [1473, 111] on button "Complete" at bounding box center [1464, 105] width 63 height 25
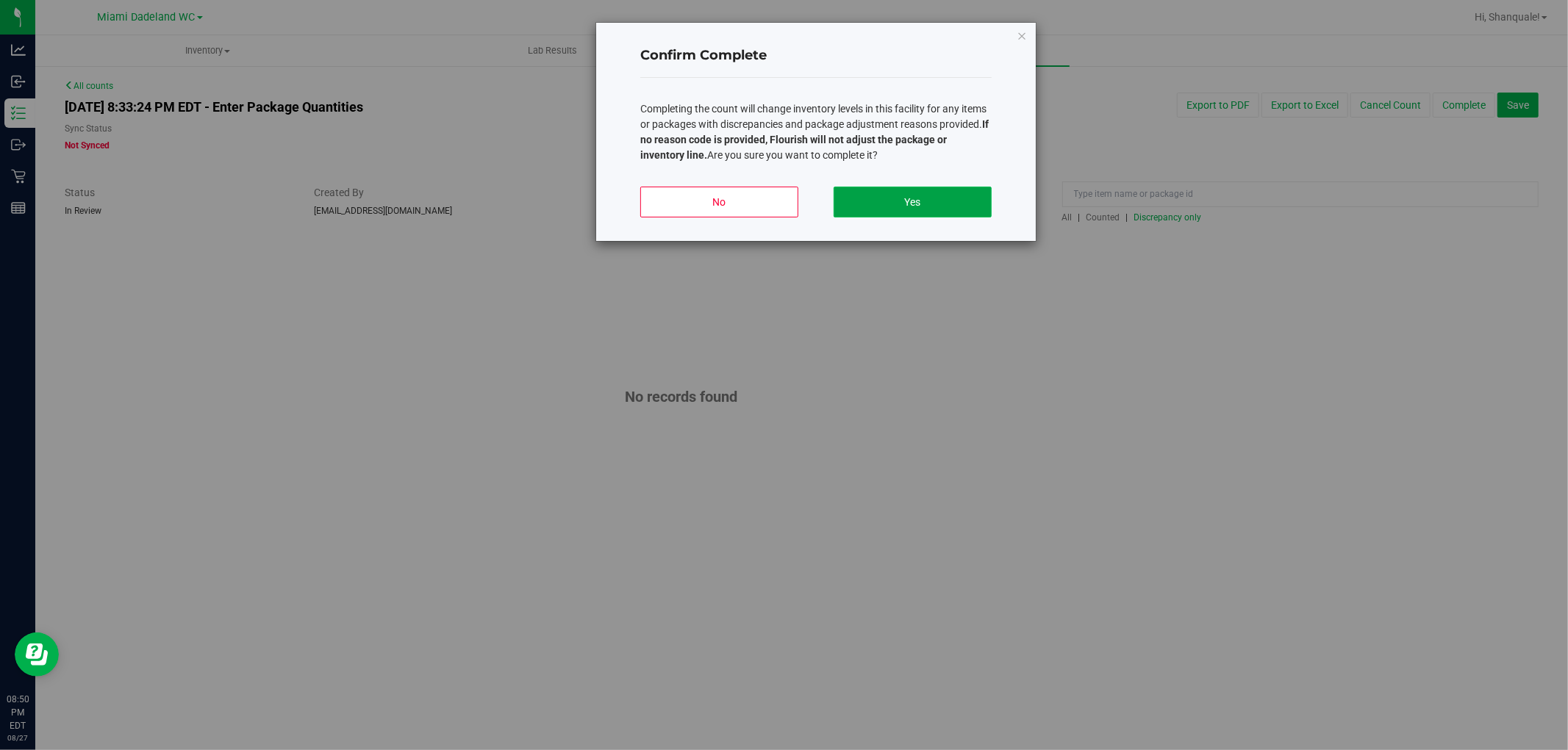
click at [898, 202] on button "Yes" at bounding box center [912, 201] width 158 height 31
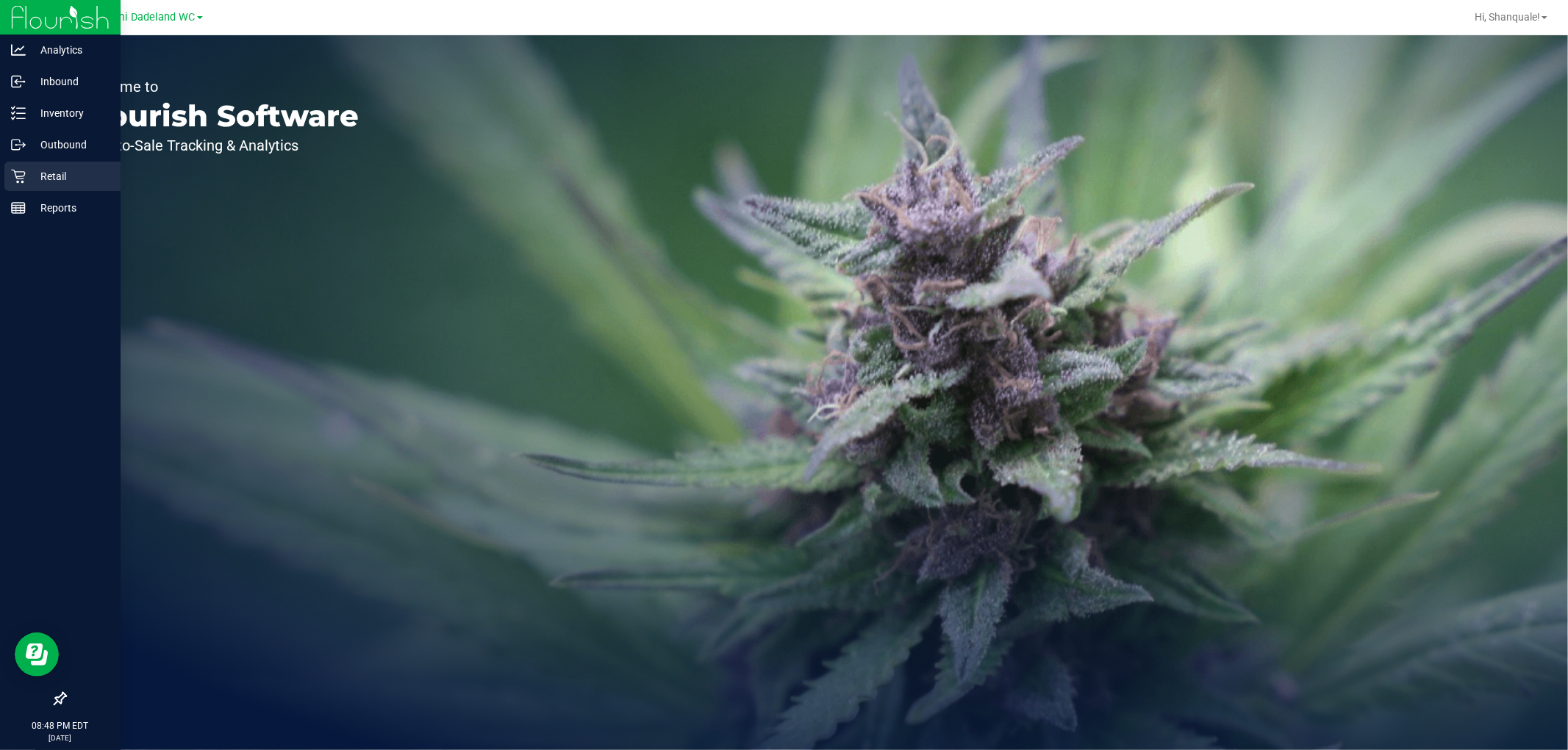
click at [20, 178] on icon at bounding box center [18, 177] width 14 height 14
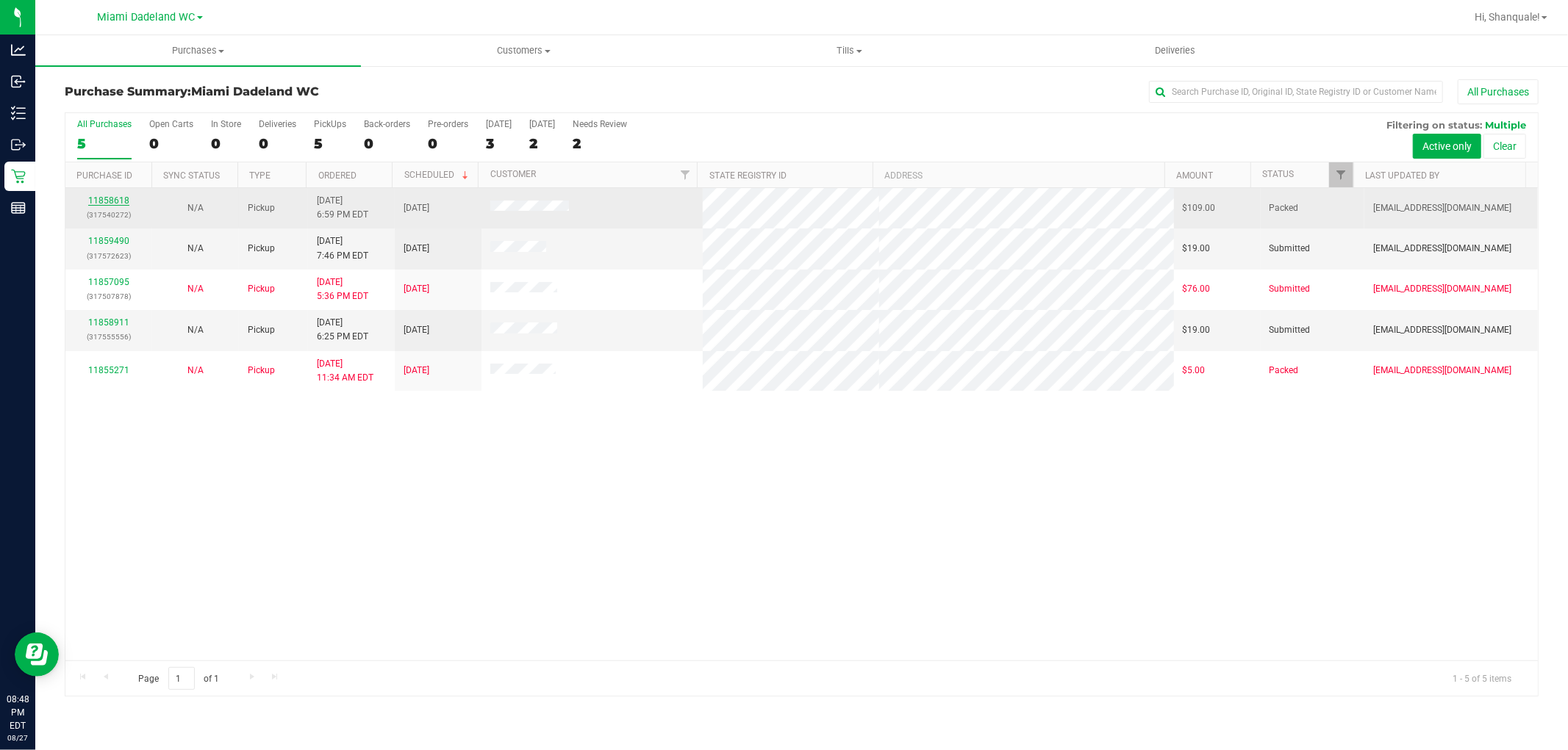
click at [114, 200] on link "11858618" at bounding box center [109, 201] width 42 height 11
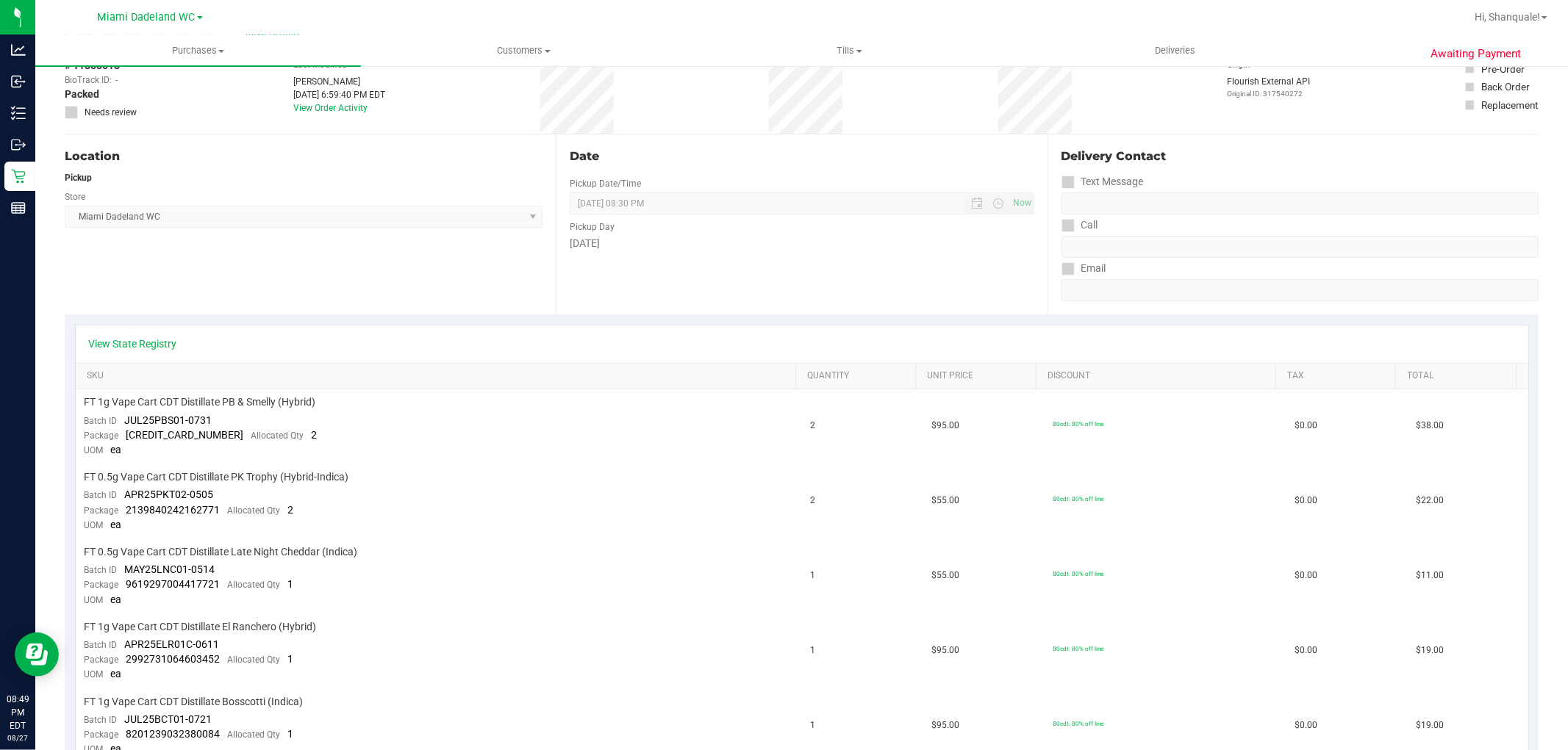
scroll to position [163, 0]
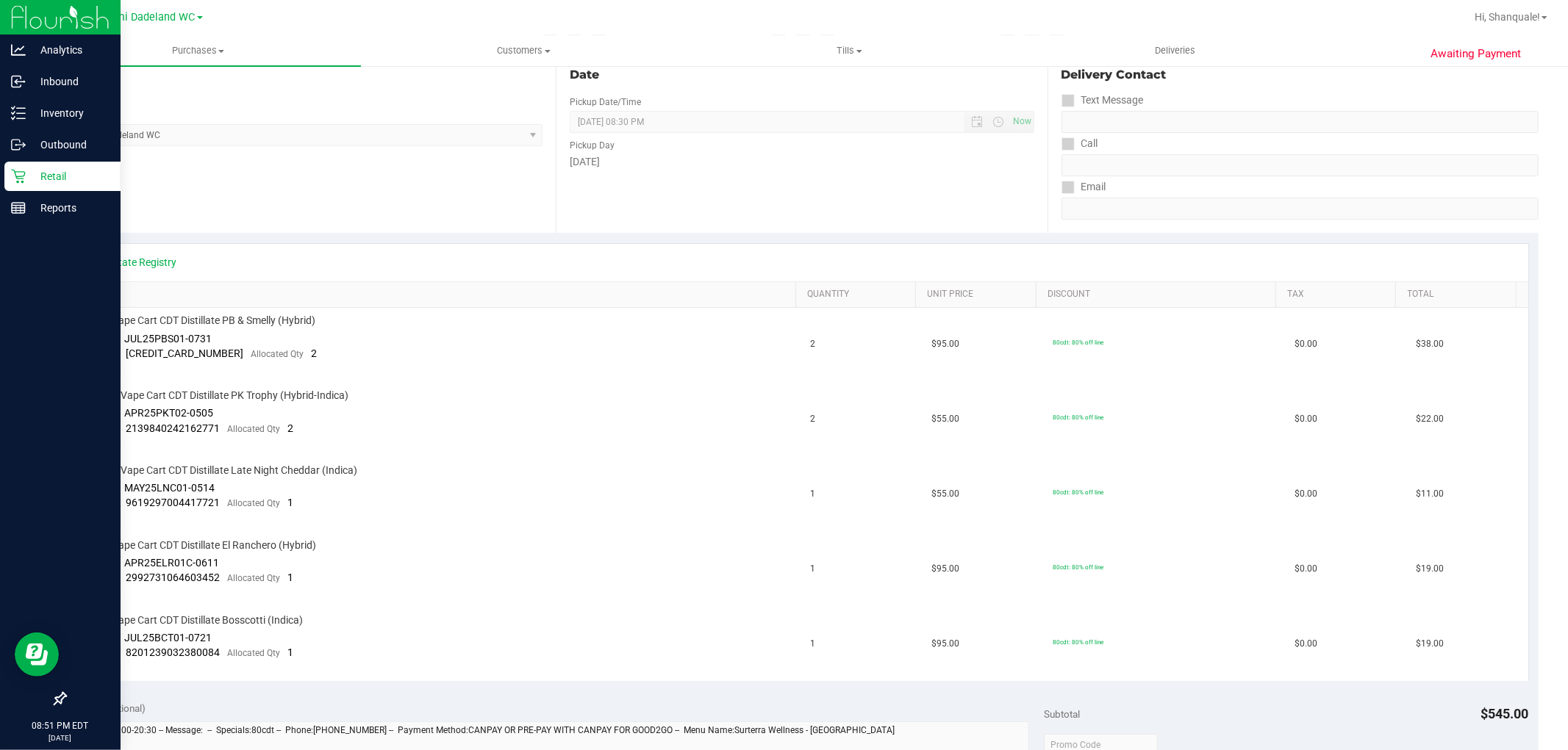
click at [17, 165] on div "Retail" at bounding box center [62, 176] width 116 height 29
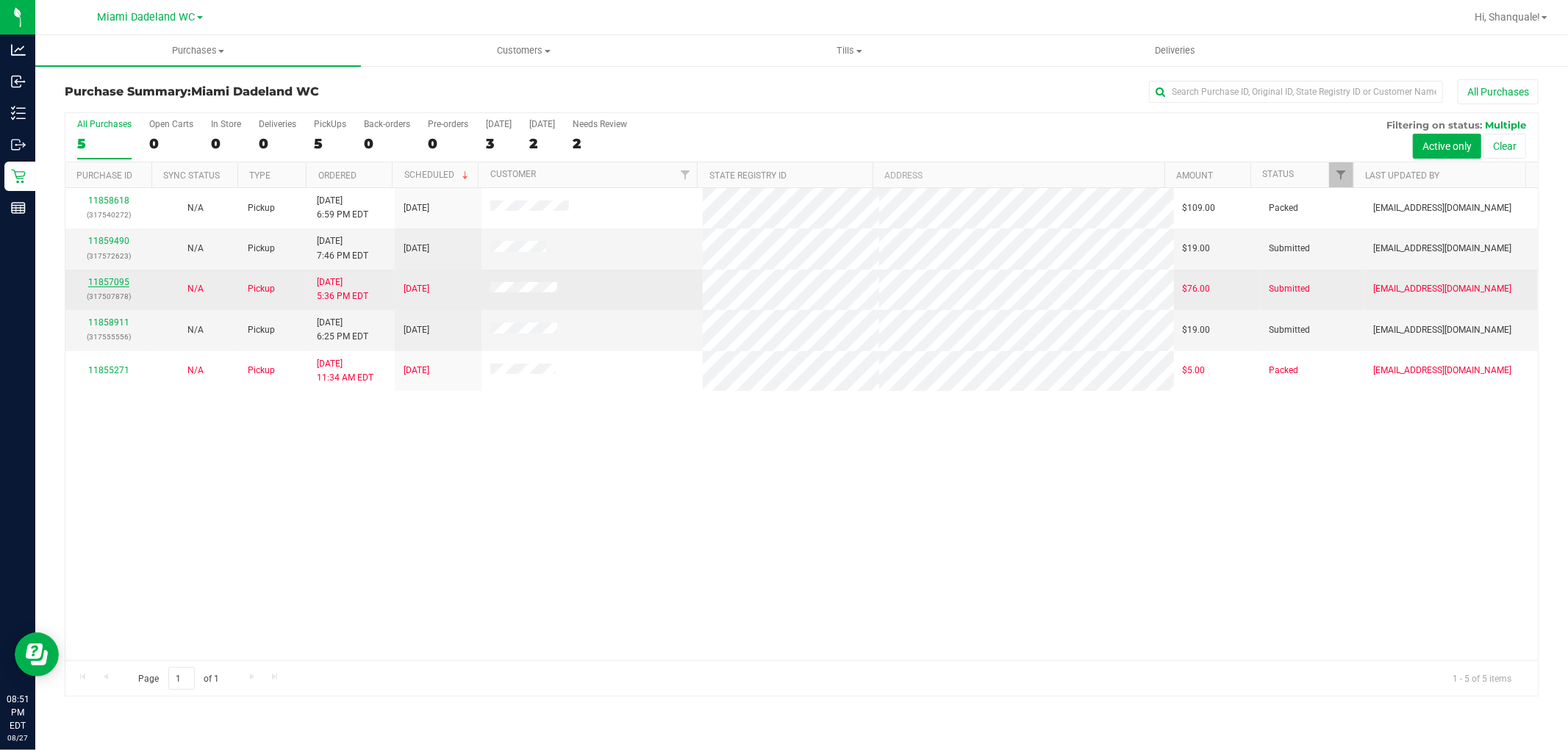
click at [120, 280] on link "11857095" at bounding box center [109, 283] width 42 height 11
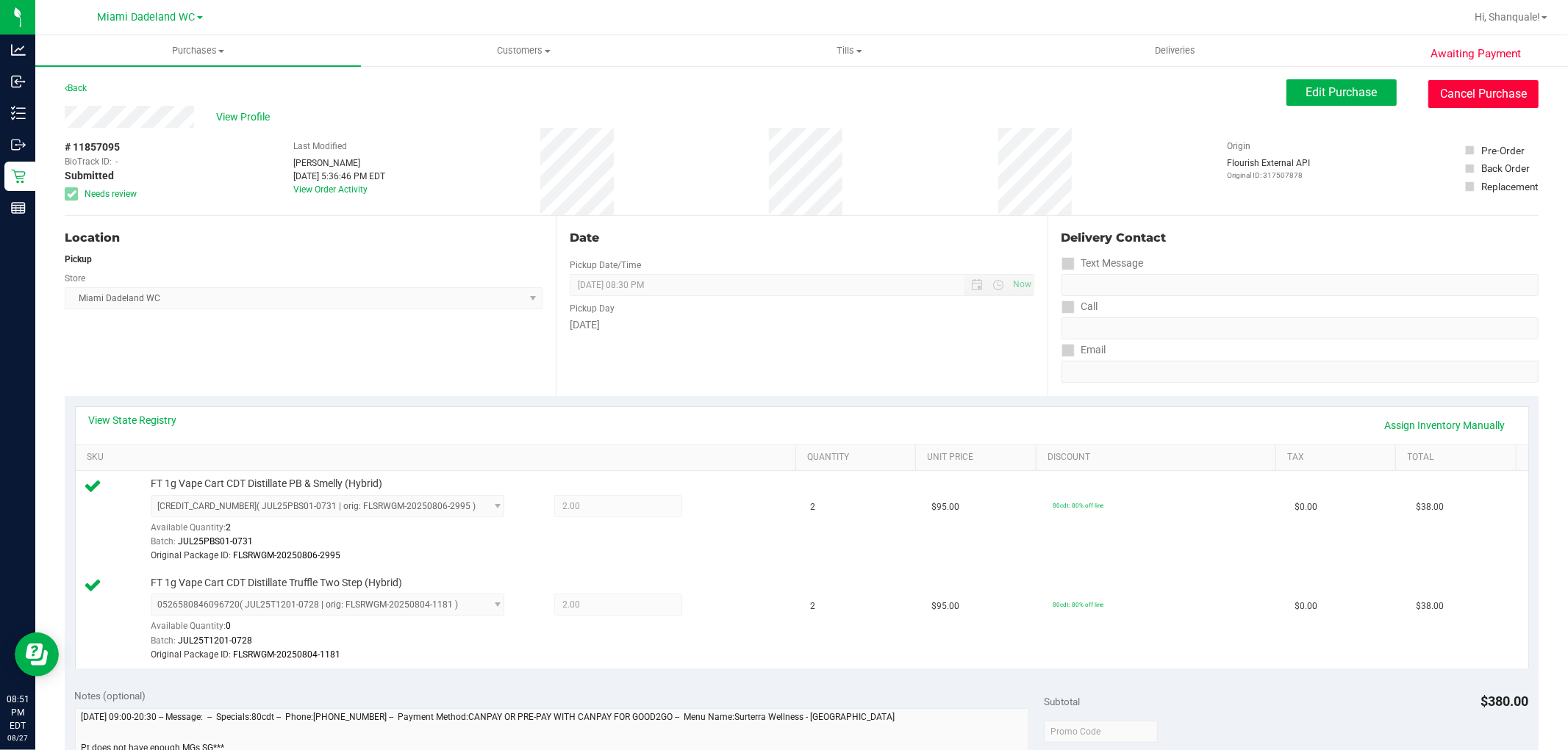
click at [1451, 95] on button "Cancel Purchase" at bounding box center [1483, 95] width 110 height 28
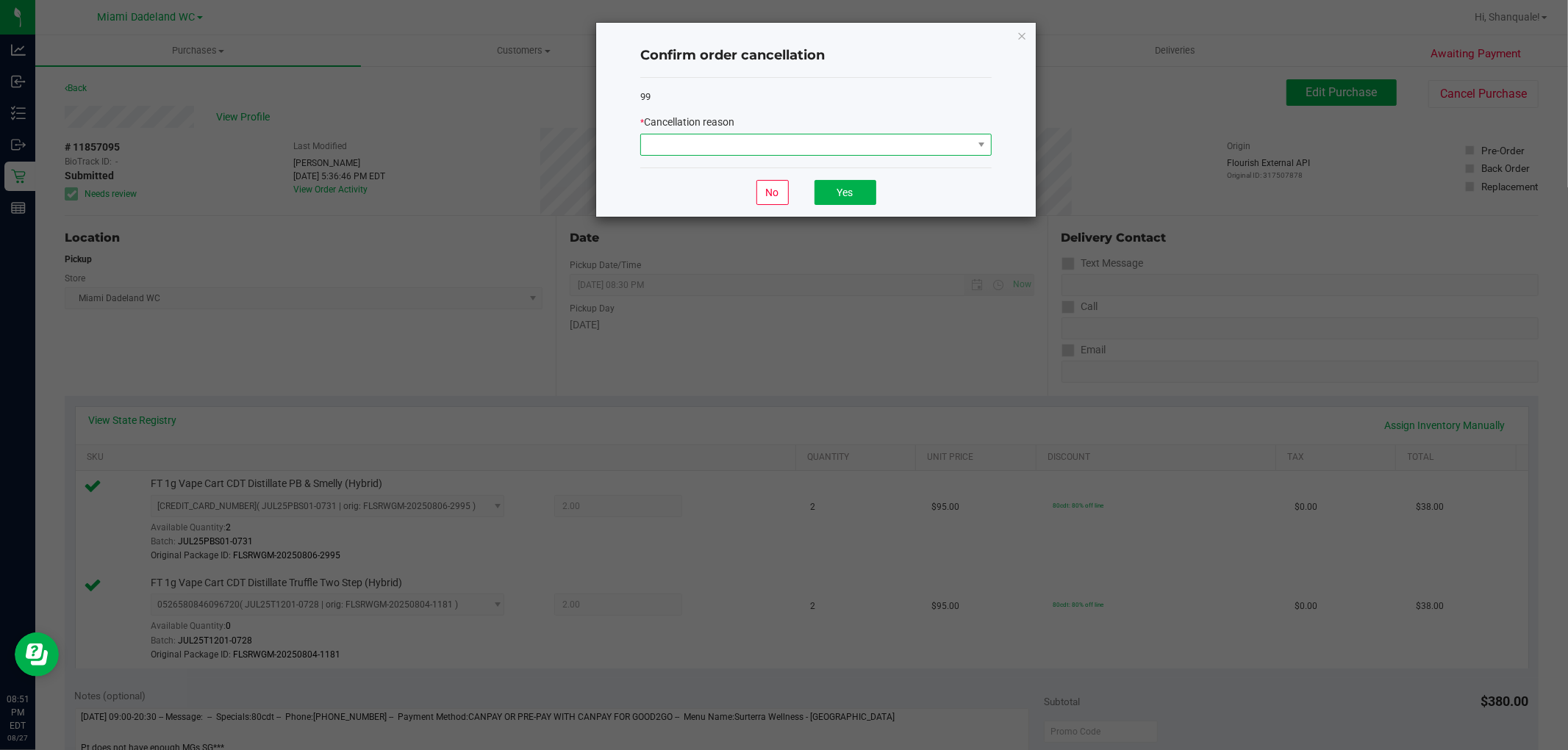
click at [895, 147] on span at bounding box center [806, 144] width 331 height 20
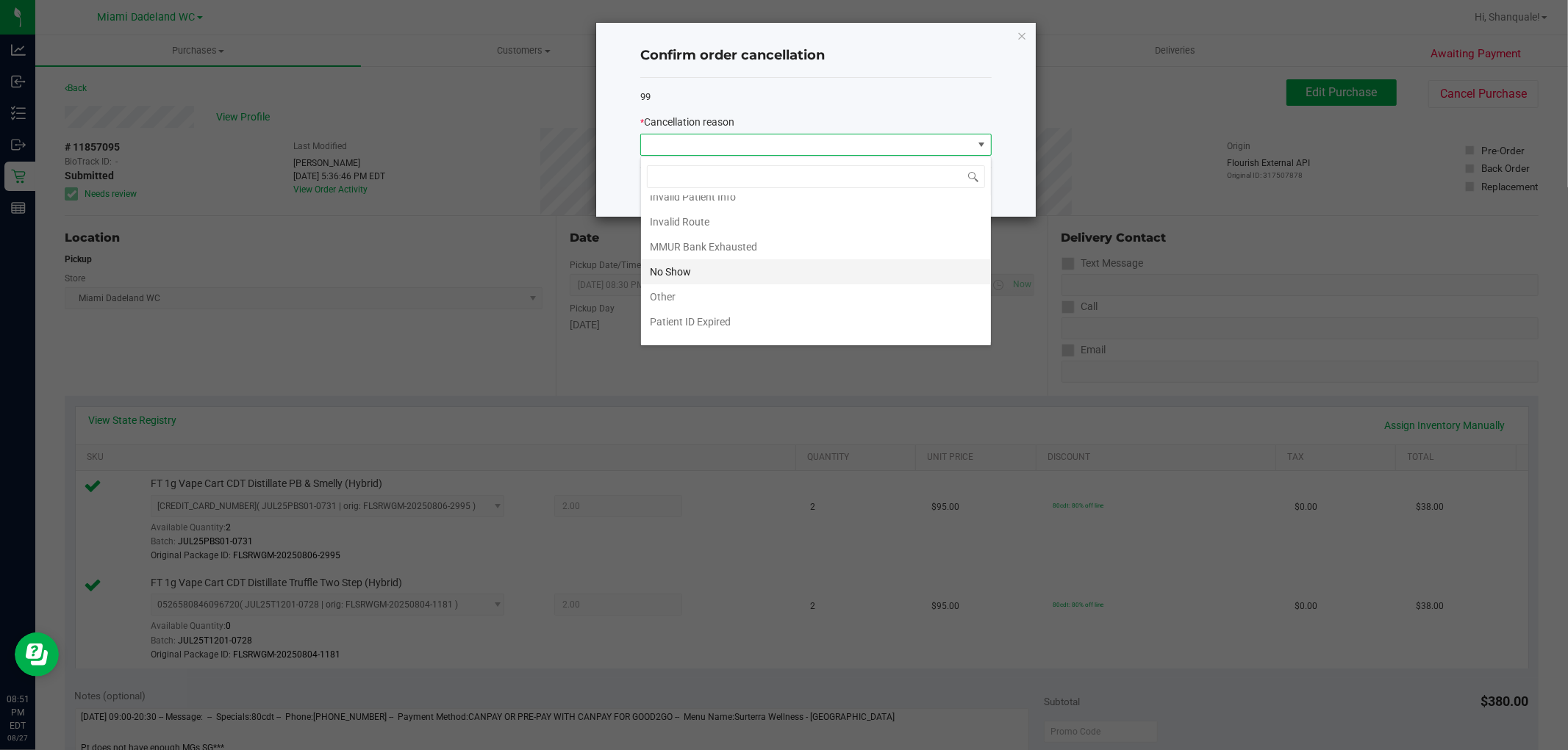
scroll to position [79, 0]
click at [758, 231] on li "MMUR Bank Exhausted" at bounding box center [816, 230] width 350 height 25
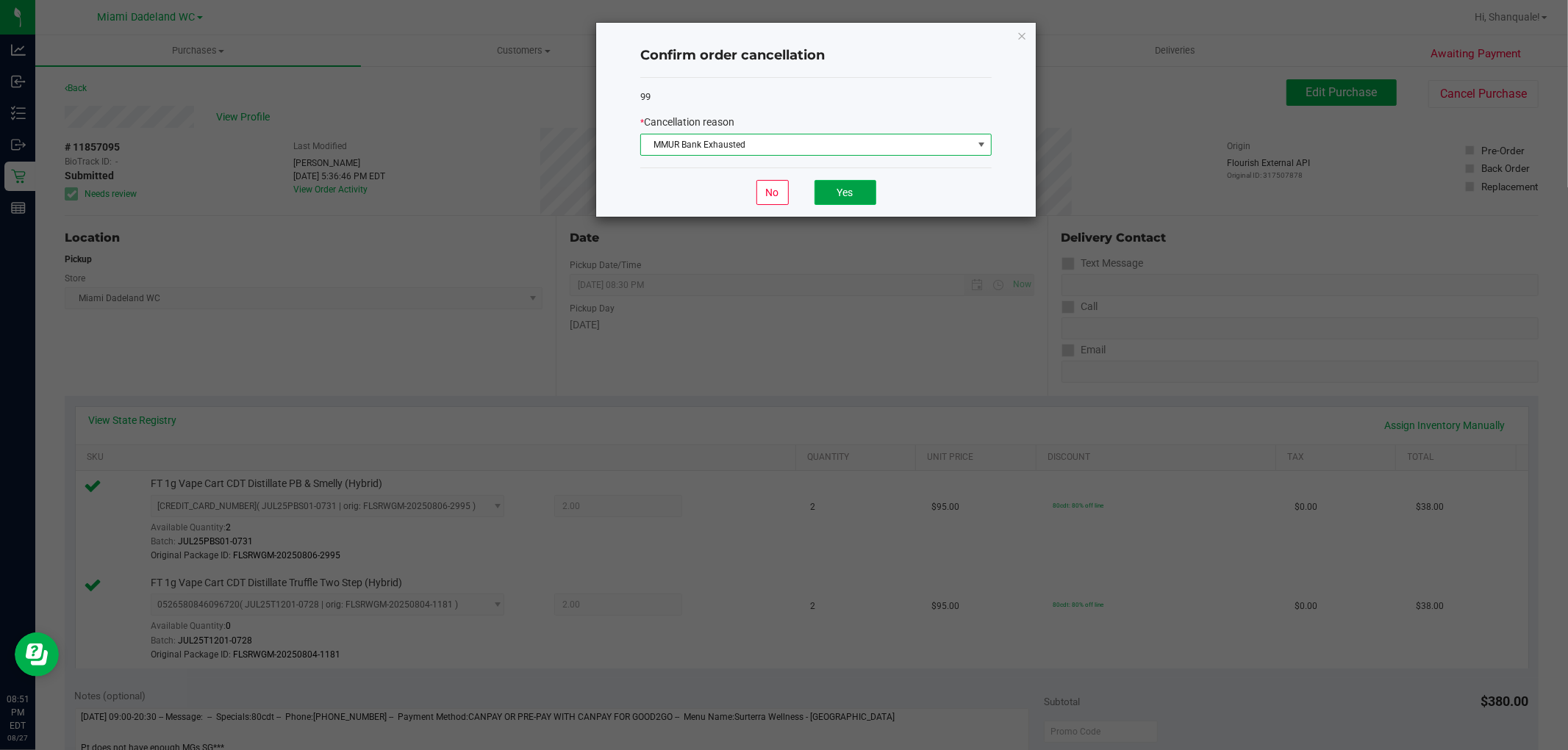
click at [842, 199] on button "Yes" at bounding box center [846, 193] width 62 height 25
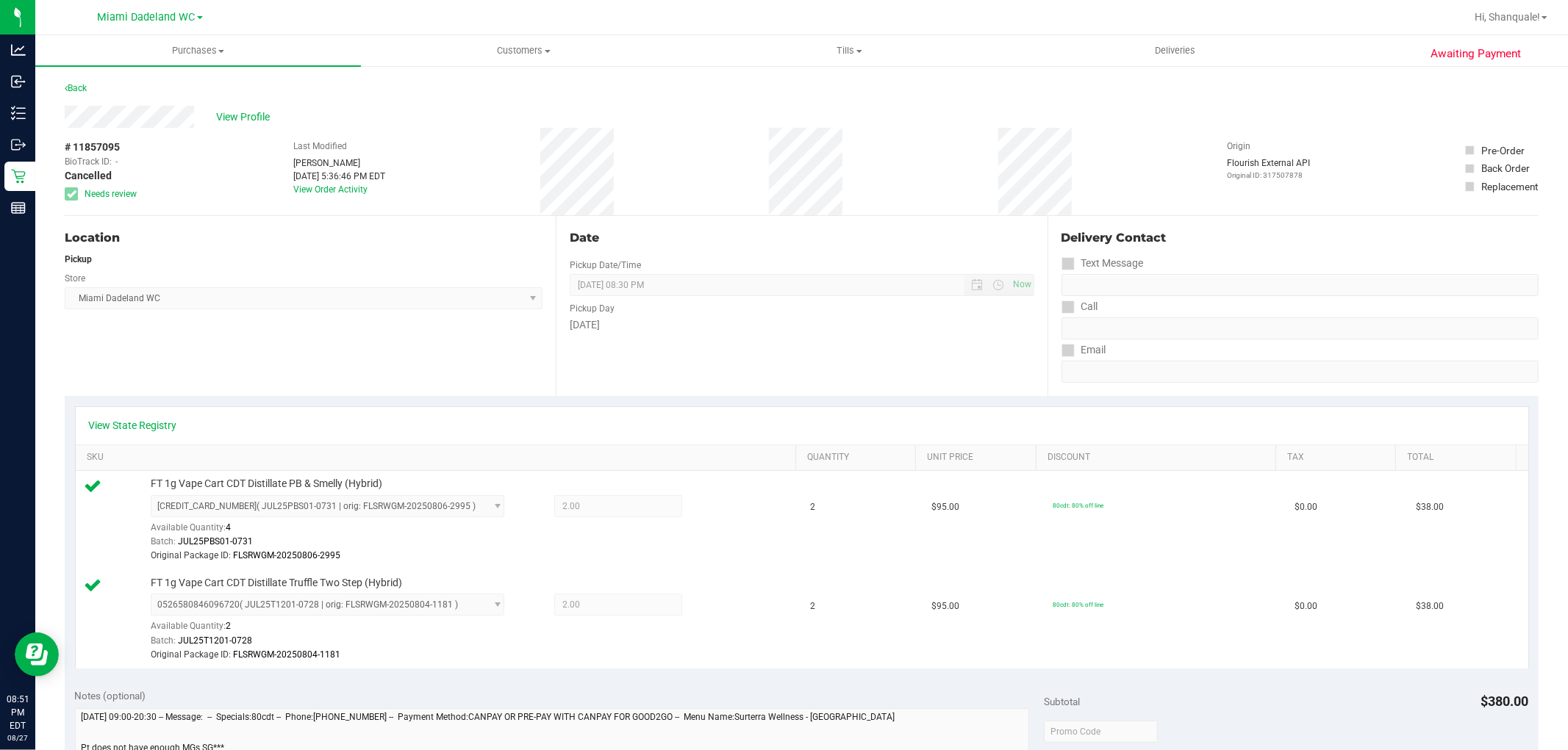
click at [75, 94] on div "Back" at bounding box center [75, 88] width 22 height 18
click at [77, 93] on div "Back" at bounding box center [75, 88] width 22 height 18
click at [78, 89] on link "Back" at bounding box center [75, 88] width 22 height 11
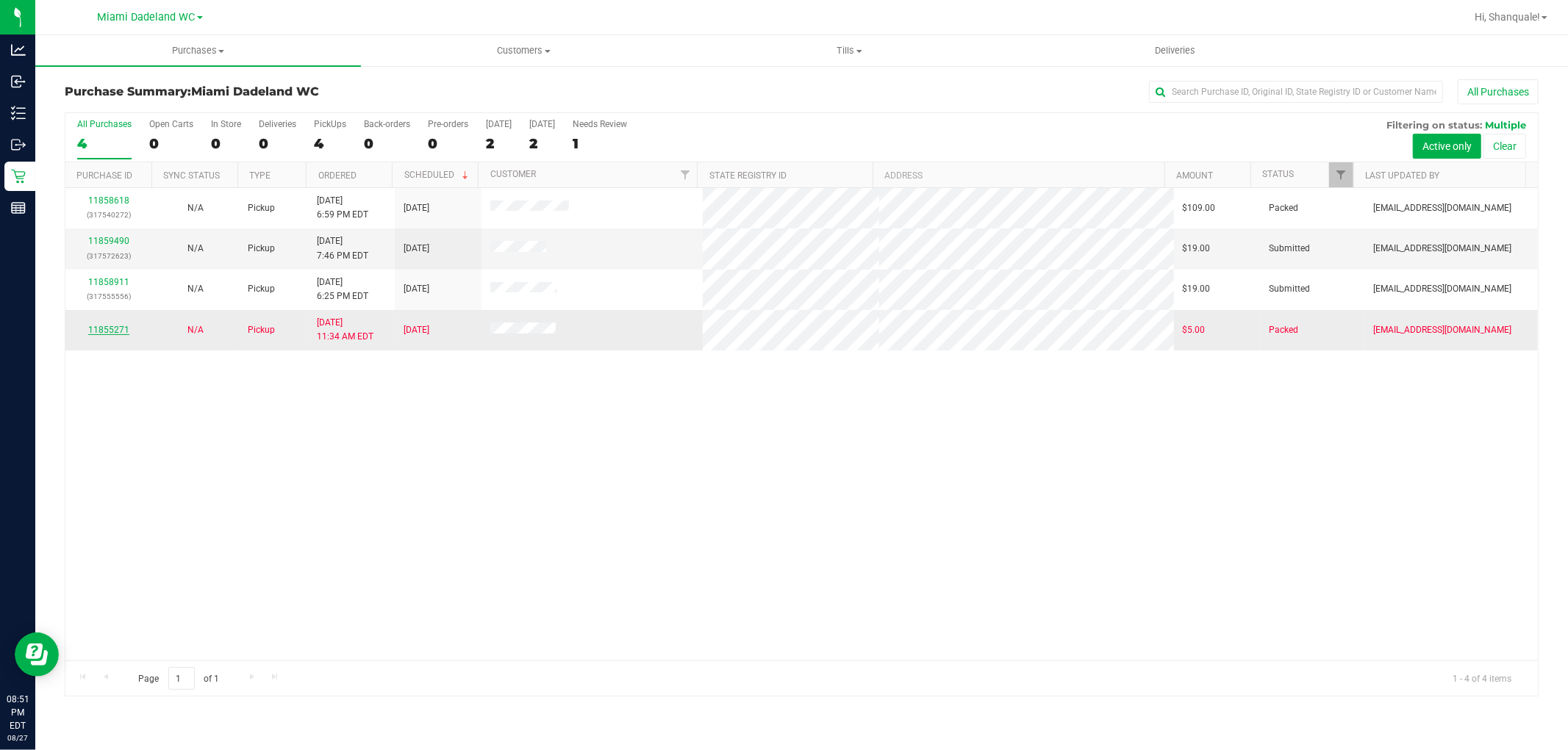
click at [100, 327] on link "11855271" at bounding box center [109, 330] width 42 height 11
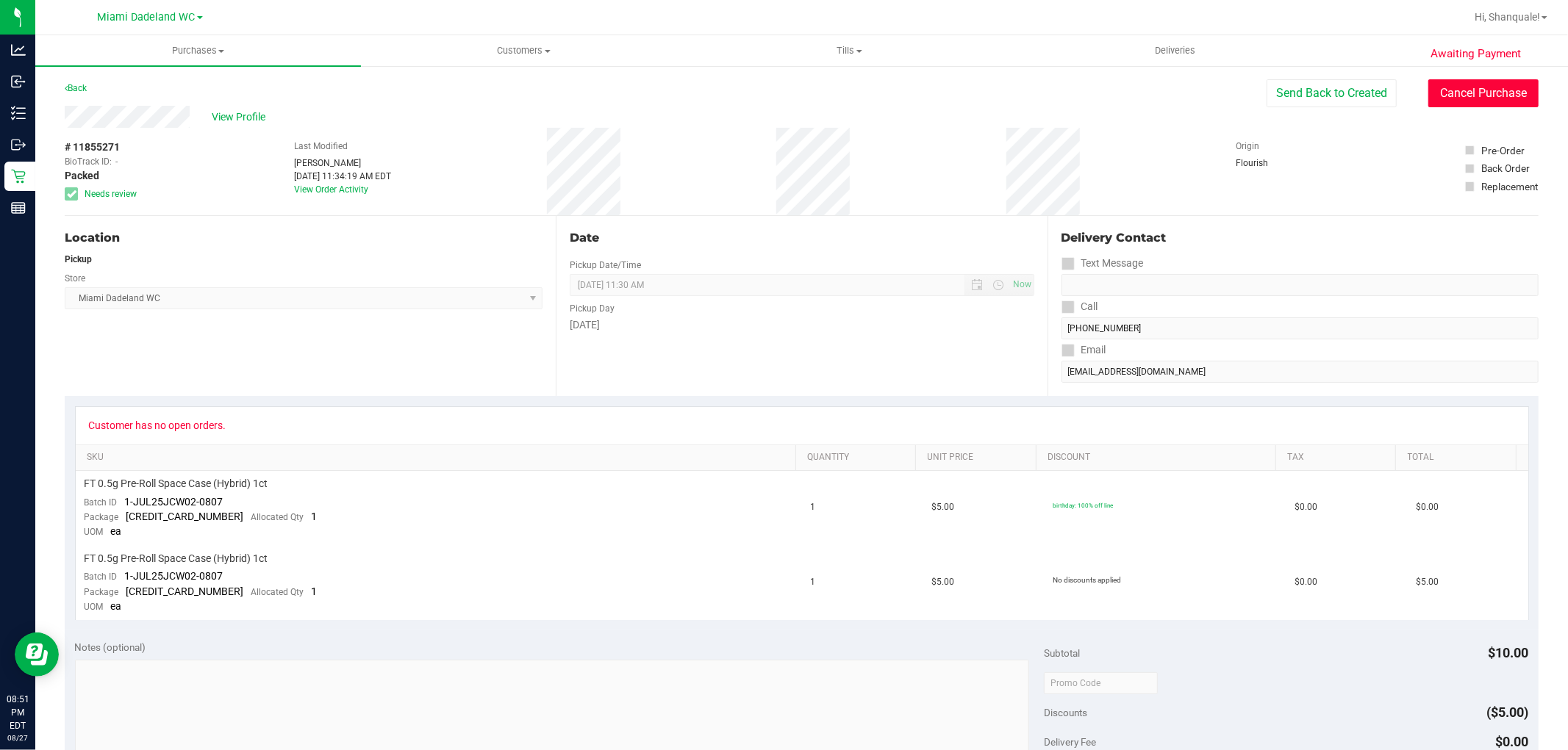
click at [1436, 85] on button "Cancel Purchase" at bounding box center [1483, 94] width 110 height 28
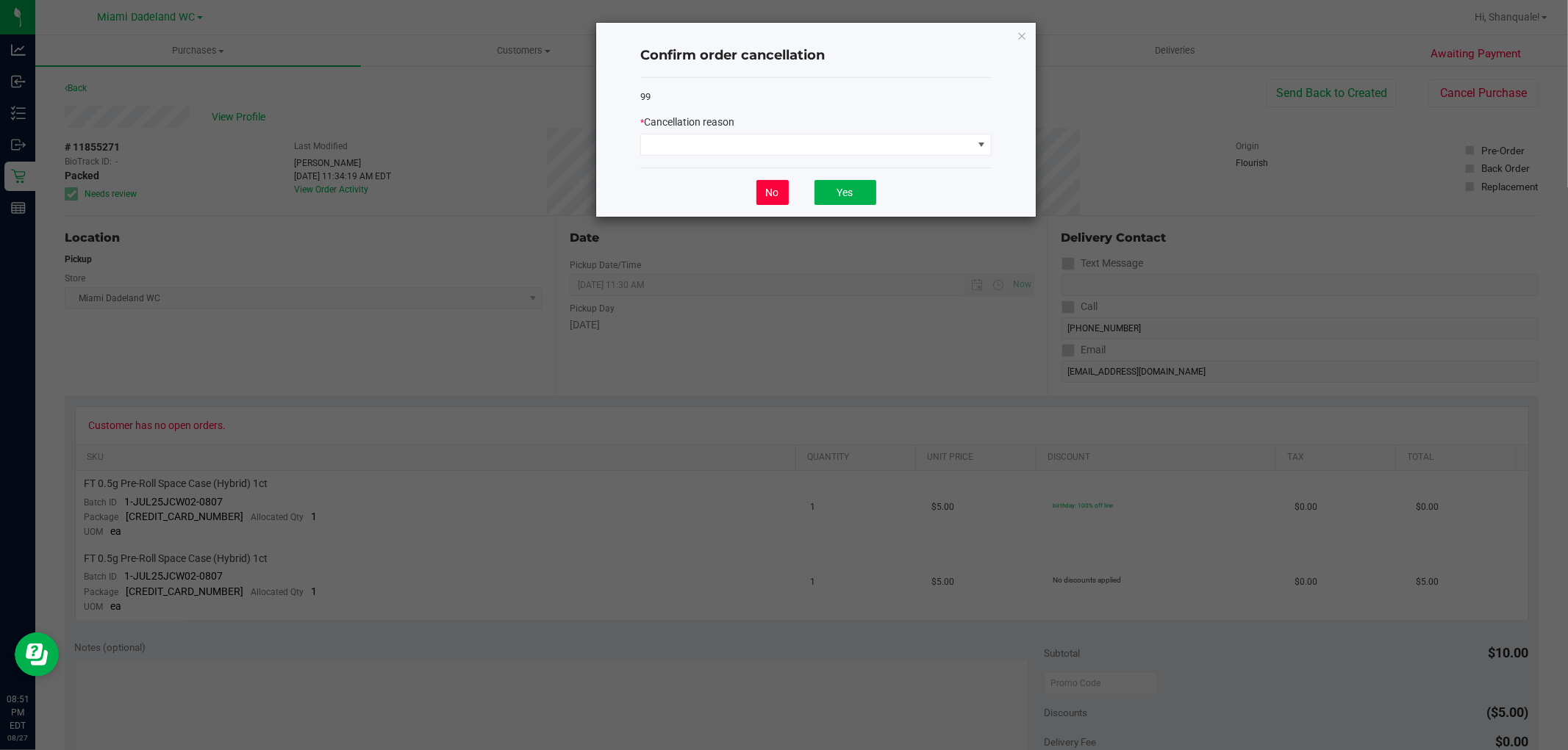
click at [780, 194] on button "No" at bounding box center [773, 193] width 33 height 25
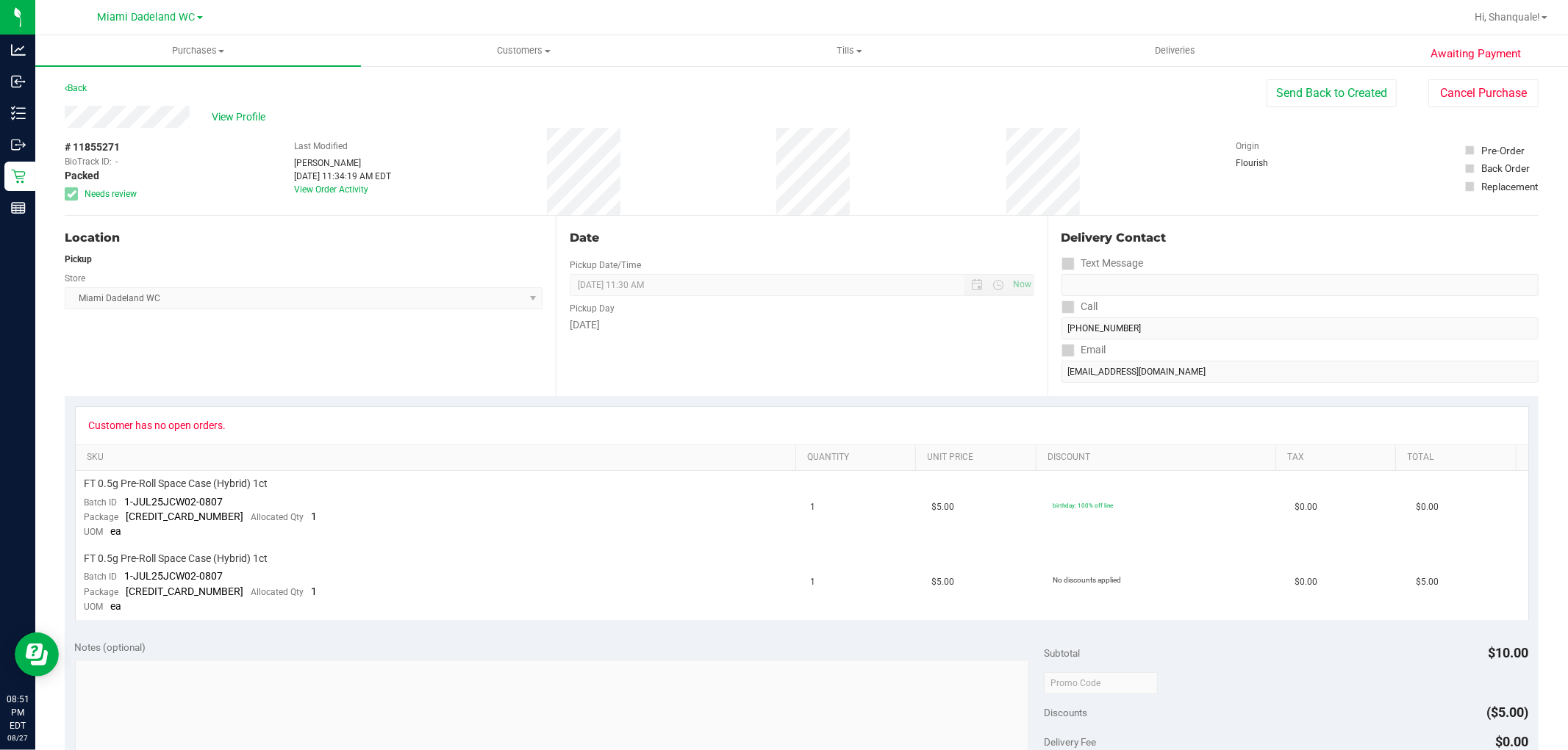
click at [687, 346] on div "Date Pickup Date/Time 08/27/2025 Now 08/27/2025 11:30 AM Now Pickup Day Wednesd…" at bounding box center [802, 307] width 491 height 180
click at [1428, 94] on button "Cancel Purchase" at bounding box center [1483, 94] width 110 height 28
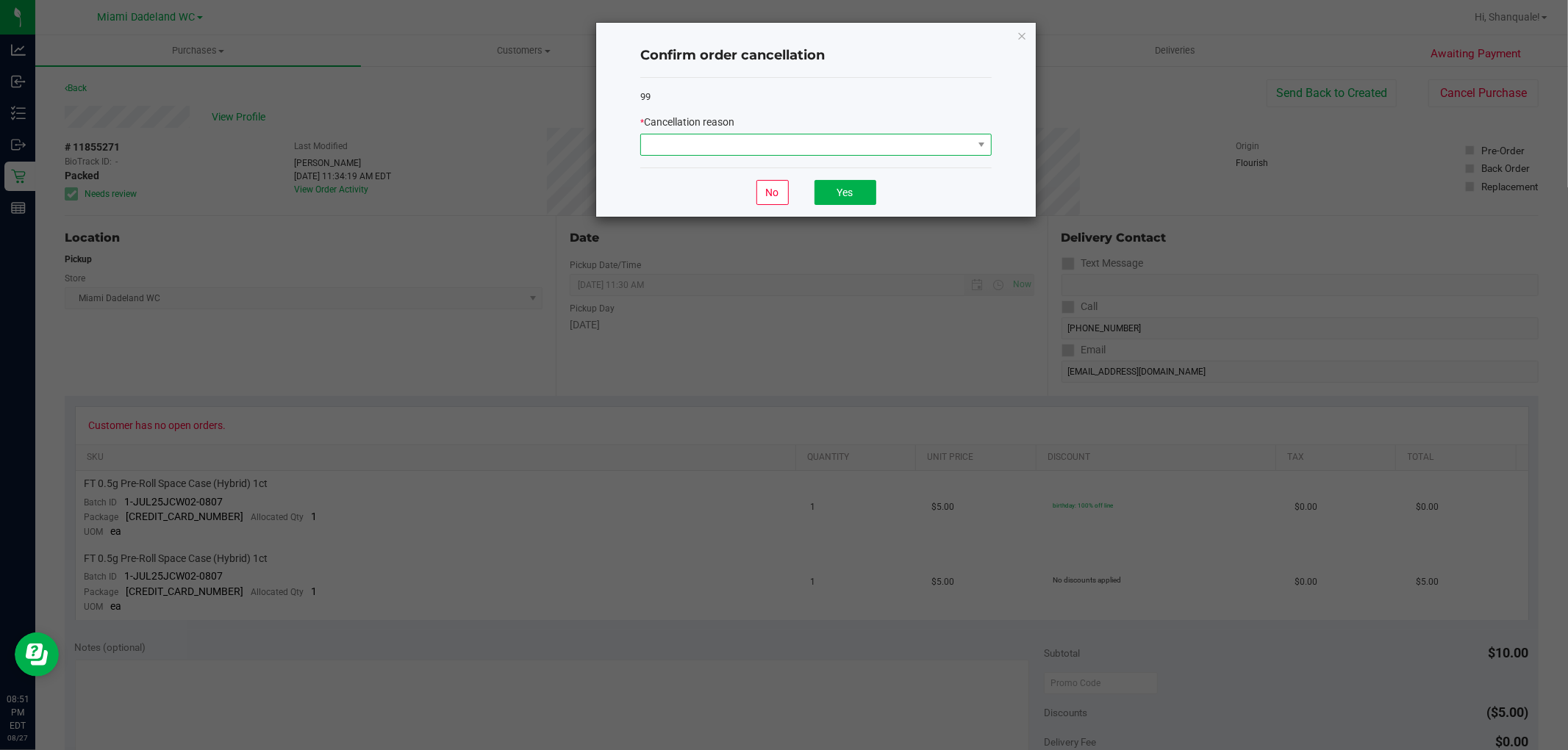
click at [780, 143] on span at bounding box center [806, 144] width 331 height 20
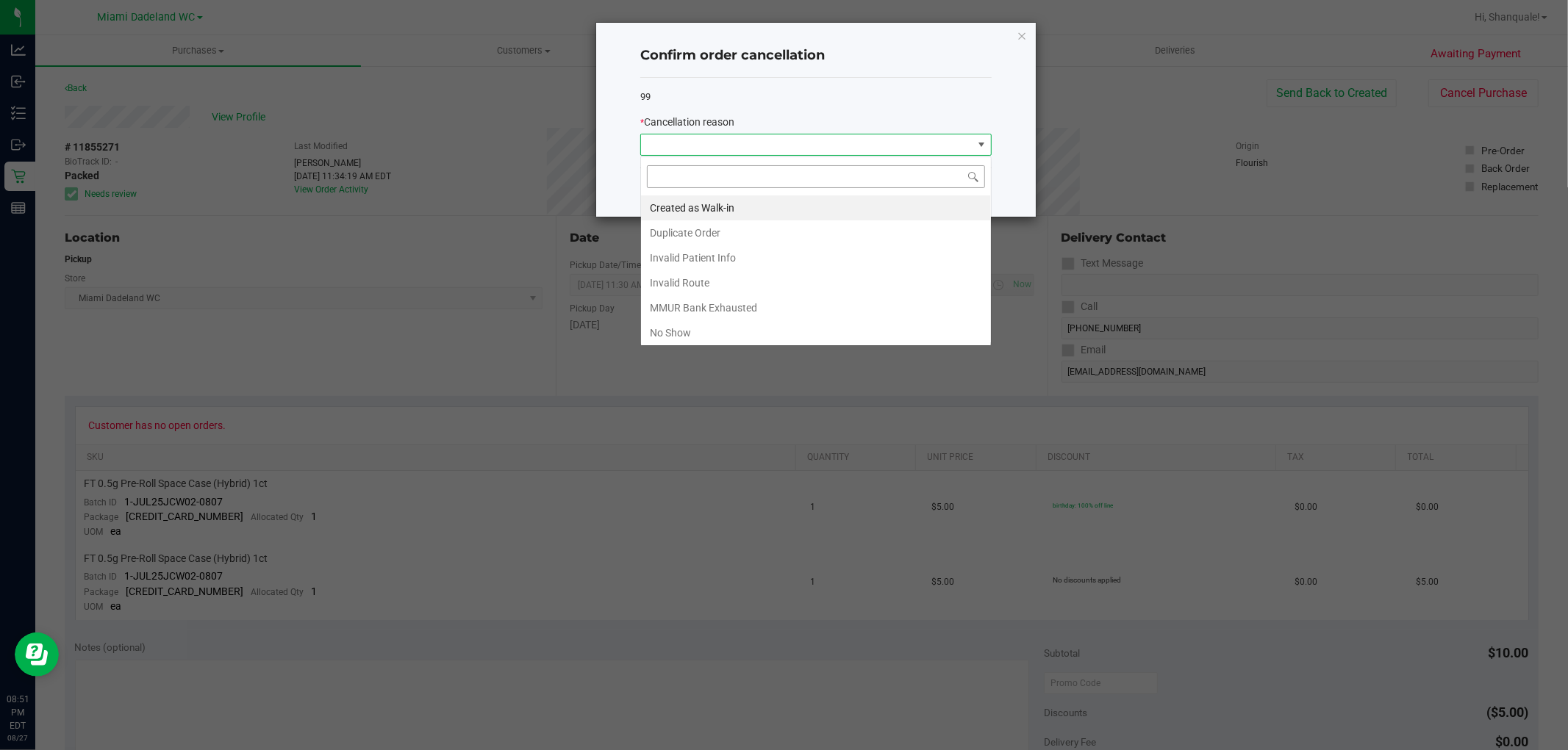
scroll to position [22, 351]
click at [750, 307] on li "MMUR Bank Exhausted" at bounding box center [816, 307] width 350 height 25
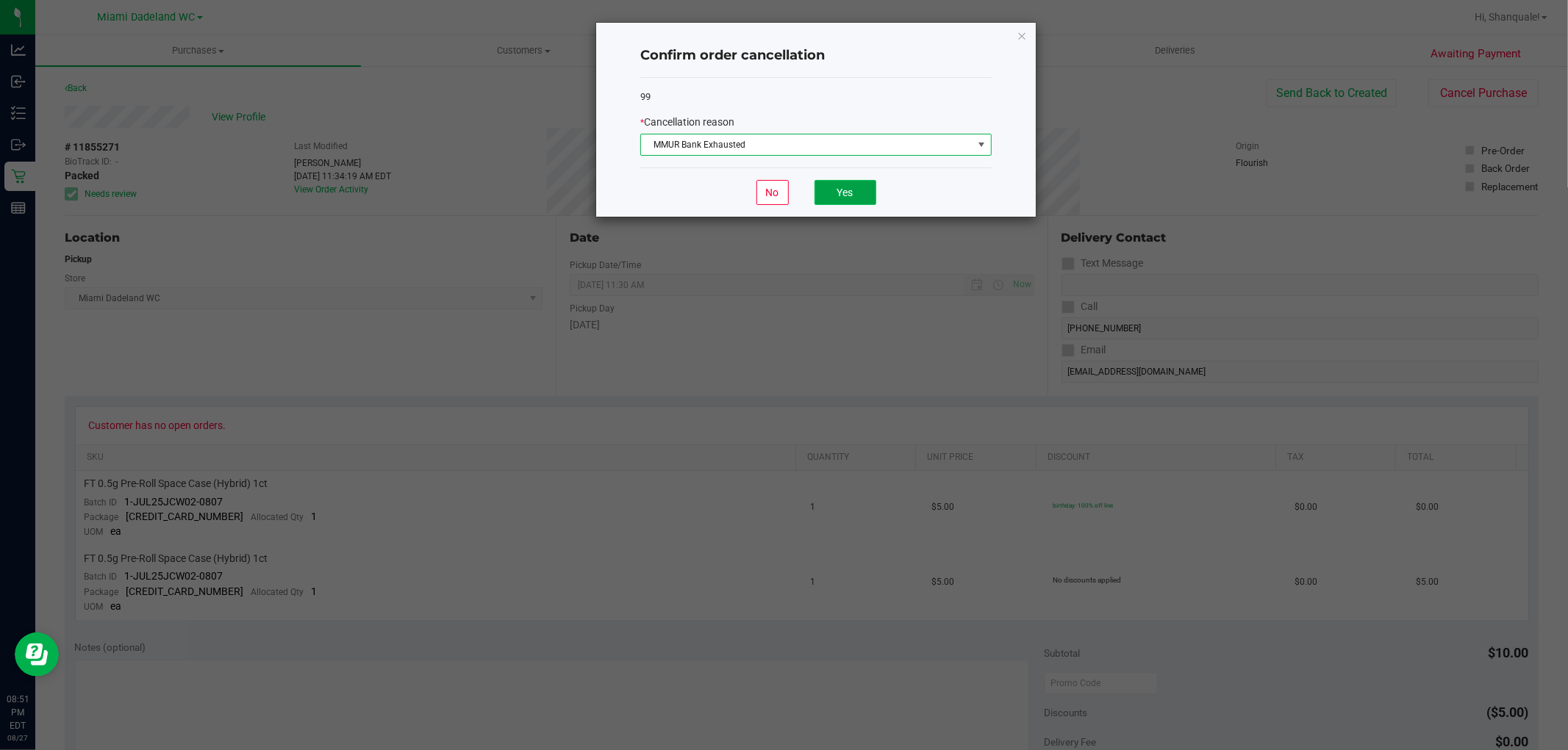
click at [872, 200] on button "Yes" at bounding box center [846, 193] width 62 height 25
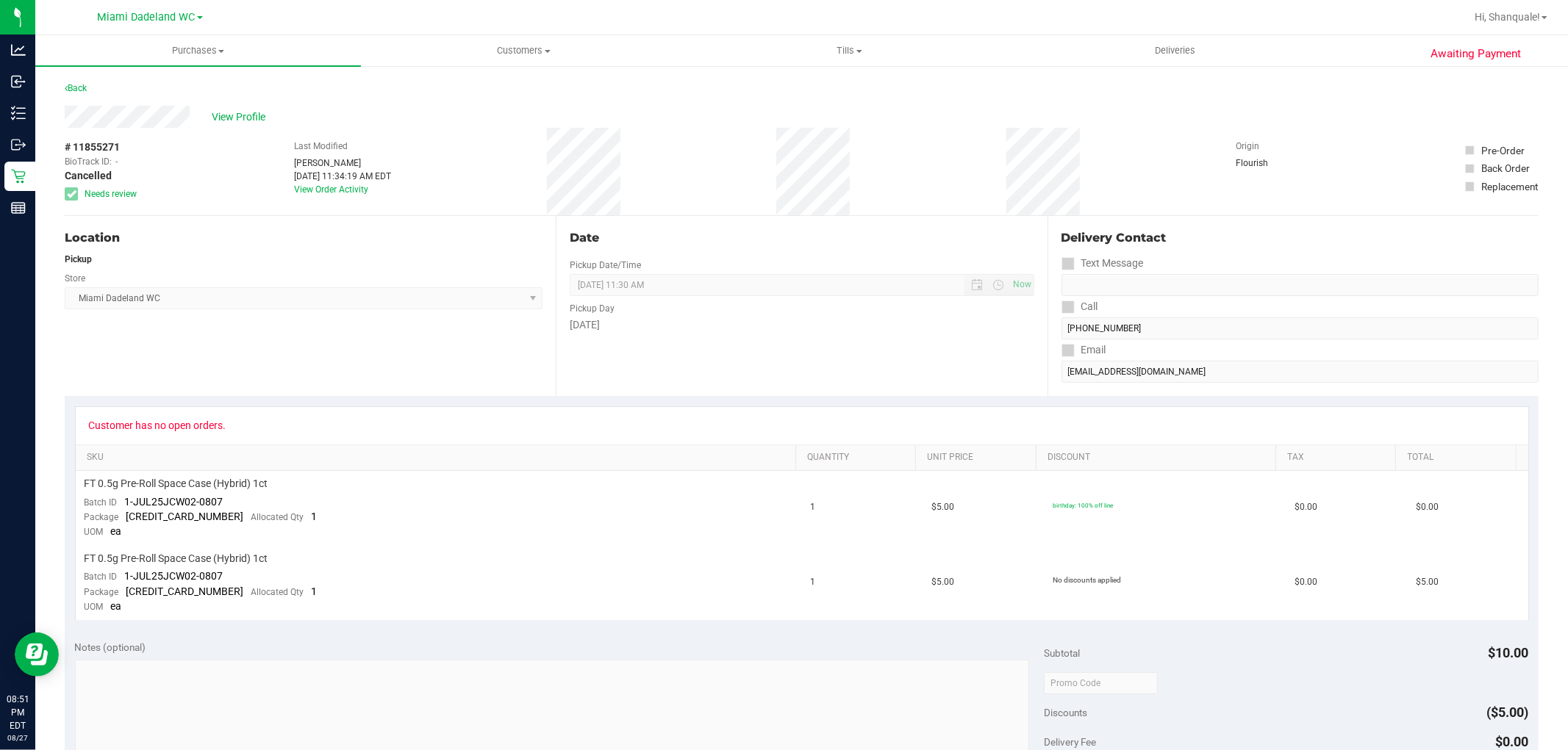
click at [35, 172] on div "Awaiting Payment Back View Profile # 11855271 BioTrack ID: - Cancelled Needs re…" at bounding box center [802, 665] width 1533 height 1201
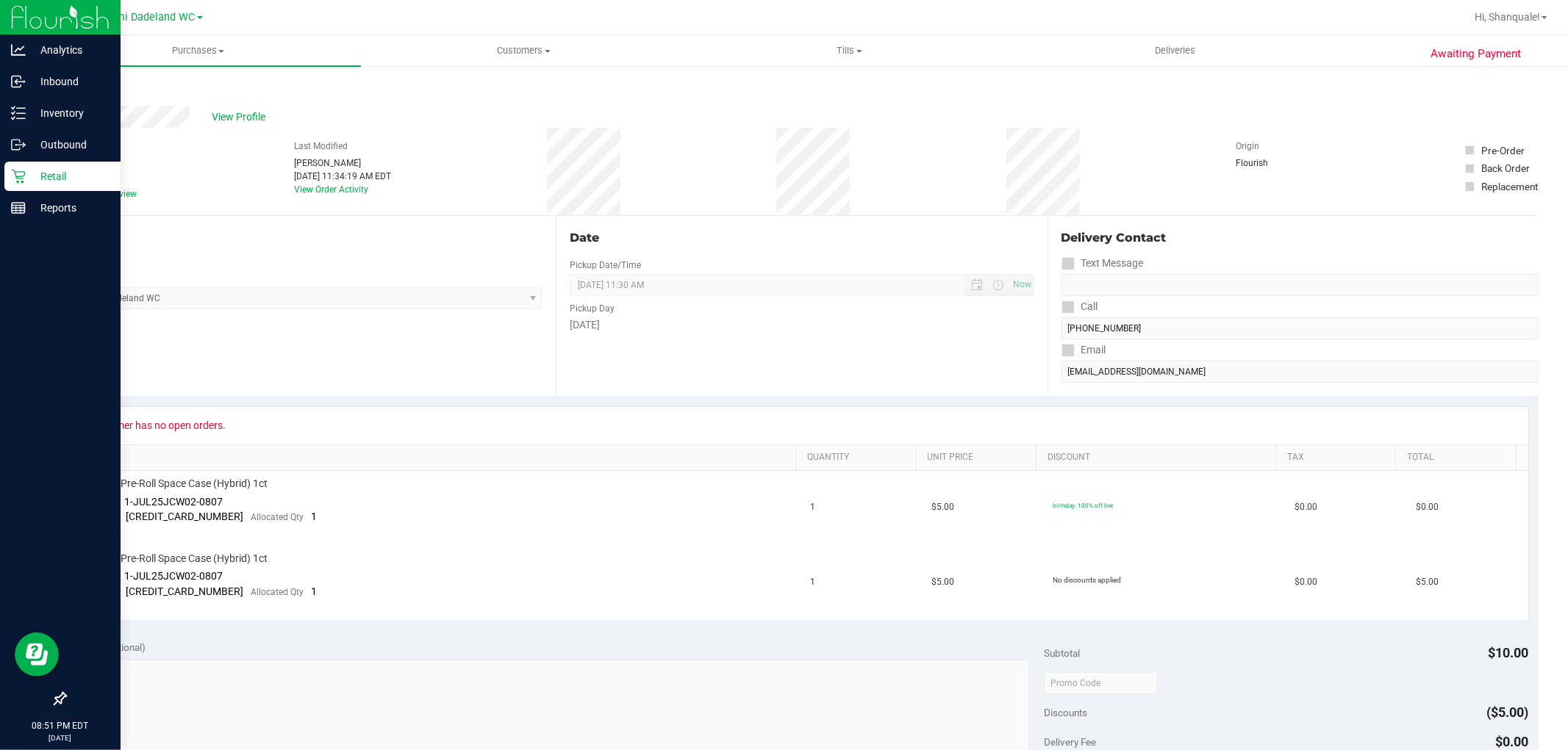
click at [13, 171] on icon at bounding box center [18, 176] width 15 height 15
